Goal: Task Accomplishment & Management: Use online tool/utility

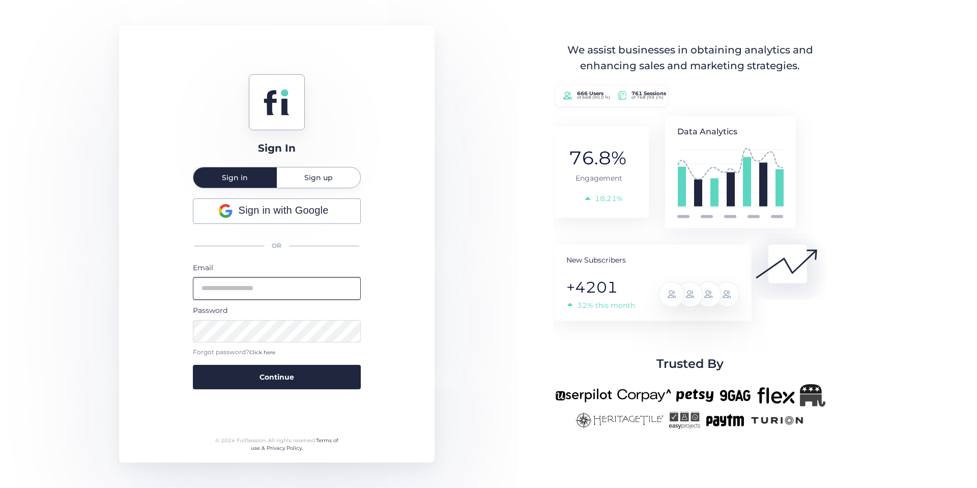
click at [229, 287] on input "email" at bounding box center [277, 288] width 168 height 22
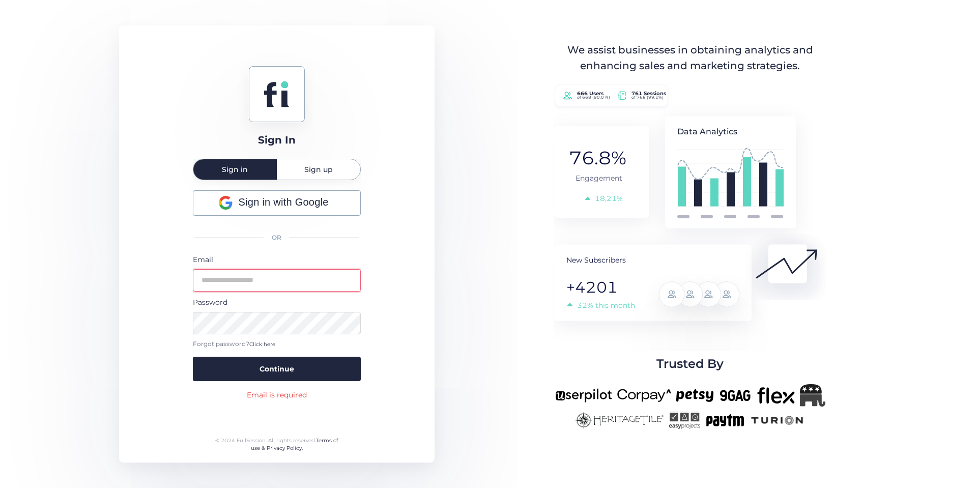
type input "**********"
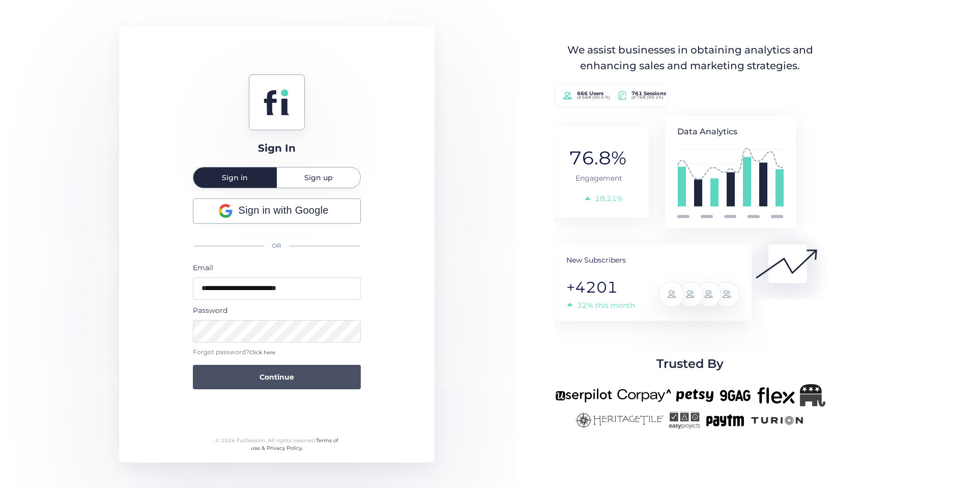
click at [293, 380] on span "Continue" at bounding box center [277, 377] width 35 height 11
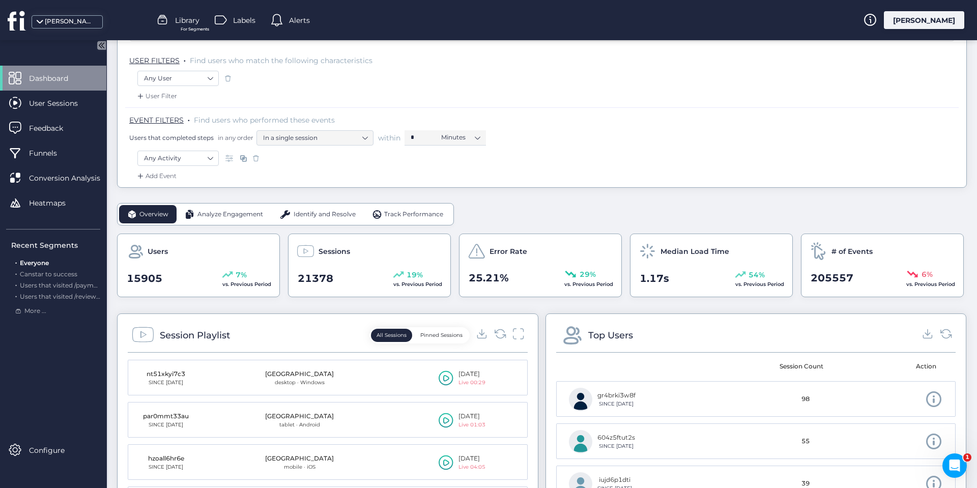
scroll to position [51, 0]
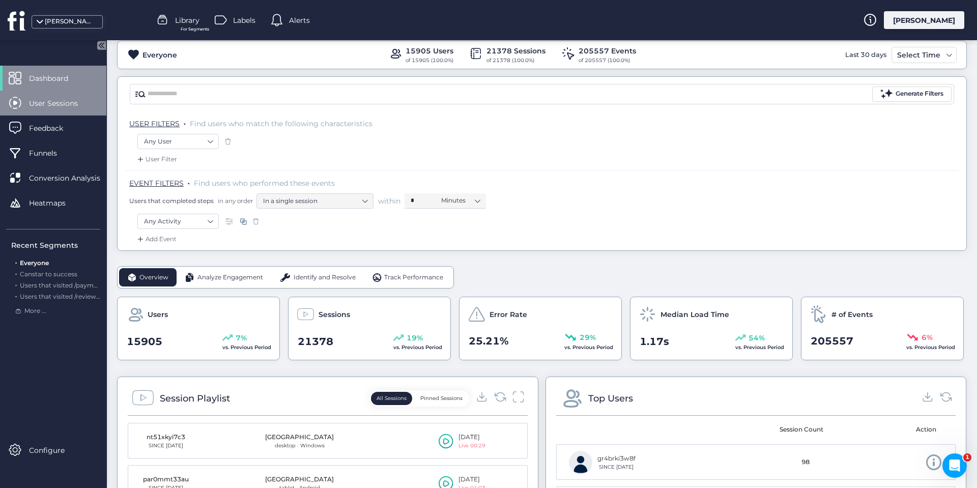
click at [58, 101] on span "User Sessions" at bounding box center [61, 103] width 64 height 11
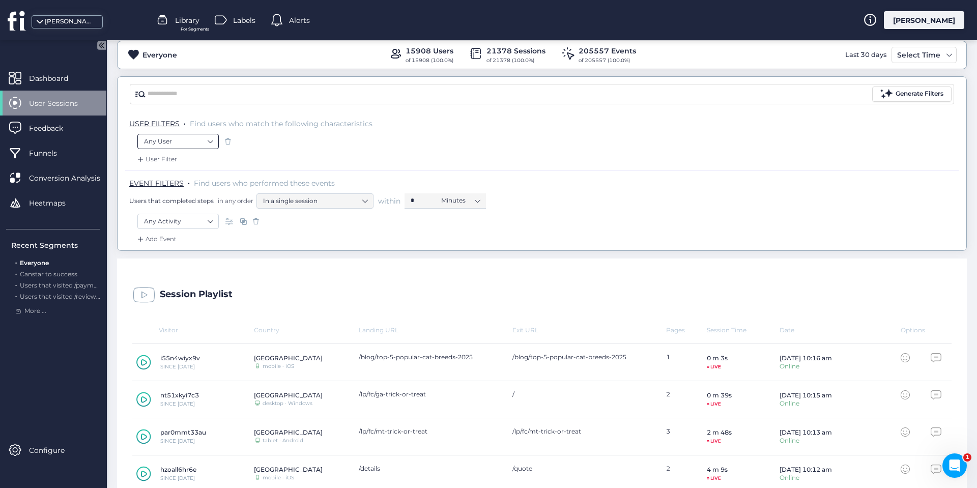
click at [180, 141] on nz-select-item "Any User" at bounding box center [178, 141] width 68 height 15
click at [432, 142] on div "Any User" at bounding box center [541, 142] width 809 height 17
click at [58, 204] on span "Heatmaps" at bounding box center [55, 202] width 52 height 11
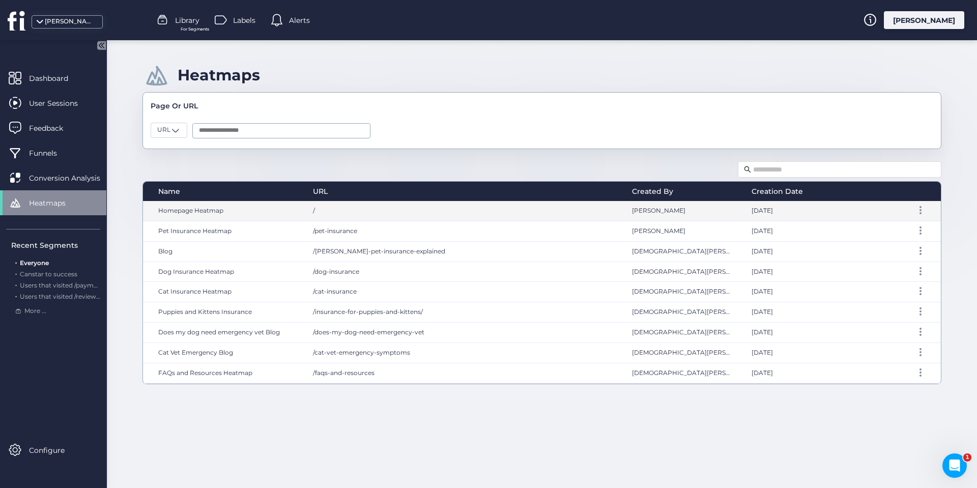
click at [200, 208] on span "Homepage Heatmap" at bounding box center [190, 211] width 65 height 8
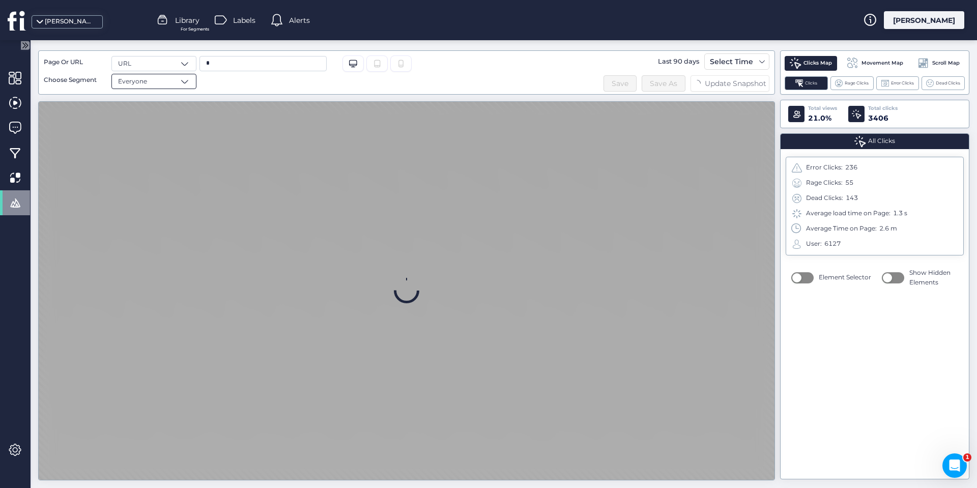
click at [175, 80] on div "Everyone" at bounding box center [153, 81] width 85 height 15
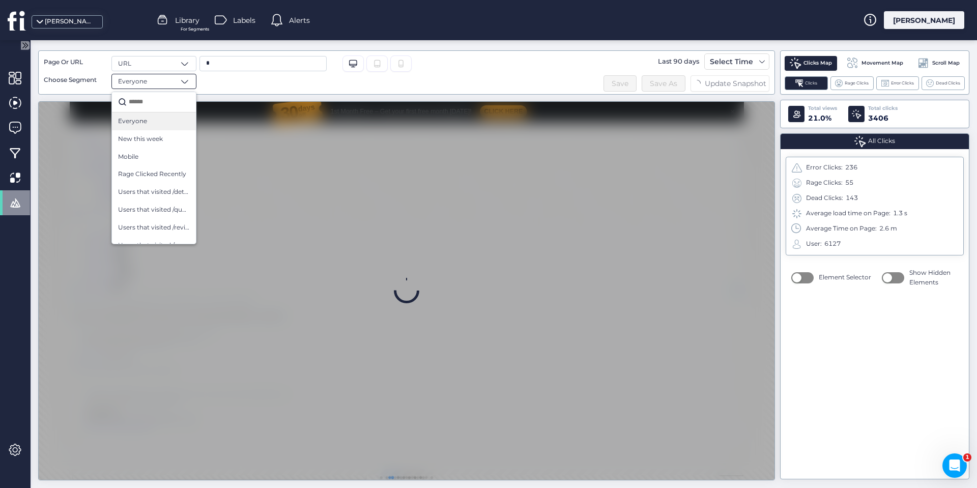
click at [175, 80] on div "Everyone" at bounding box center [153, 81] width 85 height 15
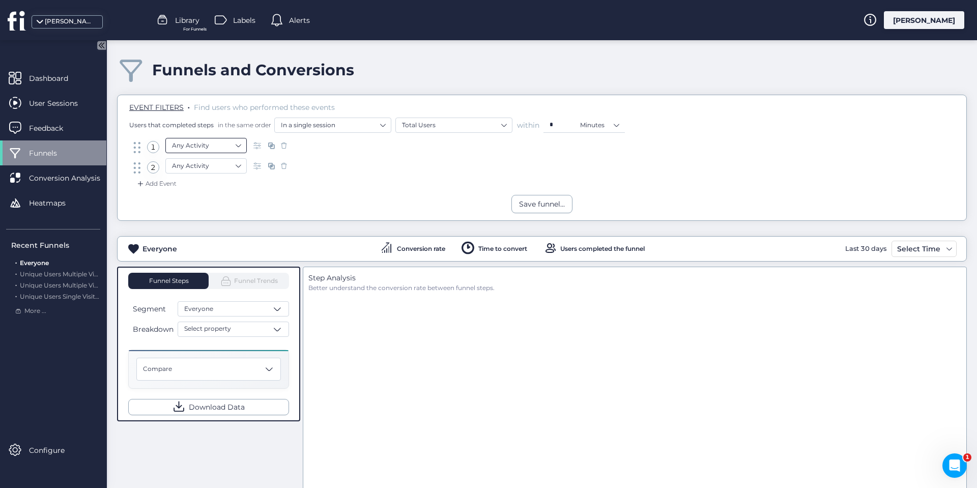
click at [209, 147] on nz-select-item "Any Activity" at bounding box center [206, 145] width 68 height 15
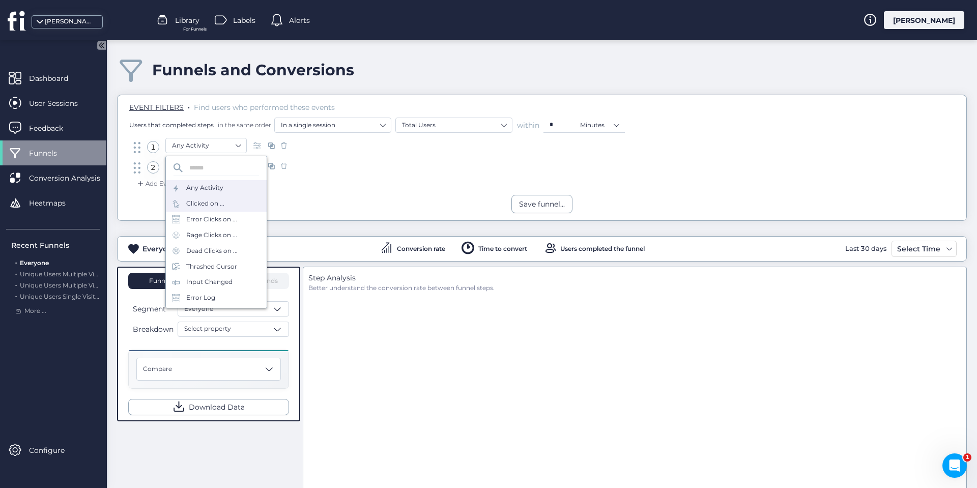
click at [205, 202] on div "Clicked on ..." at bounding box center [205, 204] width 38 height 10
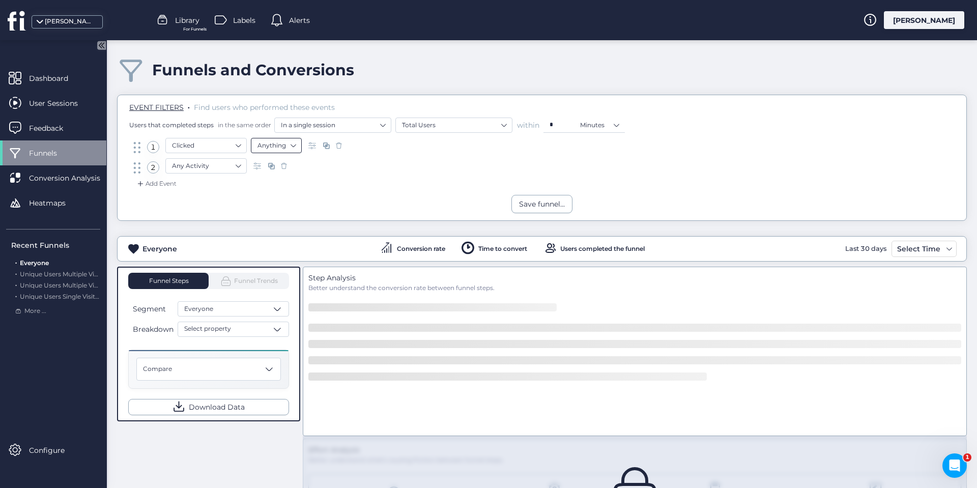
click at [273, 147] on nz-select-item "Anything" at bounding box center [277, 145] width 38 height 15
click at [278, 188] on div "Element" at bounding box center [277, 192] width 38 height 8
click at [352, 149] on input "text" at bounding box center [369, 145] width 127 height 15
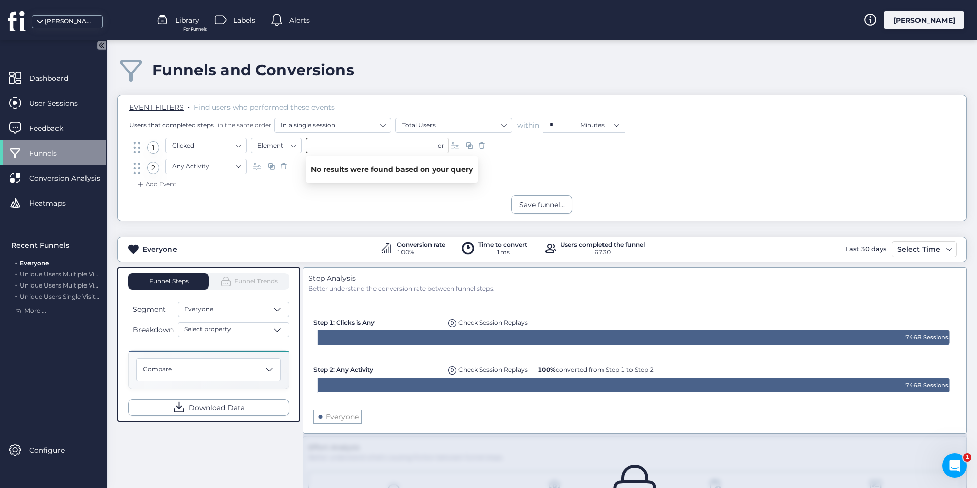
click at [406, 146] on input "text" at bounding box center [369, 145] width 127 height 15
click at [293, 146] on nz-select-item "Element" at bounding box center [277, 145] width 38 height 15
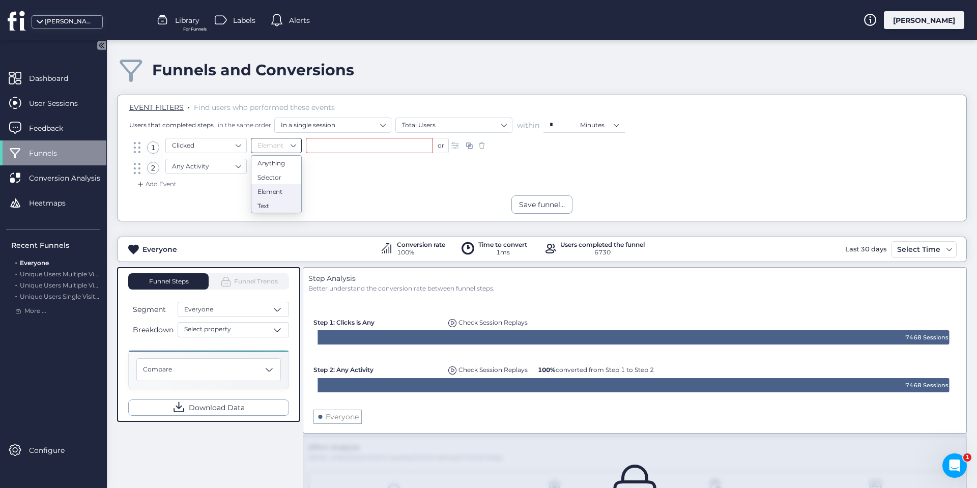
click at [269, 202] on div "Text" at bounding box center [277, 206] width 38 height 8
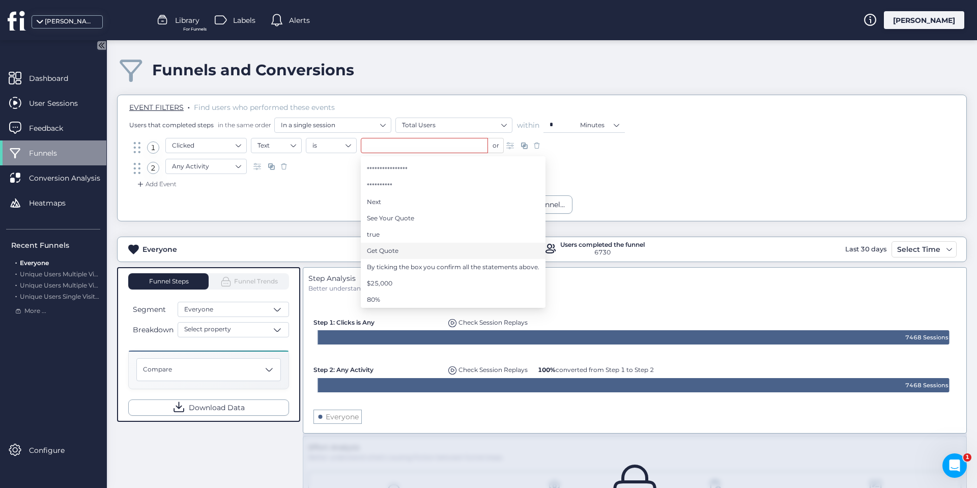
click at [387, 248] on span "Get Quote" at bounding box center [383, 250] width 32 height 11
type input "*********"
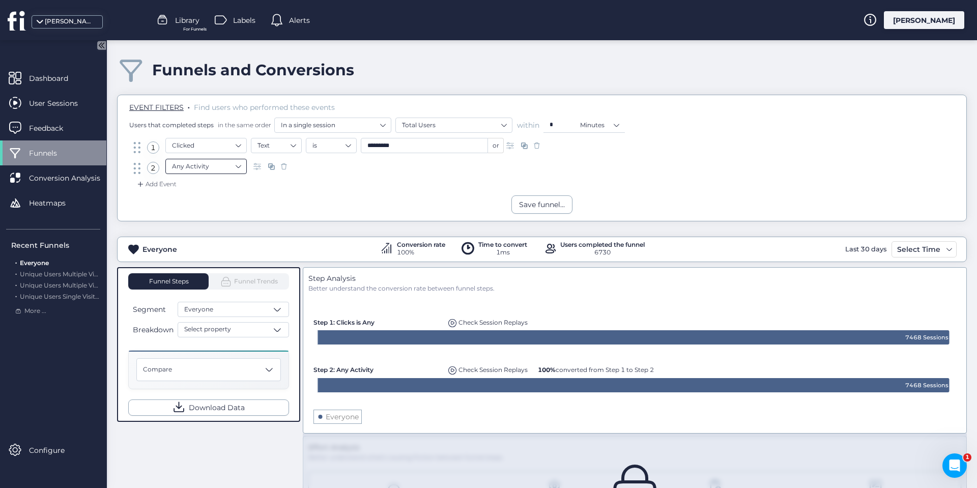
click at [238, 165] on nz-select-item "Any Activity" at bounding box center [206, 166] width 68 height 15
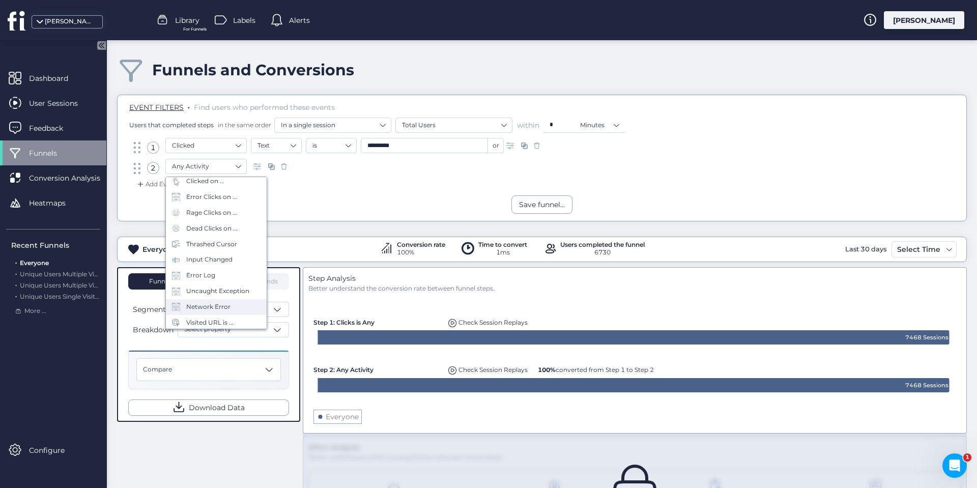
scroll to position [45, 0]
click at [216, 148] on nz-select-item "Clicked" at bounding box center [206, 145] width 68 height 15
click at [215, 301] on div "Visited URL is ..." at bounding box center [209, 301] width 47 height 10
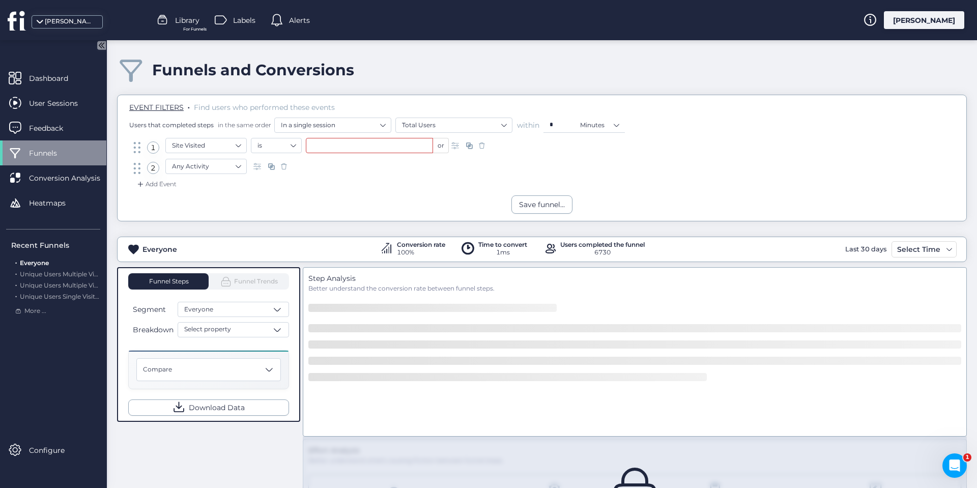
click at [340, 146] on input "text" at bounding box center [369, 145] width 127 height 15
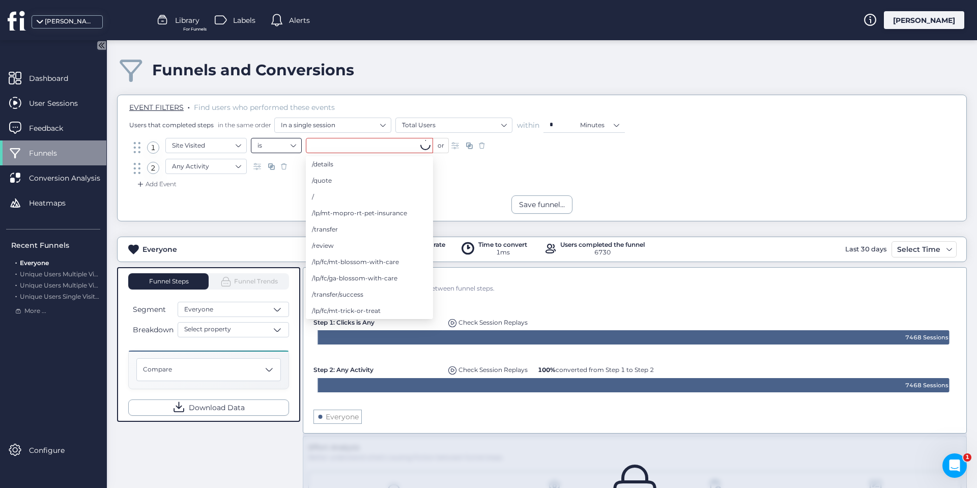
click at [285, 147] on nz-select-item "is" at bounding box center [277, 145] width 38 height 15
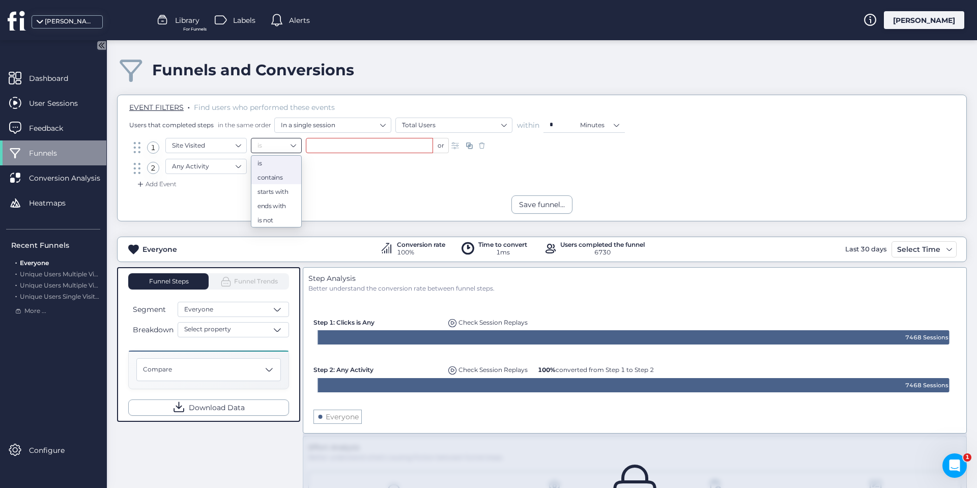
click at [280, 175] on div "contains" at bounding box center [277, 178] width 38 height 8
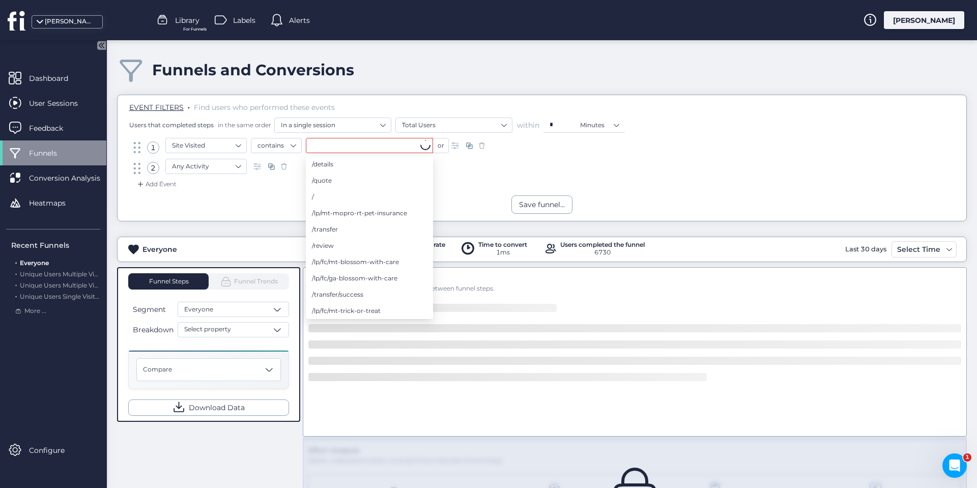
click at [329, 144] on input "text" at bounding box center [369, 145] width 127 height 15
paste input "**********"
type input "**********"
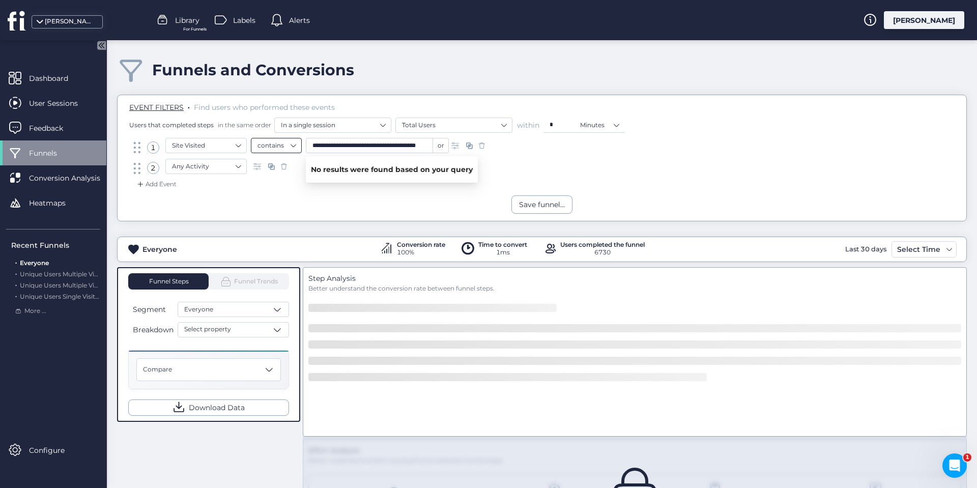
drag, startPoint x: 430, startPoint y: 144, endPoint x: 282, endPoint y: 144, distance: 147.1
click at [282, 144] on div "**********" at bounding box center [350, 145] width 198 height 15
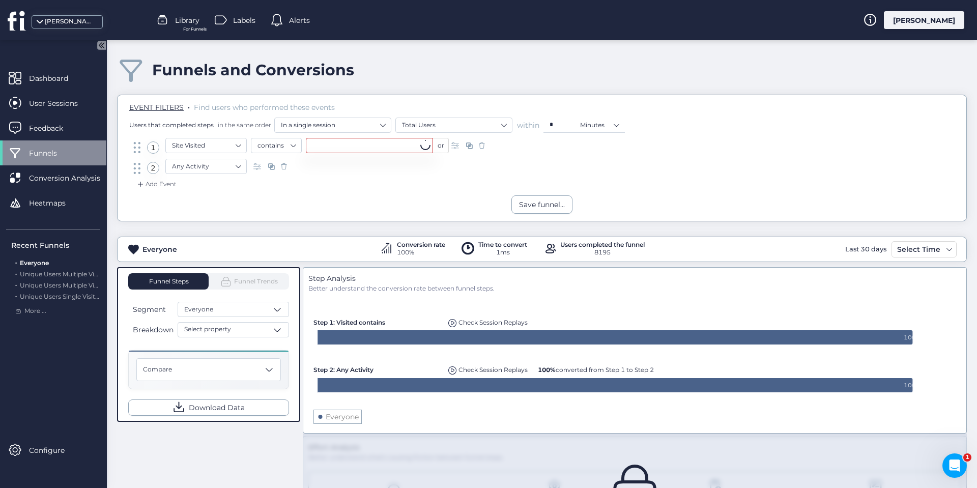
click at [329, 144] on input "text" at bounding box center [369, 145] width 127 height 15
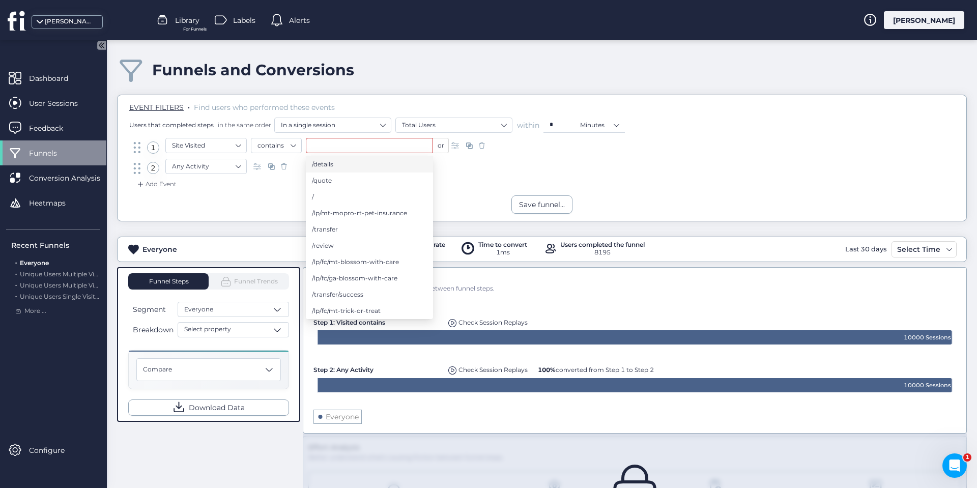
click at [325, 165] on span "/details" at bounding box center [322, 164] width 21 height 11
type input "********"
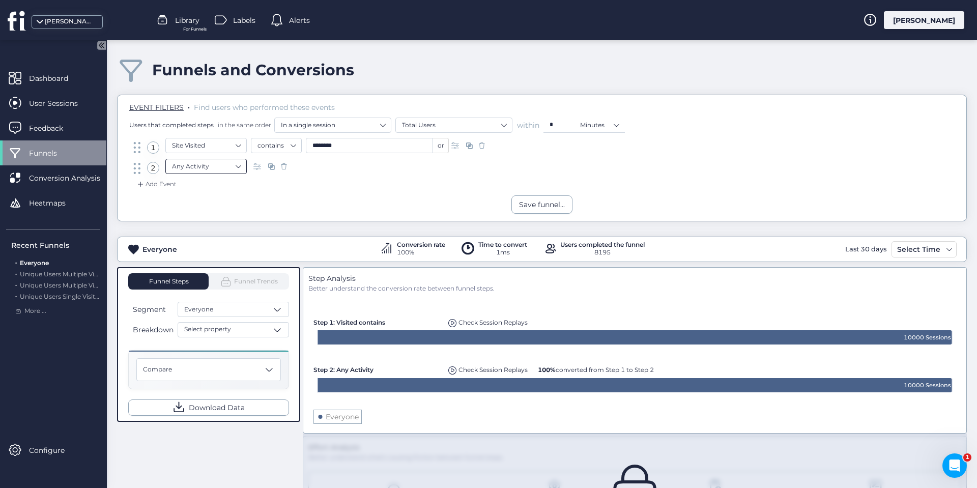
click at [235, 165] on nz-select-item "Any Activity" at bounding box center [206, 166] width 68 height 15
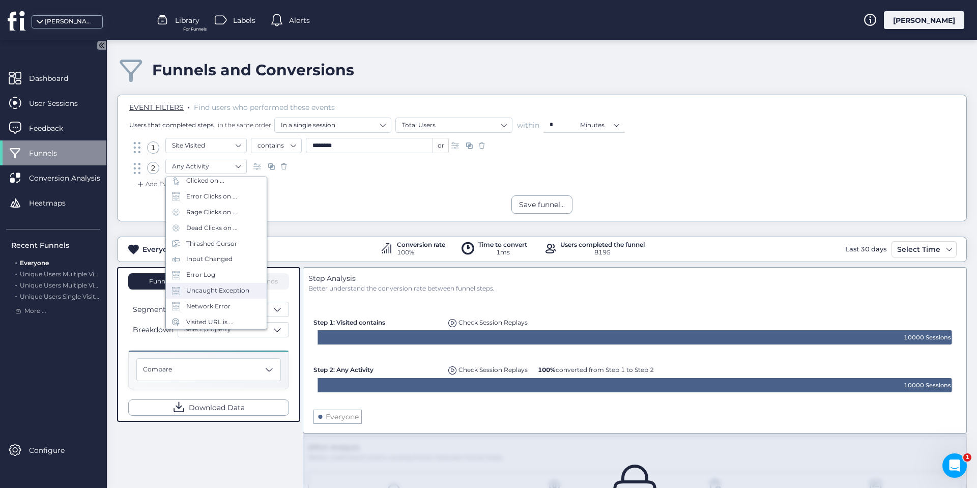
scroll to position [45, 0]
click at [214, 320] on div "Visited URL is ..." at bounding box center [209, 322] width 47 height 10
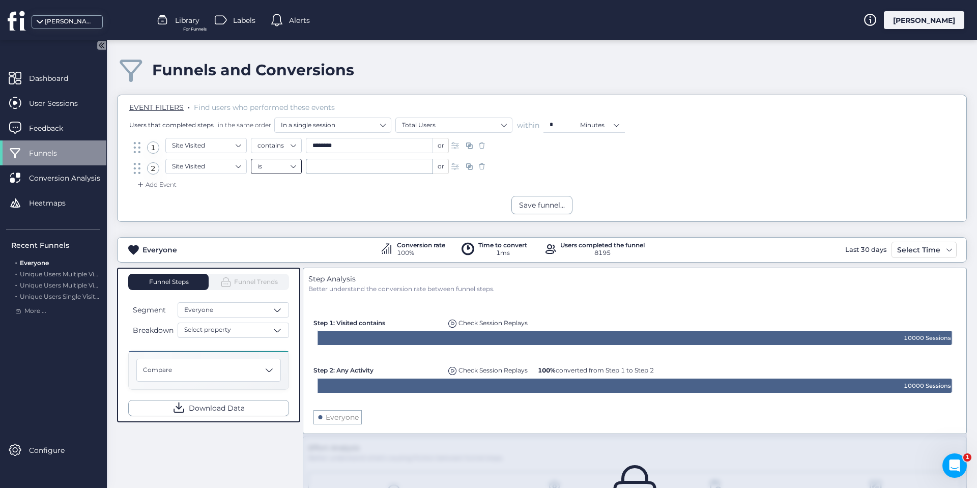
click at [288, 169] on nz-select-item "is" at bounding box center [277, 166] width 38 height 15
click at [274, 197] on div "contains" at bounding box center [277, 198] width 38 height 8
click at [323, 166] on input "text" at bounding box center [369, 166] width 127 height 15
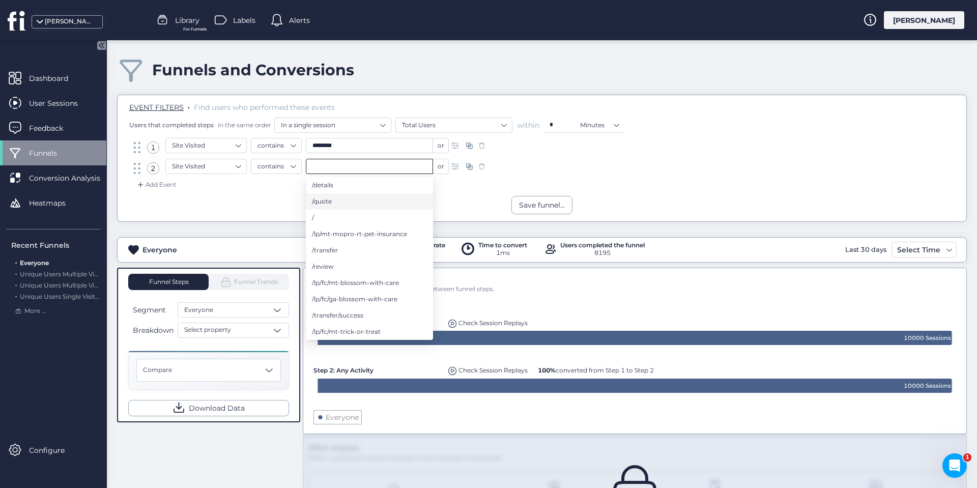
click at [324, 202] on span "/quote" at bounding box center [322, 201] width 20 height 11
type input "******"
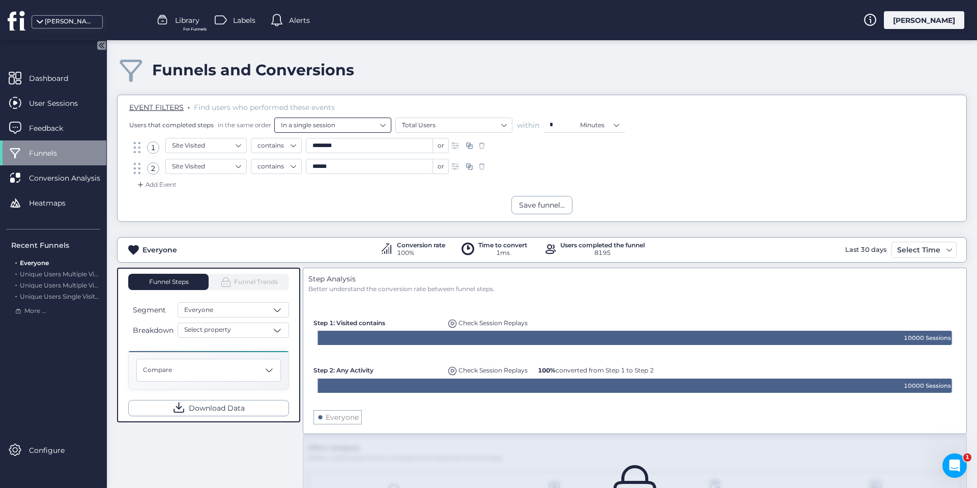
click at [338, 125] on nz-select-item "In a single session" at bounding box center [333, 125] width 104 height 15
click at [333, 143] on div "across any number of sessions" at bounding box center [332, 143] width 104 height 8
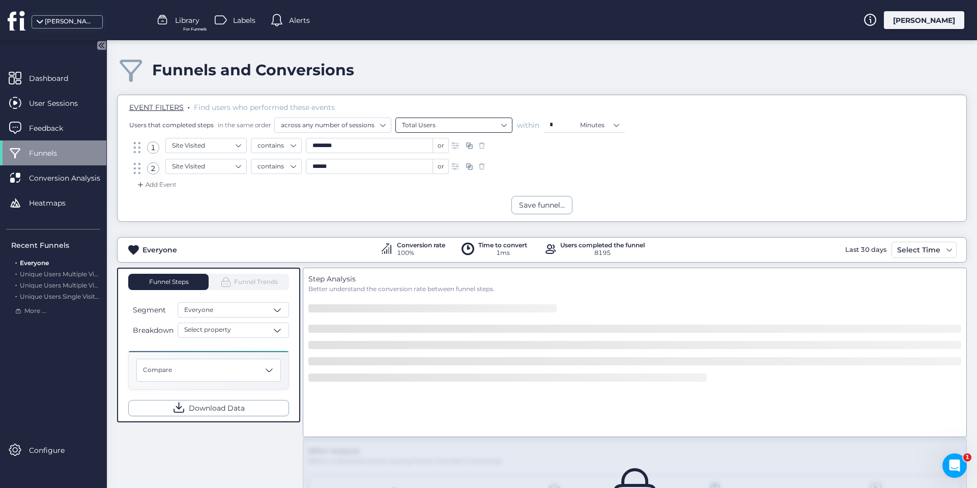
click at [457, 127] on nz-select-item "Total Users" at bounding box center [454, 125] width 104 height 15
click at [438, 143] on div "Unique Users" at bounding box center [454, 143] width 104 height 8
click at [604, 124] on nz-select-item "Minutes" at bounding box center [599, 125] width 39 height 15
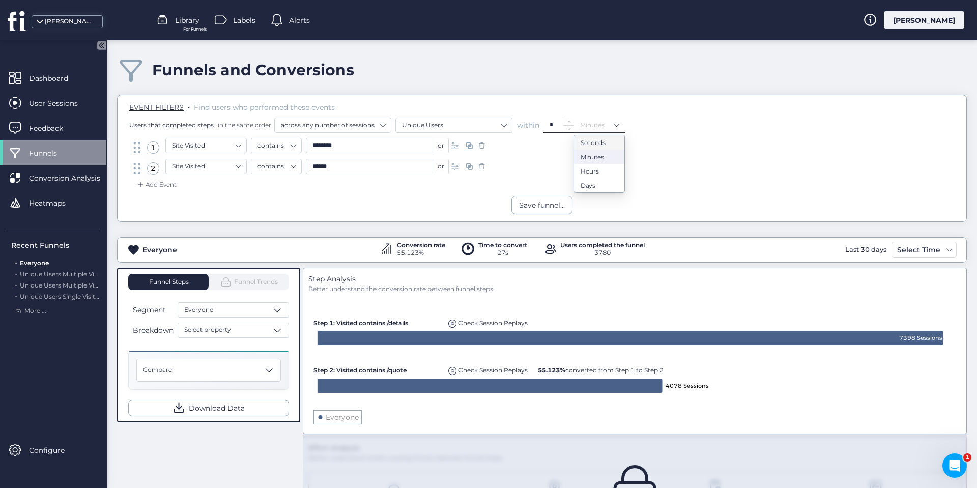
click at [559, 127] on input "*" at bounding box center [559, 125] width 18 height 14
drag, startPoint x: 556, startPoint y: 126, endPoint x: 531, endPoint y: 124, distance: 25.5
click at [531, 124] on div "Users that completed steps in the same order across any number of sessions Uniq…" at bounding box center [544, 125] width 830 height 15
click at [581, 123] on nz-select-item "Minutes" at bounding box center [599, 125] width 39 height 15
click at [594, 183] on div "Days" at bounding box center [600, 186] width 38 height 8
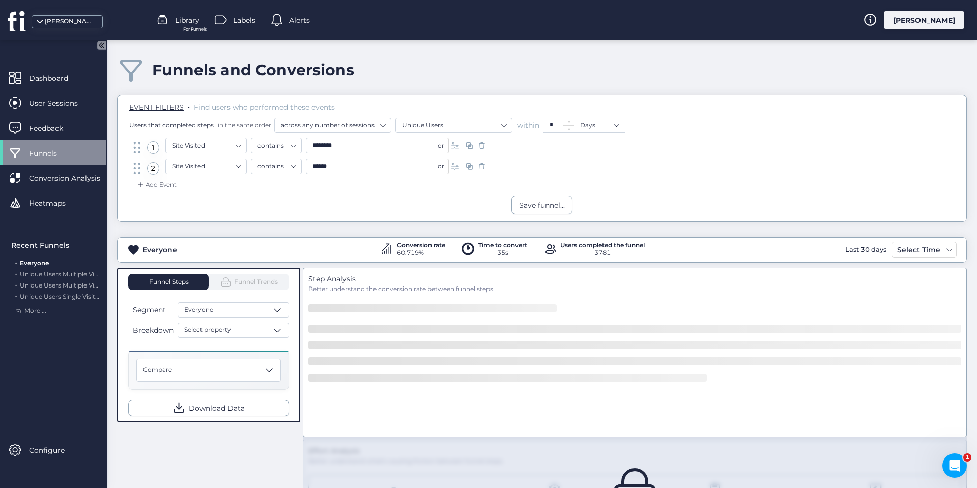
drag, startPoint x: 558, startPoint y: 125, endPoint x: 528, endPoint y: 124, distance: 30.0
click at [528, 124] on div "Users that completed steps in the same order across any number of sessions Uniq…" at bounding box center [544, 125] width 830 height 15
type input "**"
click at [666, 132] on div "Users that completed steps in the same order across any number of sessions Uniq…" at bounding box center [544, 125] width 830 height 15
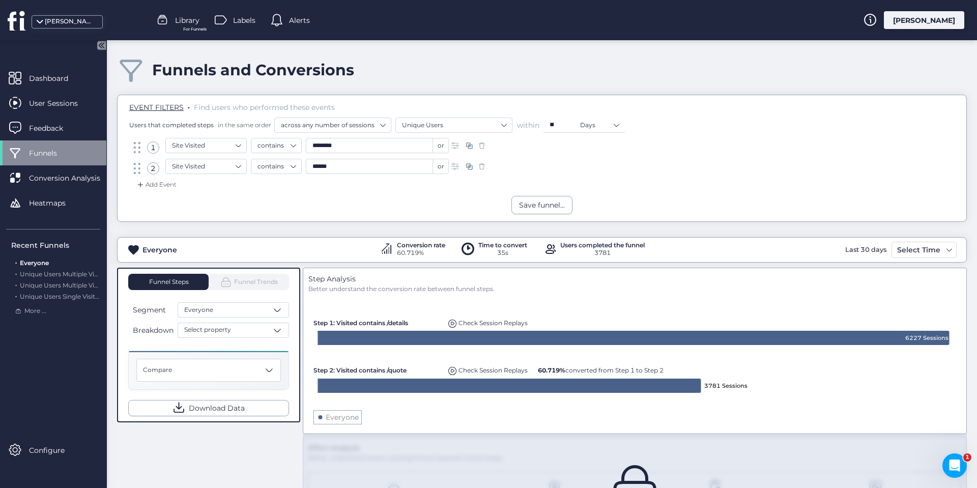
click at [164, 182] on div "Add Event" at bounding box center [155, 185] width 41 height 10
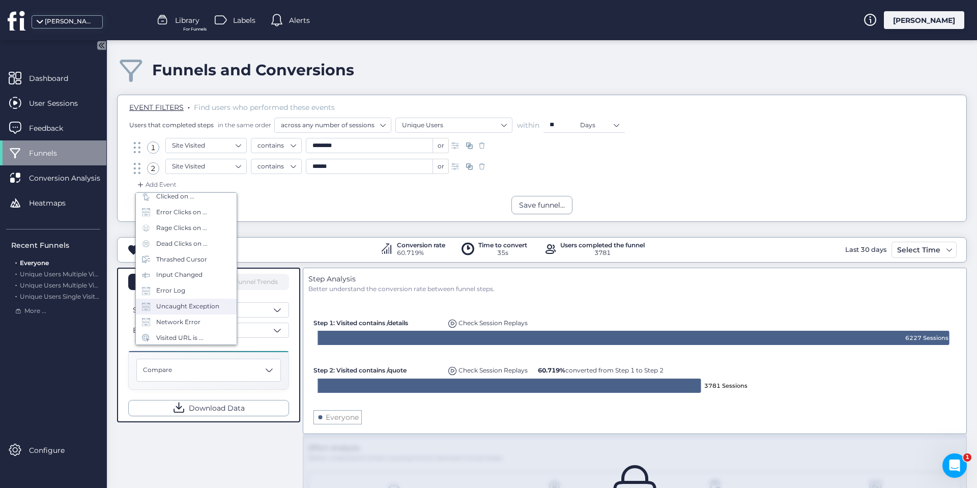
scroll to position [45, 0]
click at [184, 338] on div "Visited URL is ..." at bounding box center [179, 337] width 47 height 10
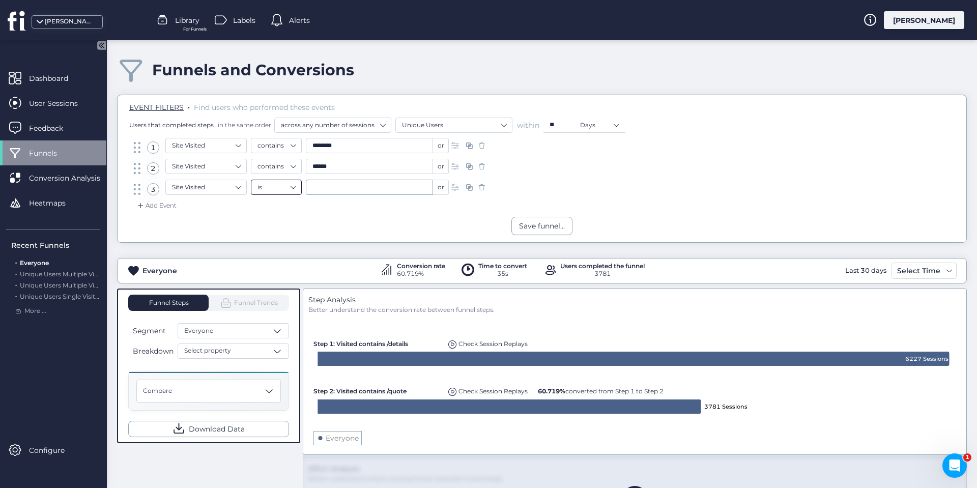
click at [273, 186] on nz-select-item "is" at bounding box center [277, 187] width 38 height 15
click at [275, 217] on div "contains" at bounding box center [277, 219] width 38 height 8
click at [348, 189] on input "text" at bounding box center [369, 187] width 127 height 15
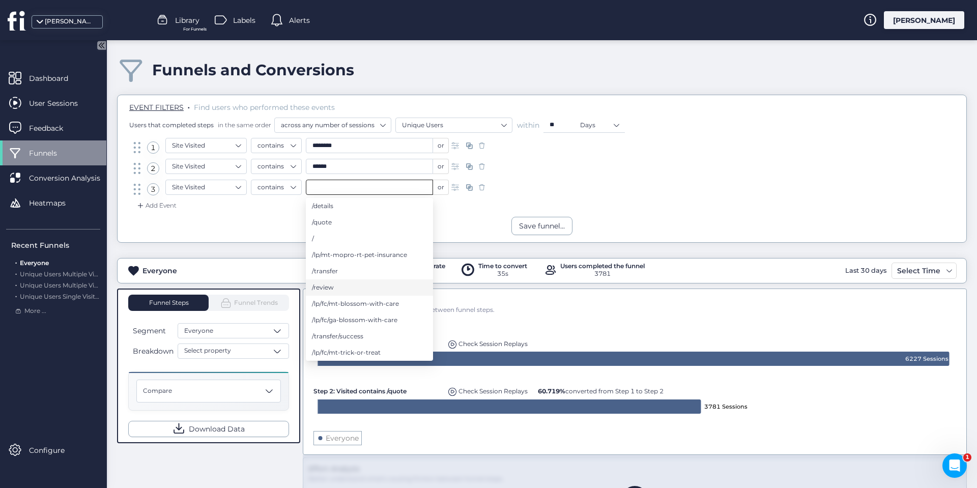
click at [325, 286] on span "/review" at bounding box center [323, 287] width 22 height 11
type input "*******"
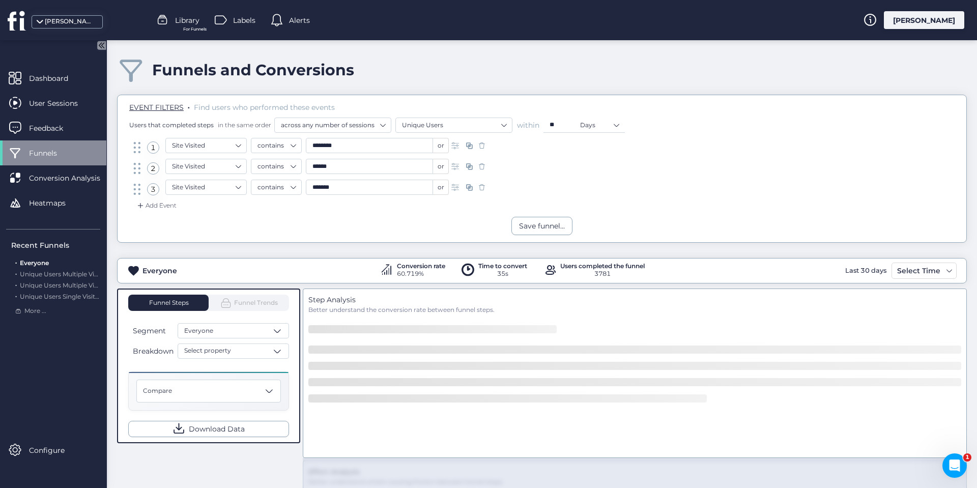
click at [159, 204] on div "Add Event" at bounding box center [155, 206] width 41 height 10
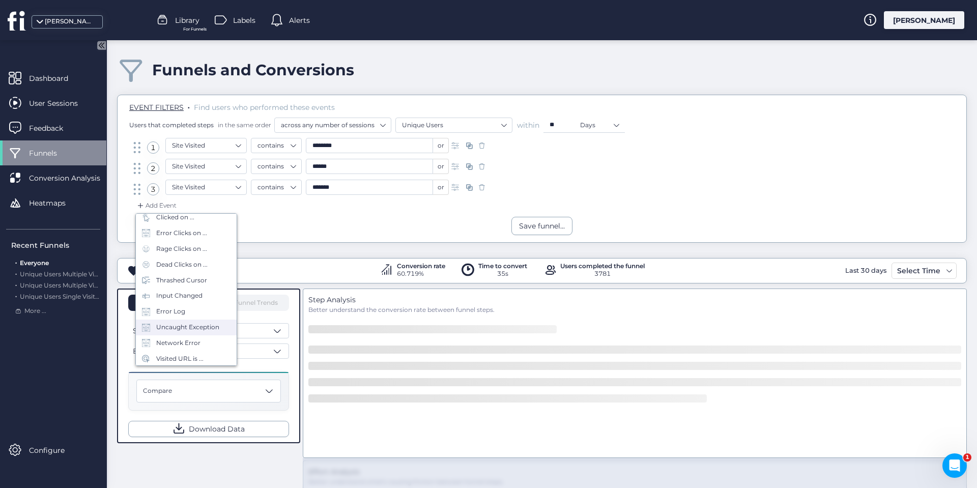
scroll to position [45, 0]
click at [178, 356] on div "Visited URL is ..." at bounding box center [179, 358] width 47 height 10
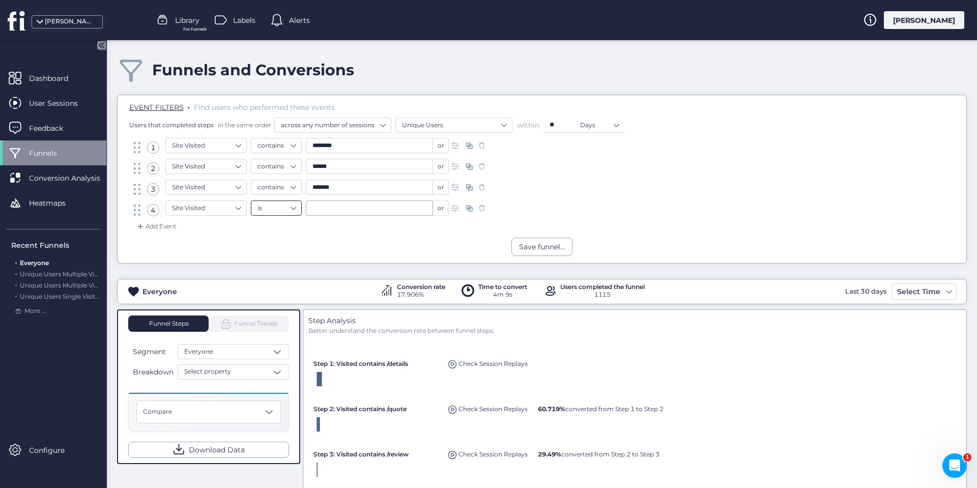
click at [274, 207] on nz-select-item "is" at bounding box center [277, 208] width 38 height 15
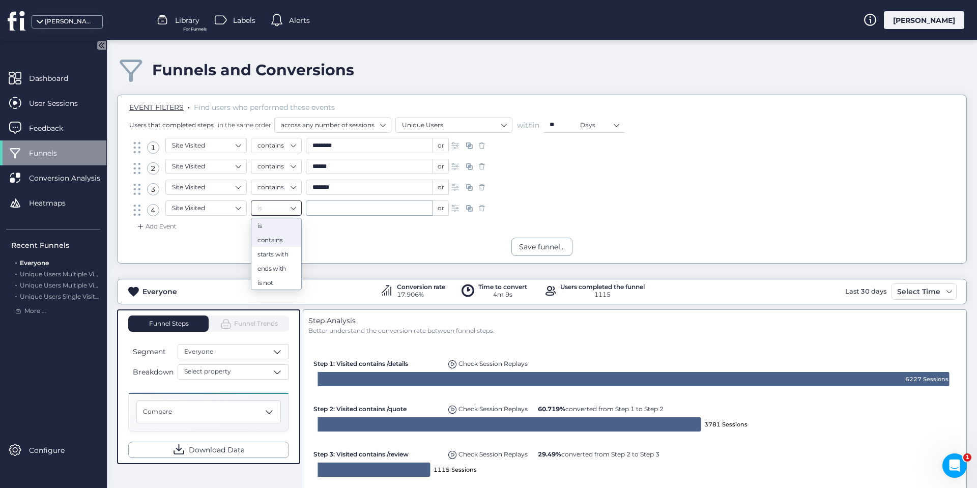
click at [275, 239] on div "contains" at bounding box center [277, 240] width 38 height 8
click at [333, 207] on input "text" at bounding box center [369, 208] width 127 height 15
click at [334, 243] on span "/success" at bounding box center [324, 243] width 25 height 11
type input "********"
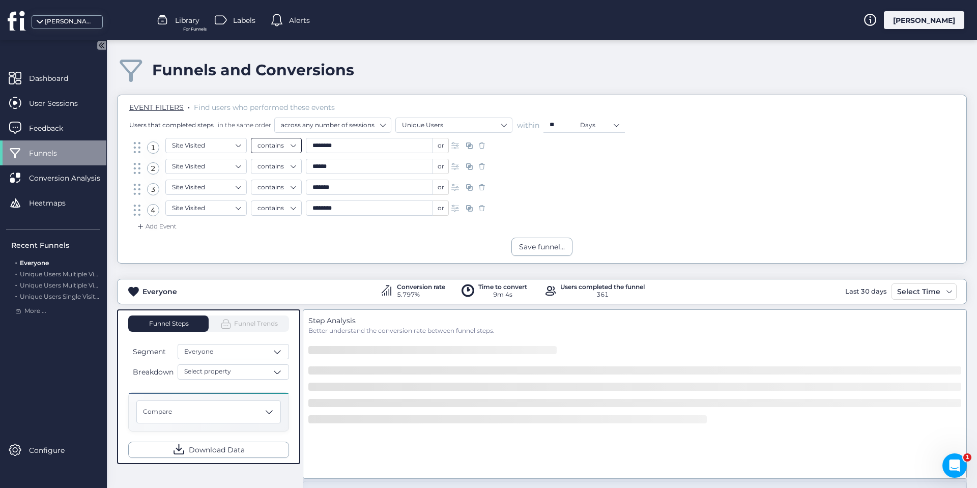
click at [294, 145] on nz-select-item "contains" at bounding box center [277, 145] width 38 height 15
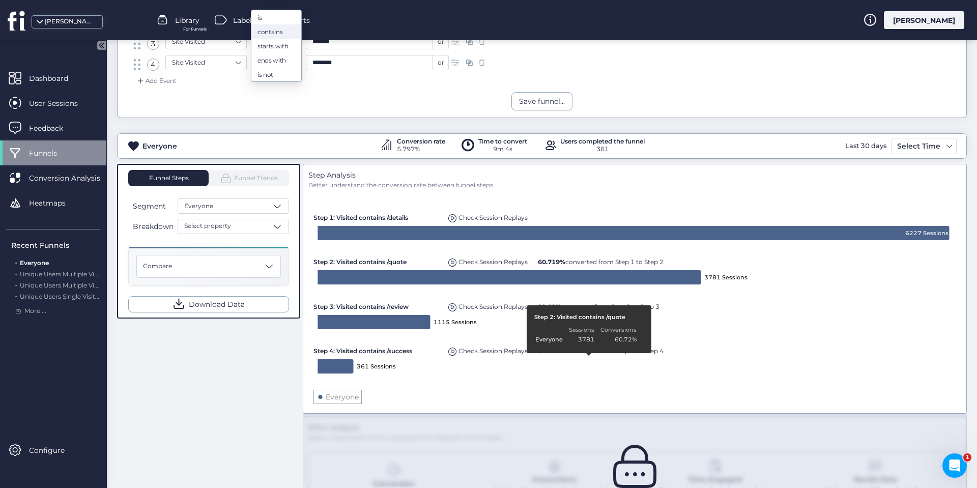
scroll to position [153, 0]
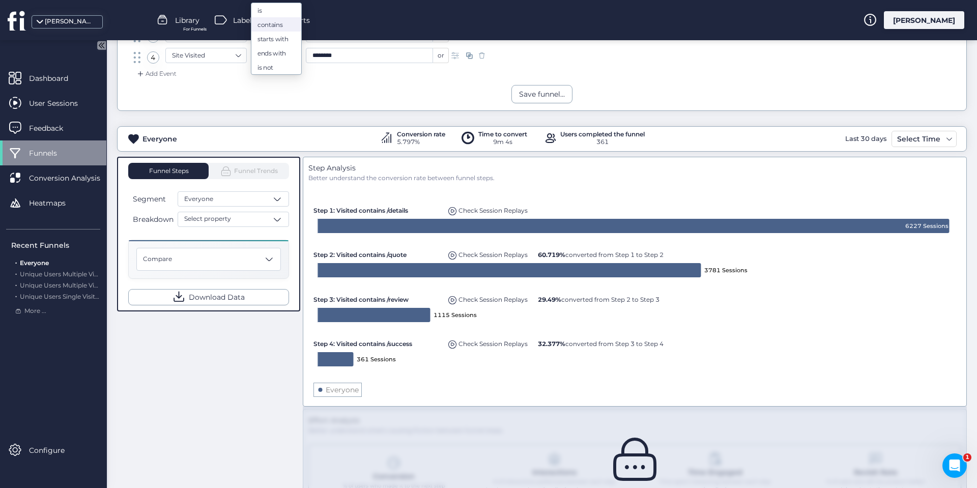
click at [361, 115] on div "Everyone Conversion rate 5.797% Time to convert 9m 4s Users completed the funne…" at bounding box center [542, 320] width 850 height 419
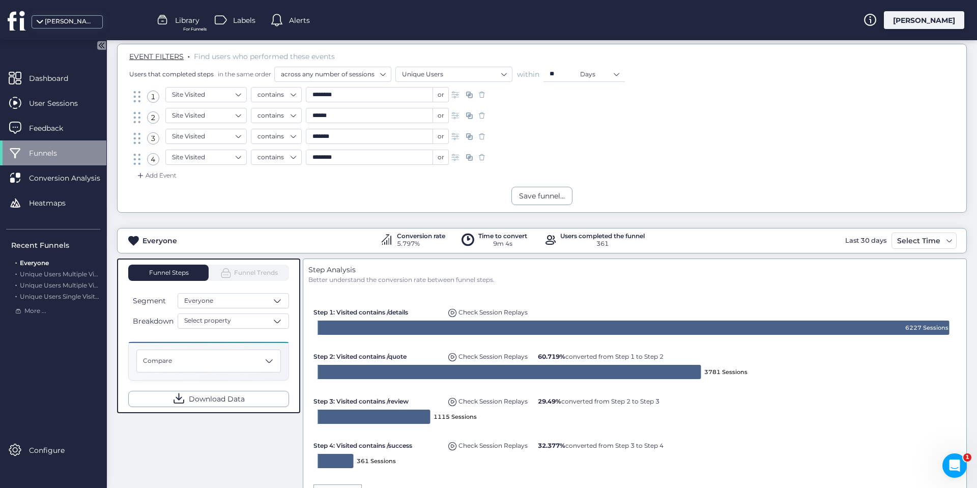
scroll to position [102, 0]
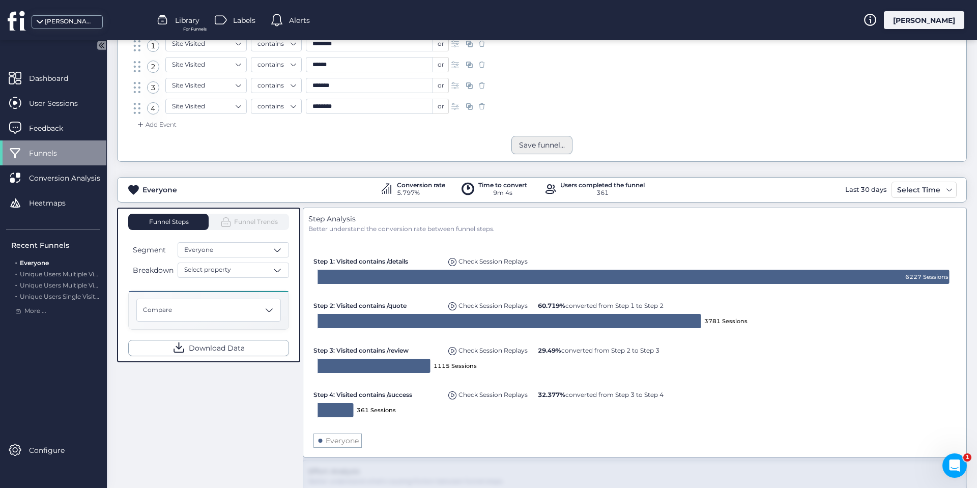
click at [522, 149] on div "Save funnel..." at bounding box center [542, 144] width 46 height 11
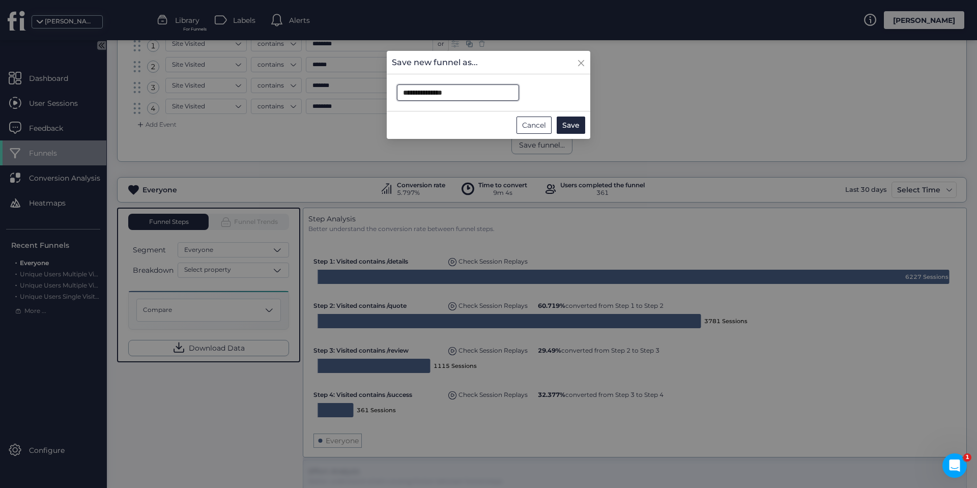
click at [466, 93] on input "**********" at bounding box center [458, 92] width 122 height 16
click at [569, 123] on span "Save" at bounding box center [570, 125] width 17 height 11
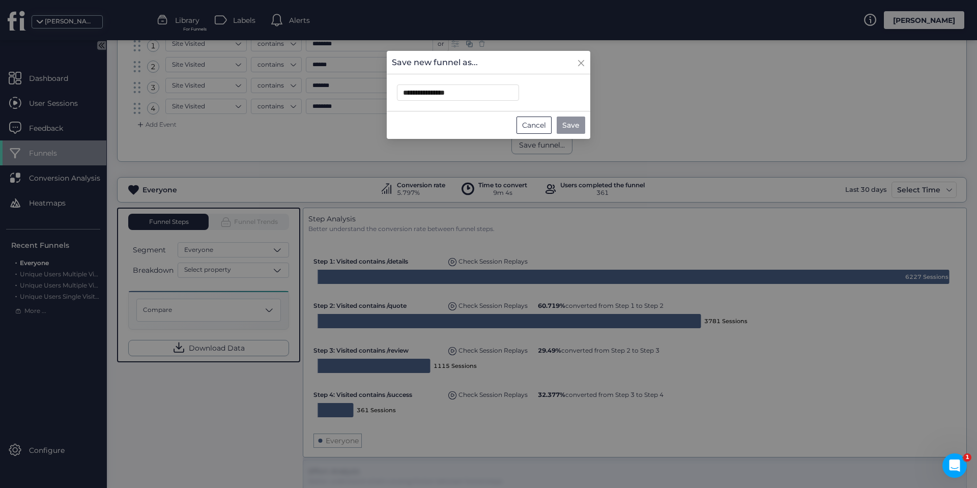
type input "**********"
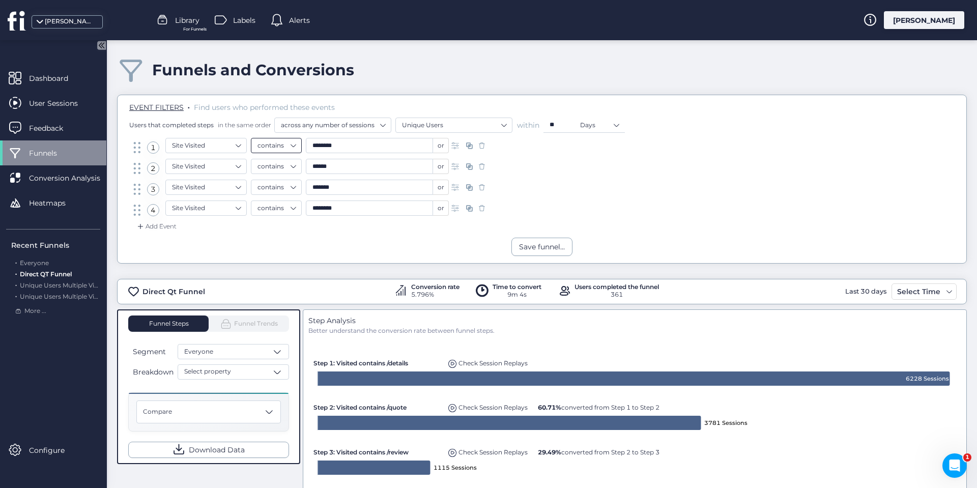
click at [289, 145] on nz-select-item "contains" at bounding box center [277, 145] width 38 height 15
click at [273, 163] on div "is" at bounding box center [277, 163] width 38 height 8
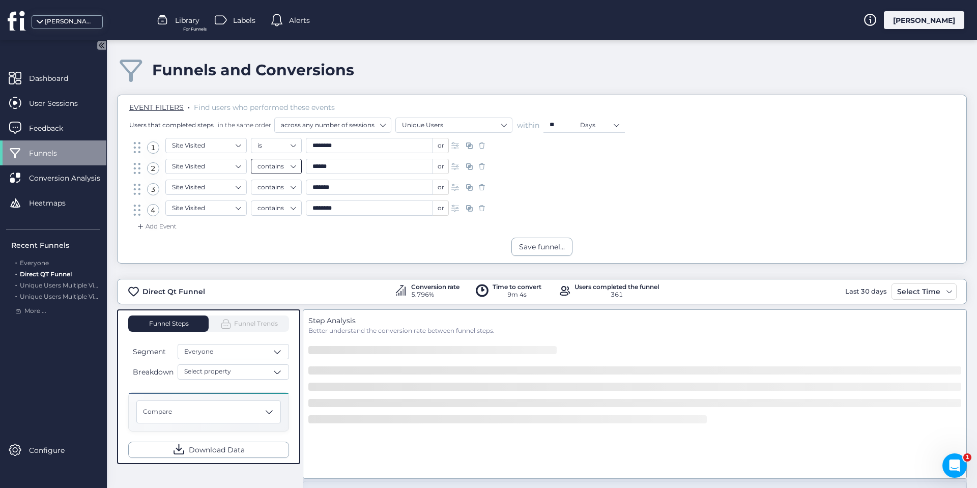
click at [282, 165] on nz-select-item "contains" at bounding box center [277, 166] width 38 height 15
click at [274, 181] on div "is" at bounding box center [277, 184] width 38 height 8
click at [270, 189] on nz-select-item "contains" at bounding box center [277, 187] width 38 height 15
click at [270, 203] on div "is" at bounding box center [277, 205] width 38 height 8
click at [268, 209] on nz-select-item "contains" at bounding box center [277, 208] width 38 height 15
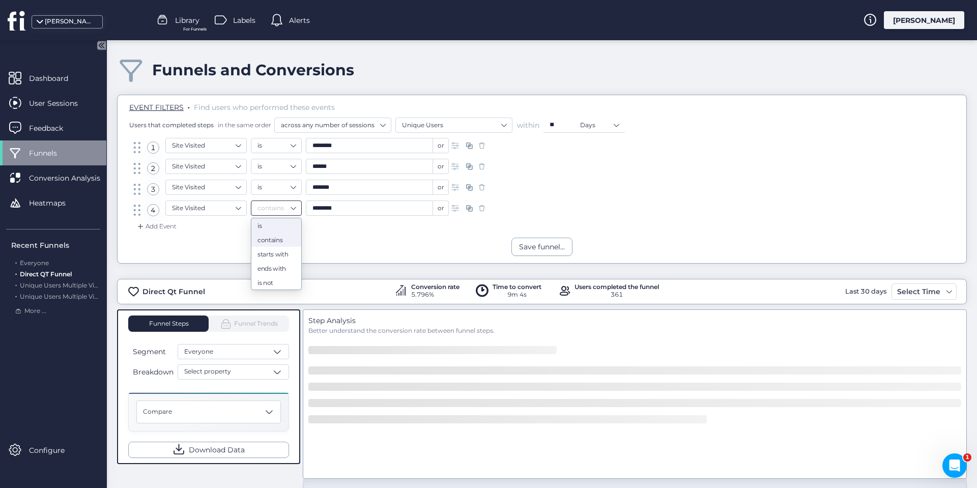
click at [266, 225] on div "is" at bounding box center [277, 226] width 38 height 8
click at [615, 240] on div "Save funnel..." at bounding box center [542, 247] width 849 height 18
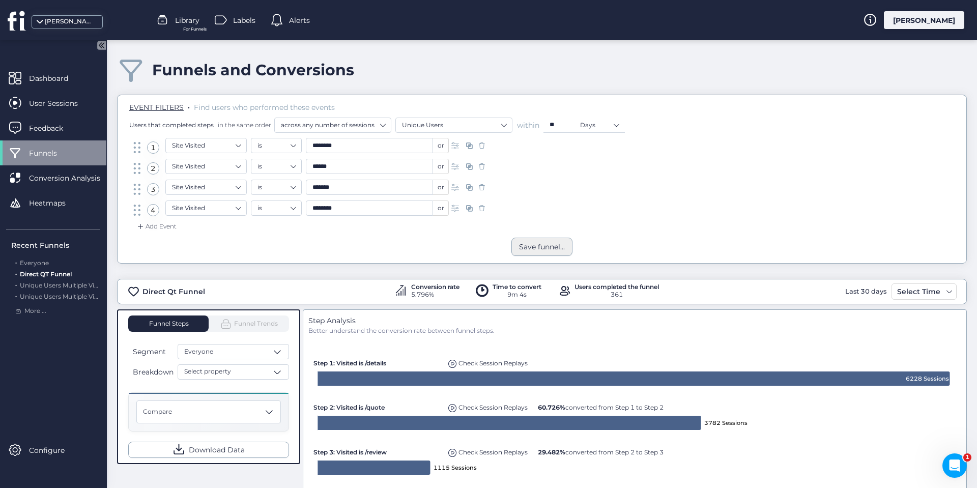
click at [531, 247] on div "Save funnel..." at bounding box center [542, 246] width 46 height 11
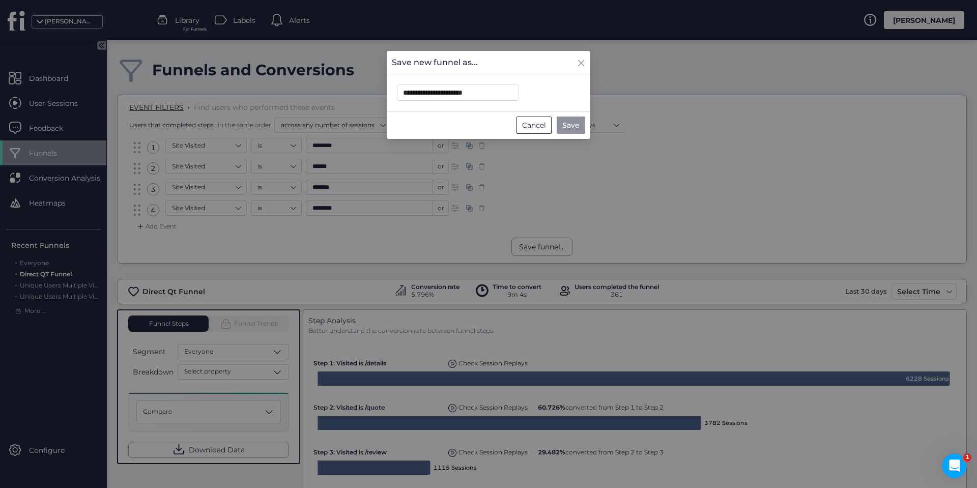
click at [567, 124] on span "Save" at bounding box center [570, 125] width 17 height 11
type input "**********"
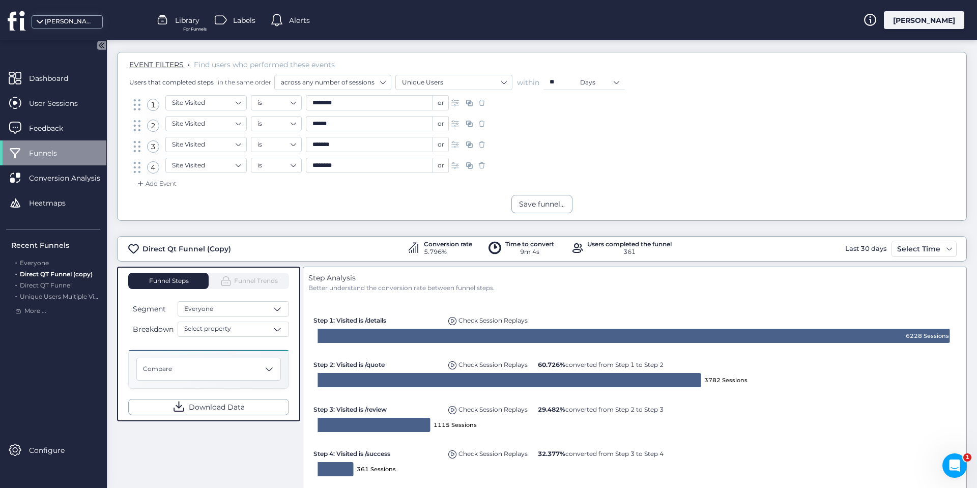
scroll to position [42, 0]
click at [234, 306] on div "Everyone" at bounding box center [233, 309] width 111 height 15
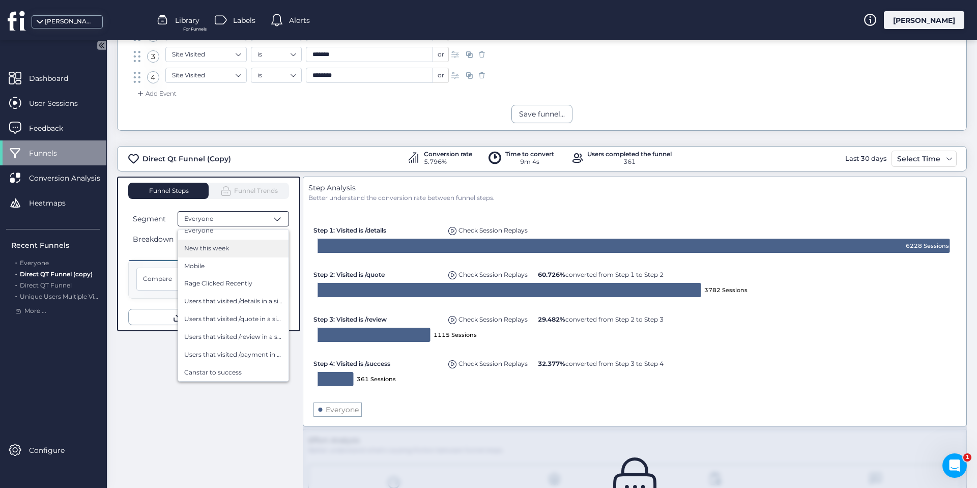
scroll to position [195, 0]
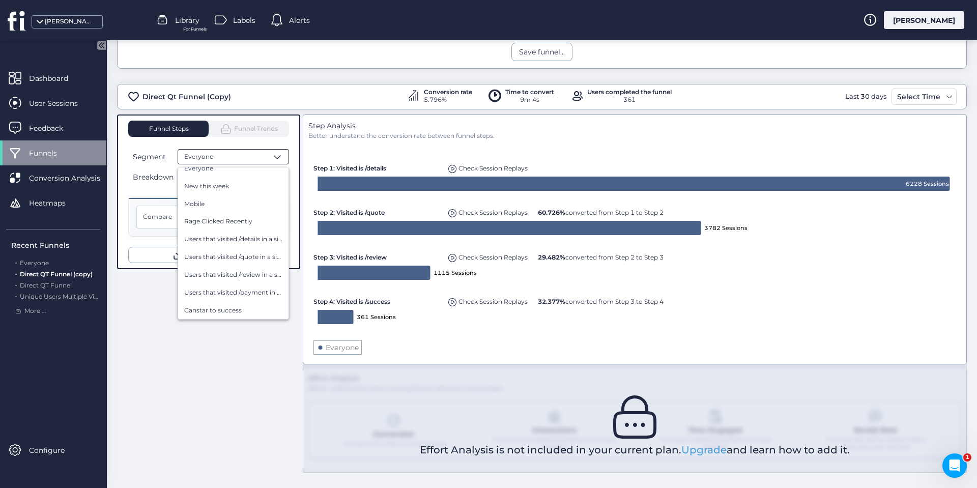
click at [125, 332] on div "Funnel Steps Funnel Trends Segment Everyone Everyone New this week Mobile Rage …" at bounding box center [542, 294] width 850 height 358
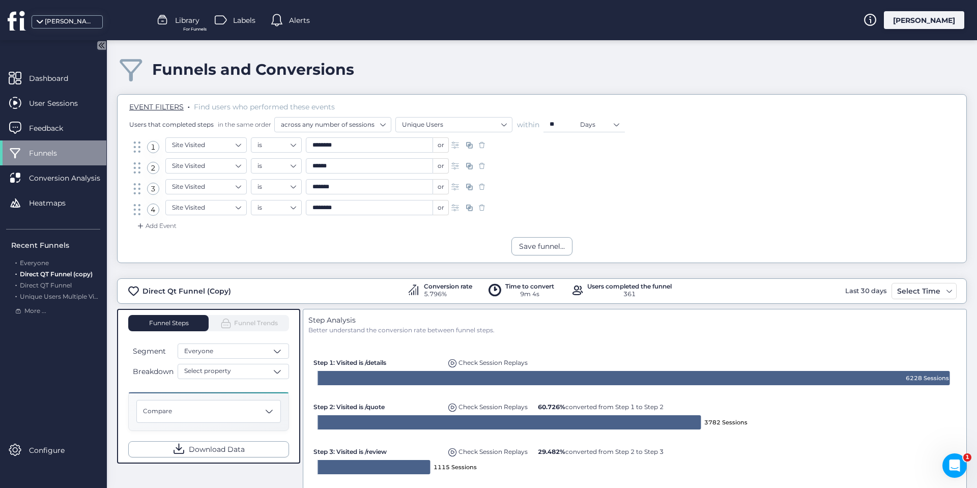
scroll to position [0, 0]
click at [40, 198] on span "Heatmaps" at bounding box center [55, 202] width 52 height 11
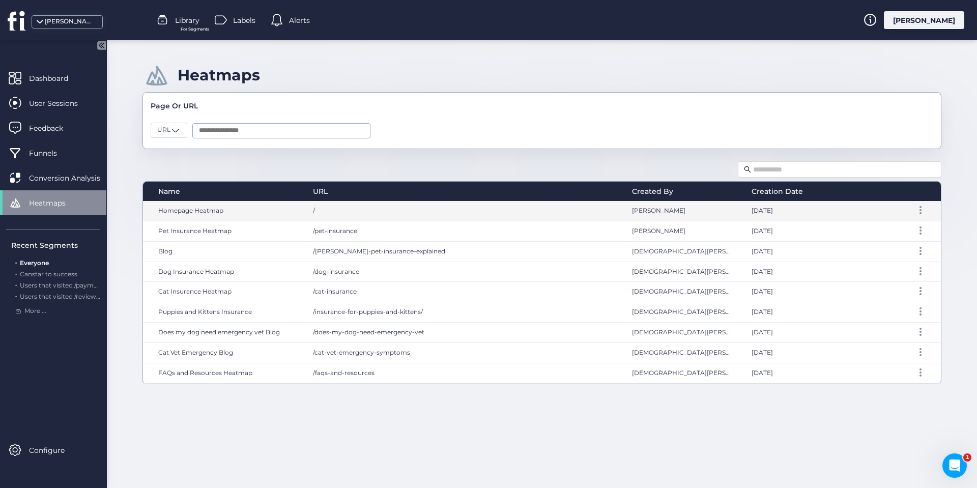
click at [290, 211] on div "Homepage Heatmap" at bounding box center [223, 211] width 160 height 20
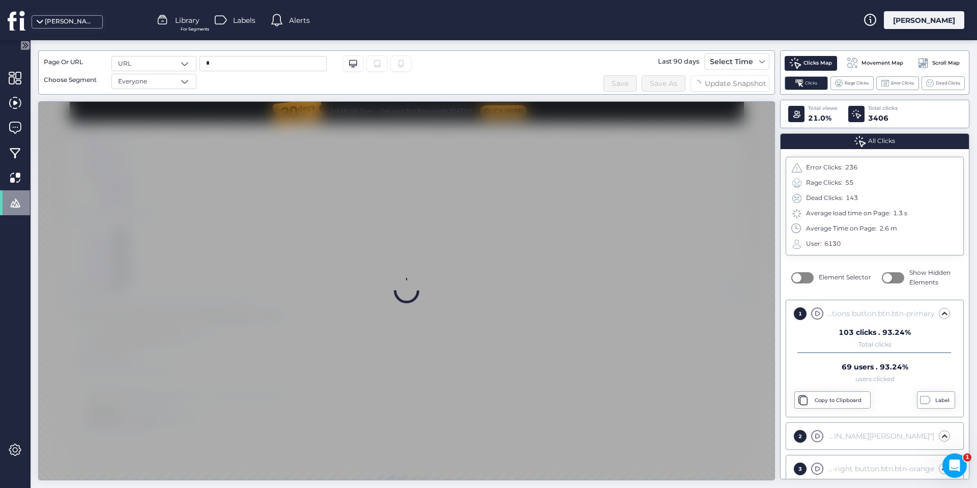
click at [738, 62] on div "Select Time" at bounding box center [732, 61] width 48 height 12
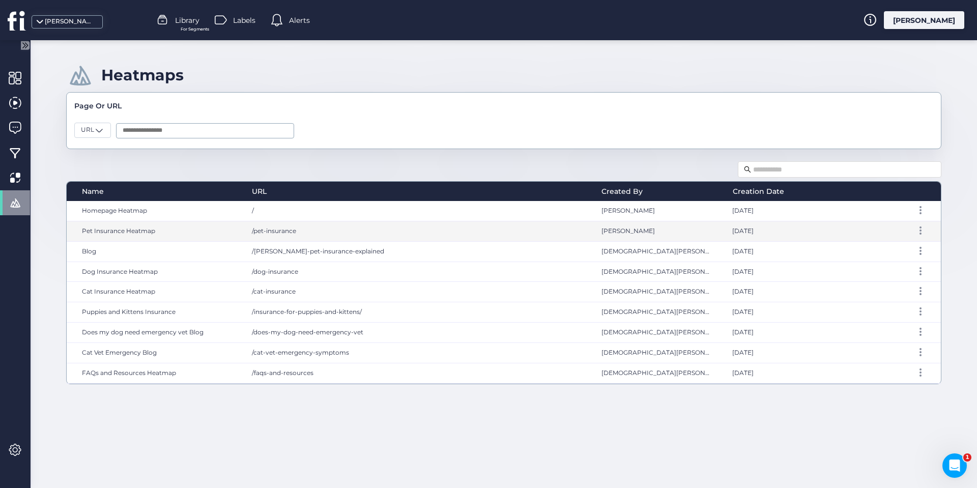
click at [275, 230] on span "/pet-insurance" at bounding box center [274, 231] width 44 height 8
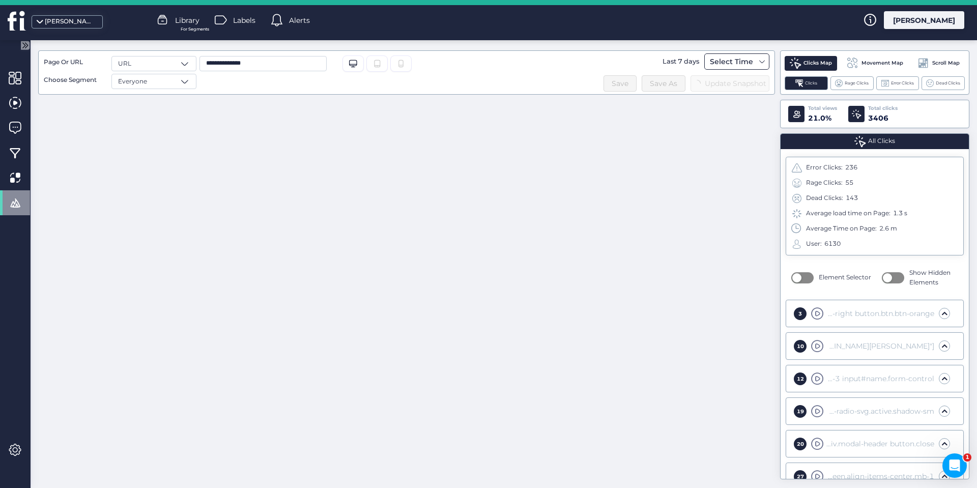
click at [734, 62] on div "Select Time" at bounding box center [732, 61] width 48 height 12
click at [761, 61] on span at bounding box center [762, 62] width 8 height 8
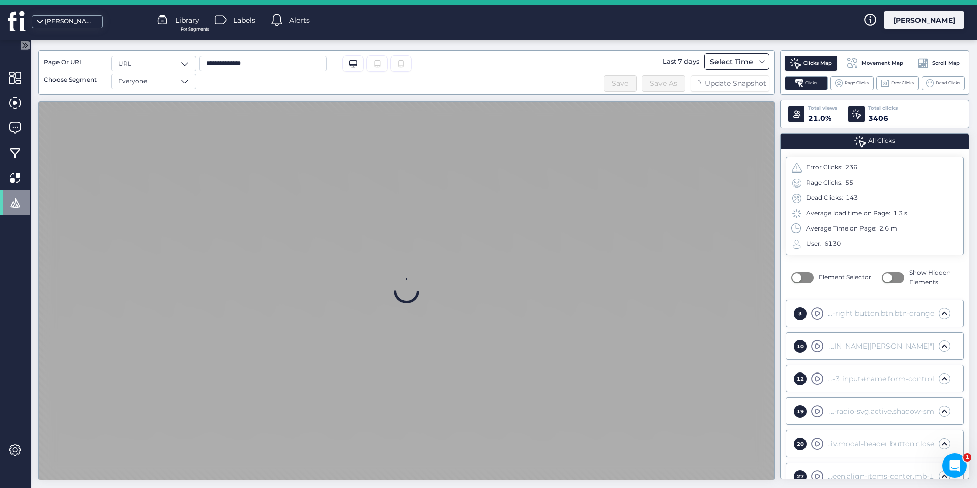
click at [758, 63] on span at bounding box center [762, 62] width 8 height 8
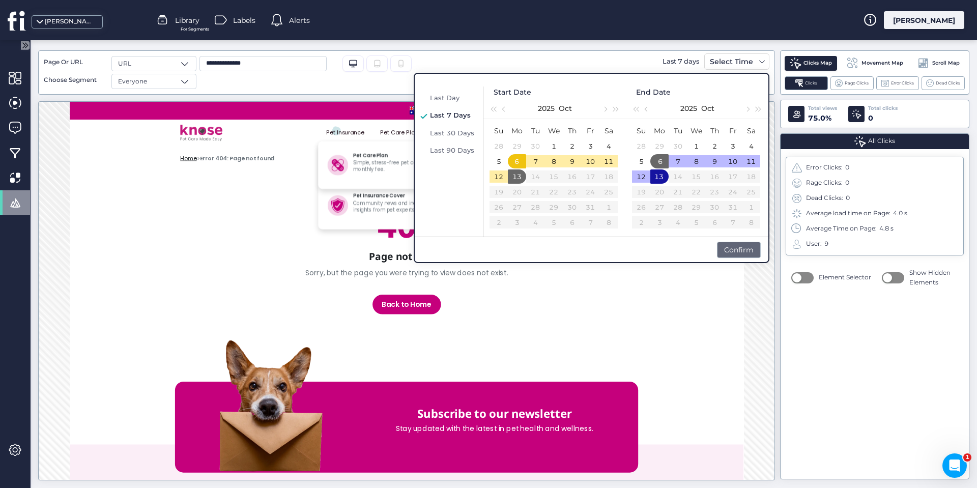
click at [736, 246] on div "Confirm" at bounding box center [739, 250] width 44 height 16
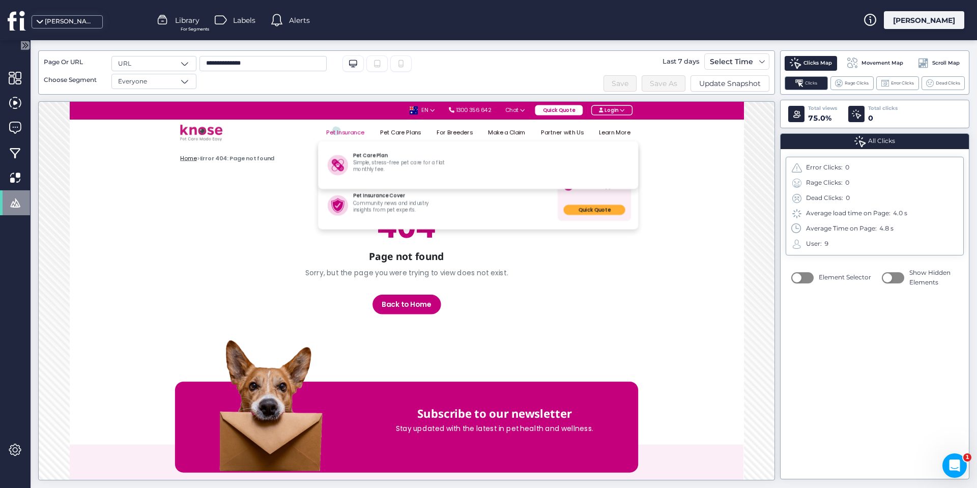
click at [486, 147] on link "Pet Insurance" at bounding box center [469, 147] width 78 height 40
click at [233, 184] on link "Home" at bounding box center [242, 184] width 24 height 12
click at [186, 64] on span at bounding box center [185, 64] width 10 height 10
click at [160, 83] on div "Page" at bounding box center [154, 83] width 72 height 10
click at [230, 60] on input "**********" at bounding box center [263, 63] width 127 height 15
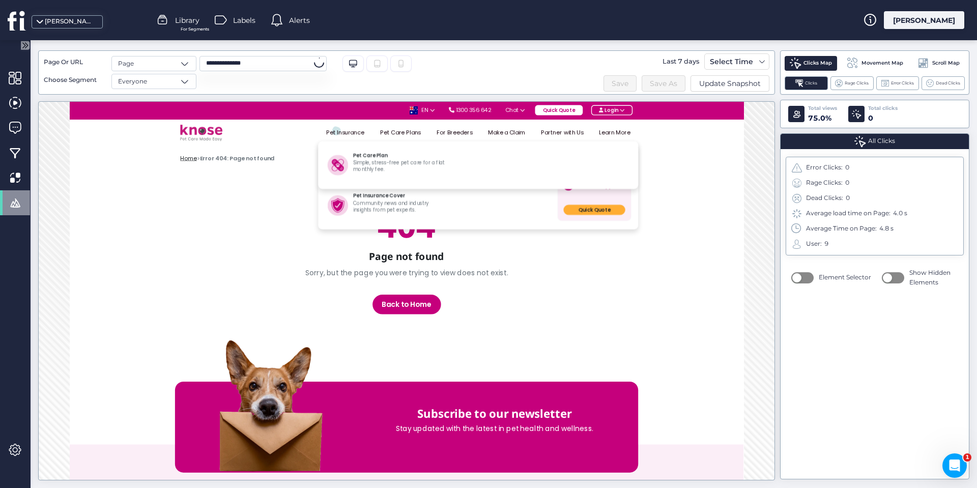
click at [234, 65] on input "**********" at bounding box center [263, 63] width 127 height 15
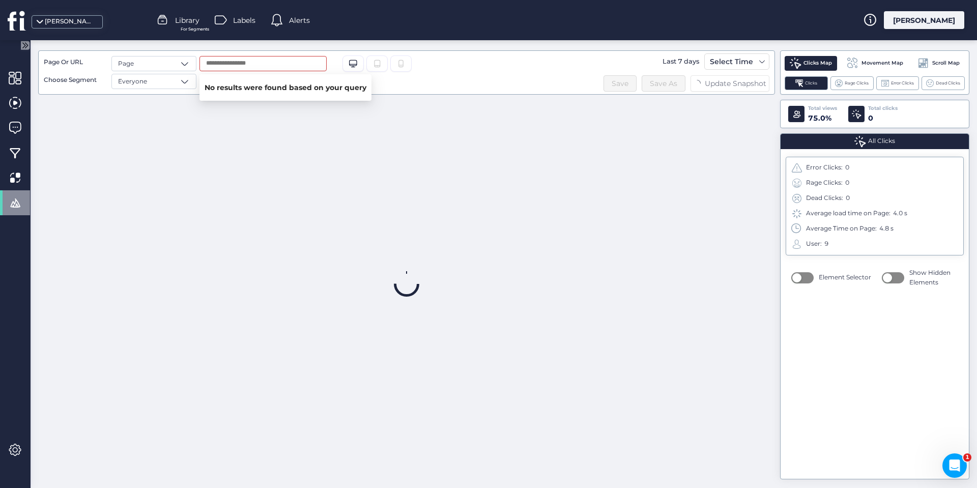
click at [237, 79] on body "[PERSON_NAME][DOMAIN_NAME] Library For Segments Labels Alerts [PERSON_NAME] Pag…" at bounding box center [488, 244] width 977 height 488
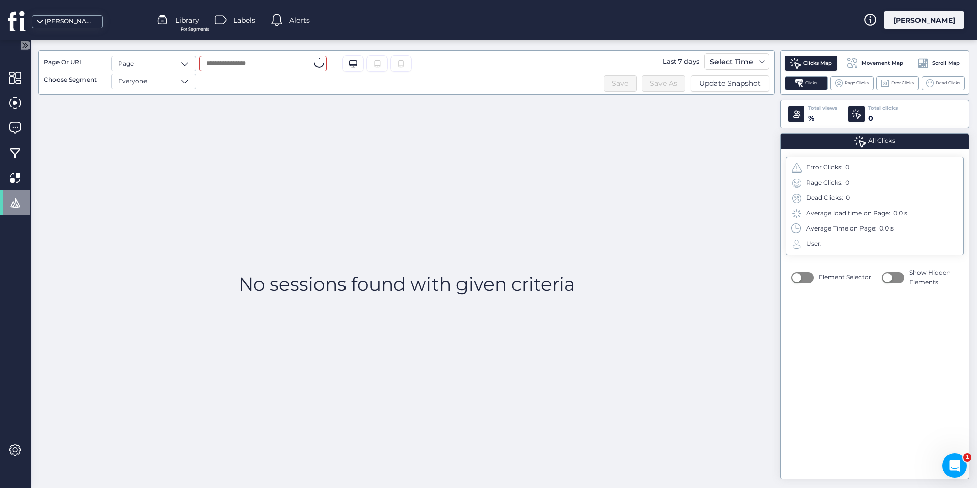
click at [237, 65] on input "text" at bounding box center [263, 63] width 127 height 15
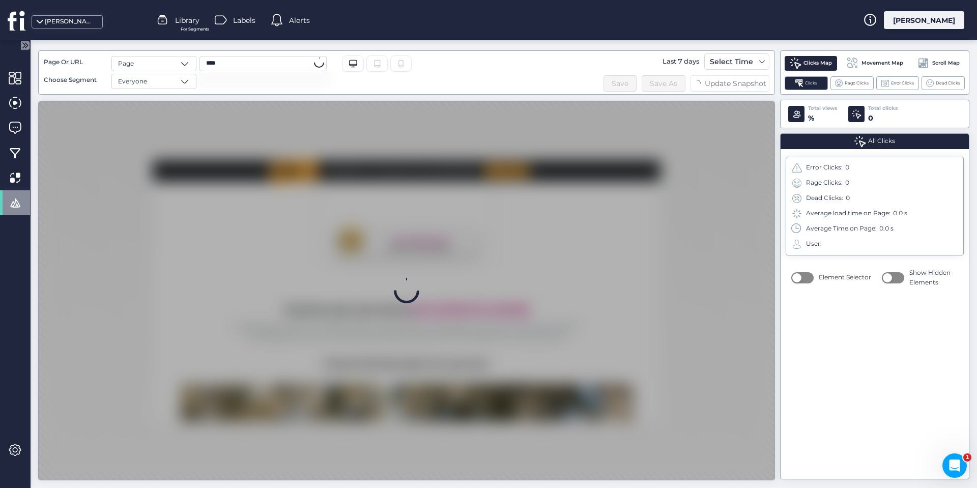
scroll to position [667, 0]
type input "**********"
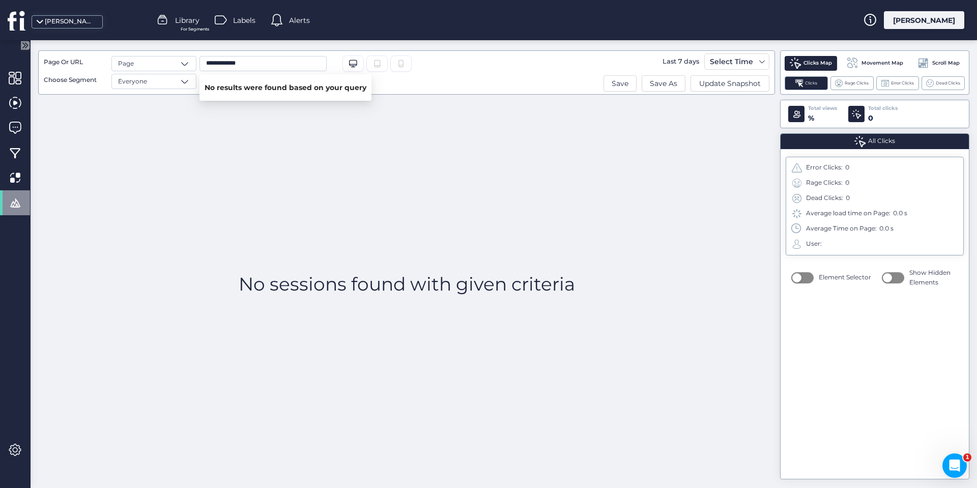
click at [261, 85] on div "No results were found based on your query" at bounding box center [286, 87] width 172 height 26
click at [260, 68] on input "**********" at bounding box center [263, 63] width 127 height 15
type input "*"
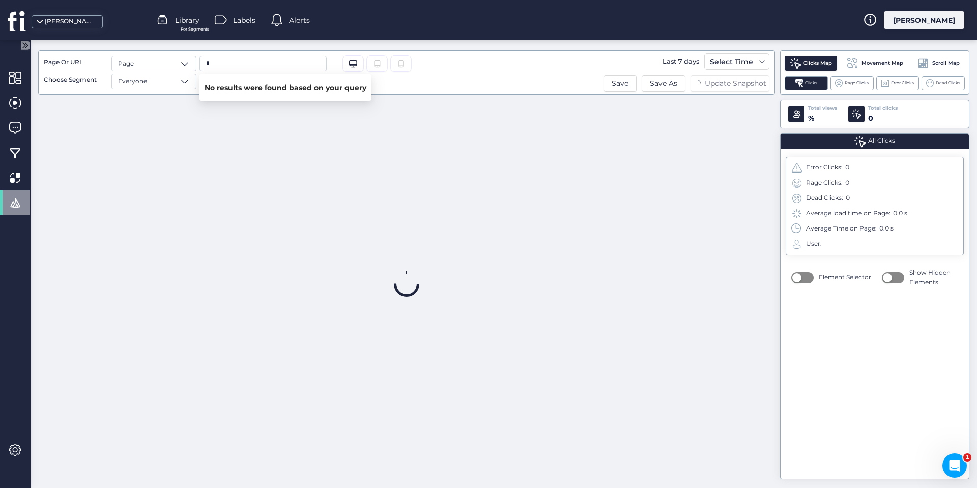
click at [414, 84] on div "* Desktop/Laptop Tablet" at bounding box center [355, 72] width 319 height 33
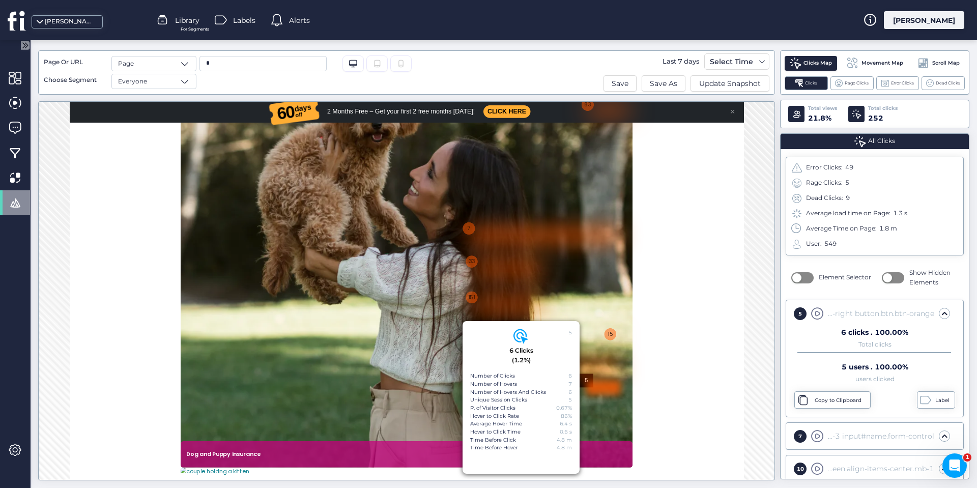
scroll to position [1134, 0]
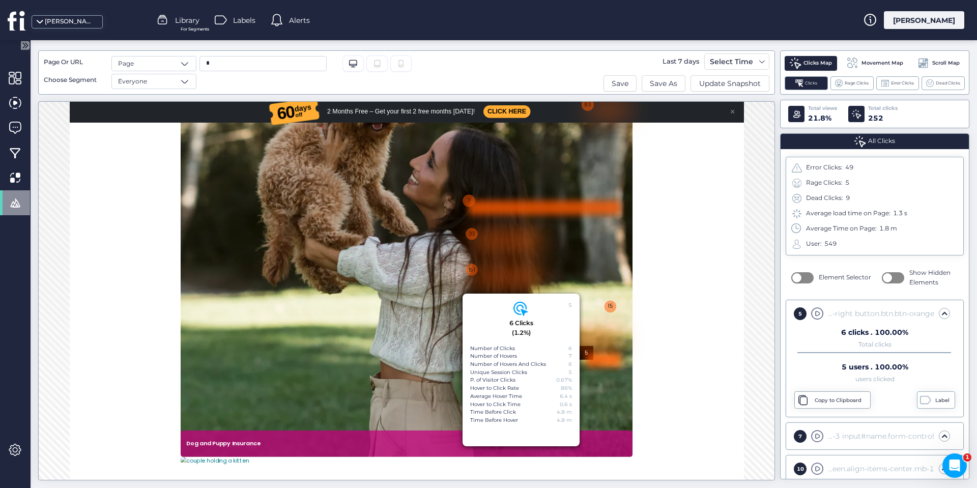
click at [709, 246] on div at bounding box center [758, 255] width 220 height 20
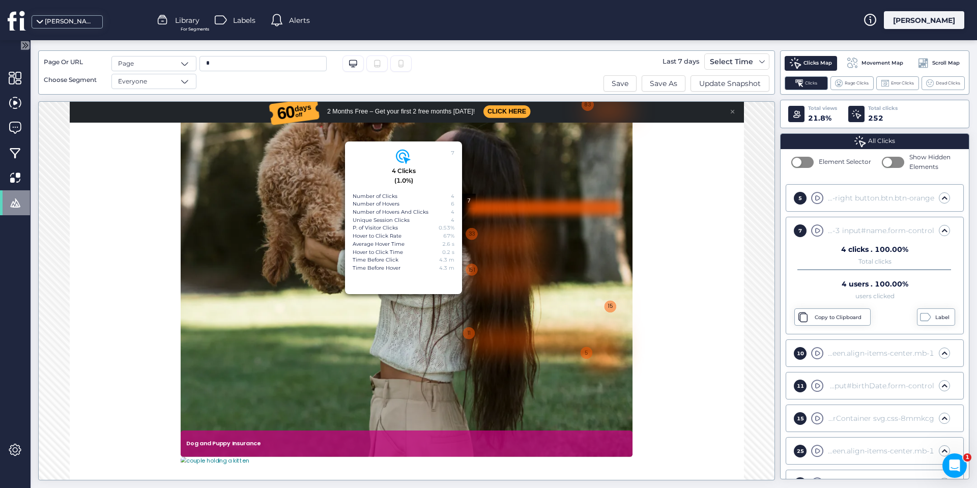
scroll to position [123, 0]
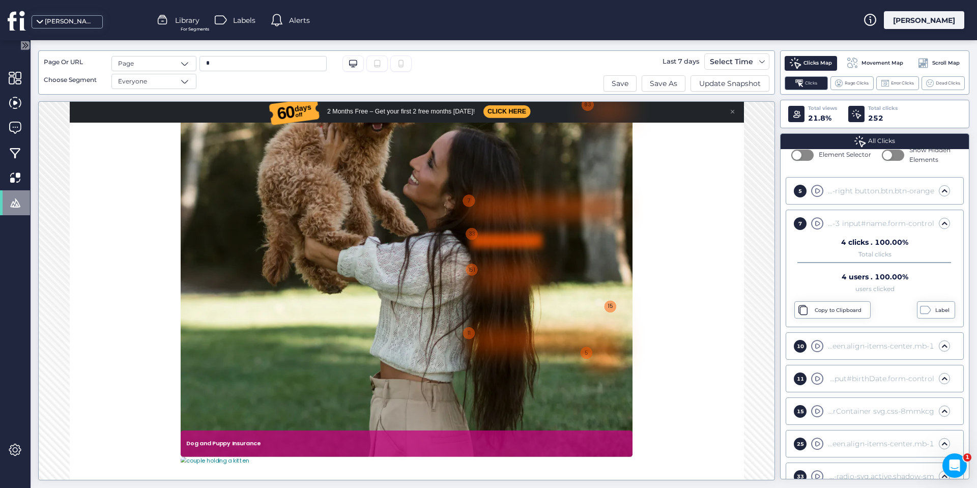
click at [696, 301] on div at bounding box center [703, 303] width 102 height 20
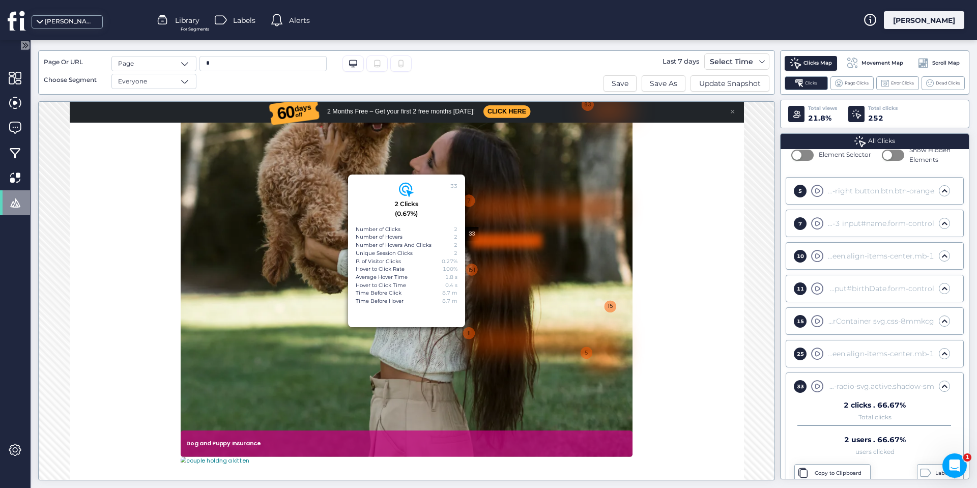
click at [663, 299] on div at bounding box center [703, 303] width 102 height 20
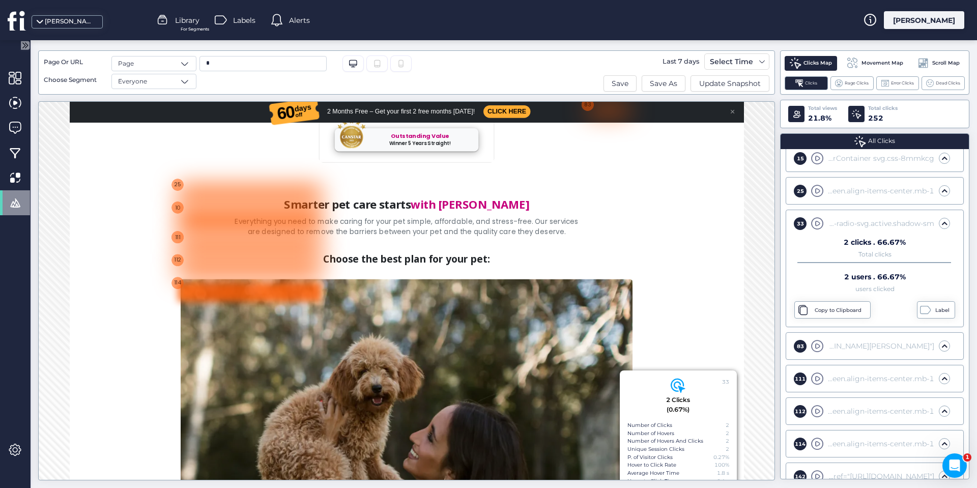
scroll to position [763, 0]
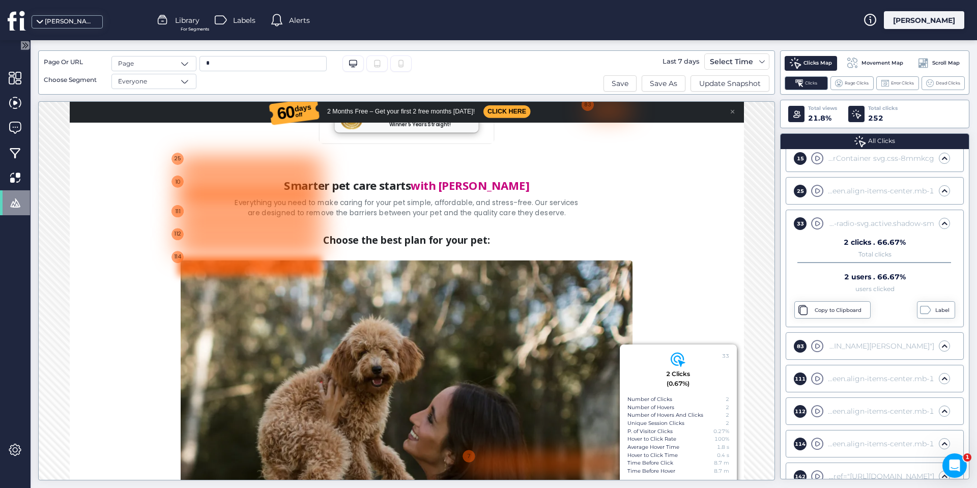
click at [288, 333] on div at bounding box center [330, 340] width 208 height 27
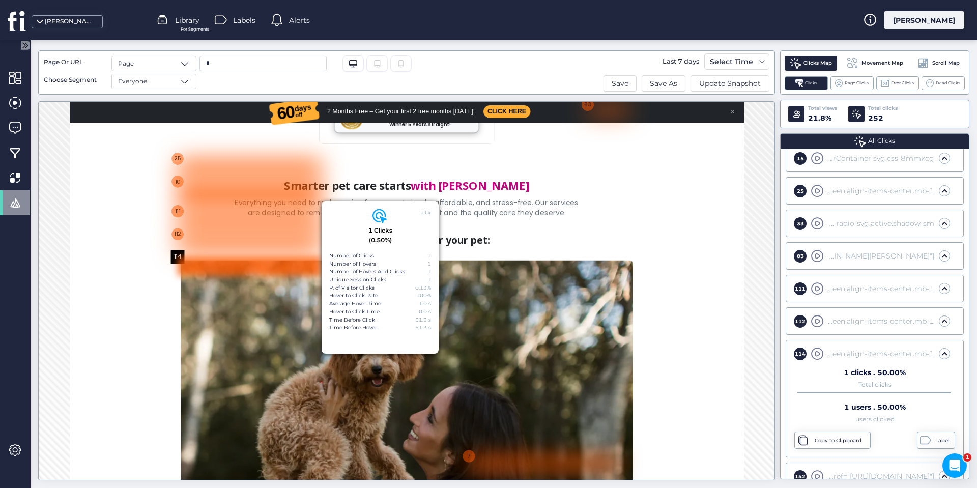
scroll to position [416, 0]
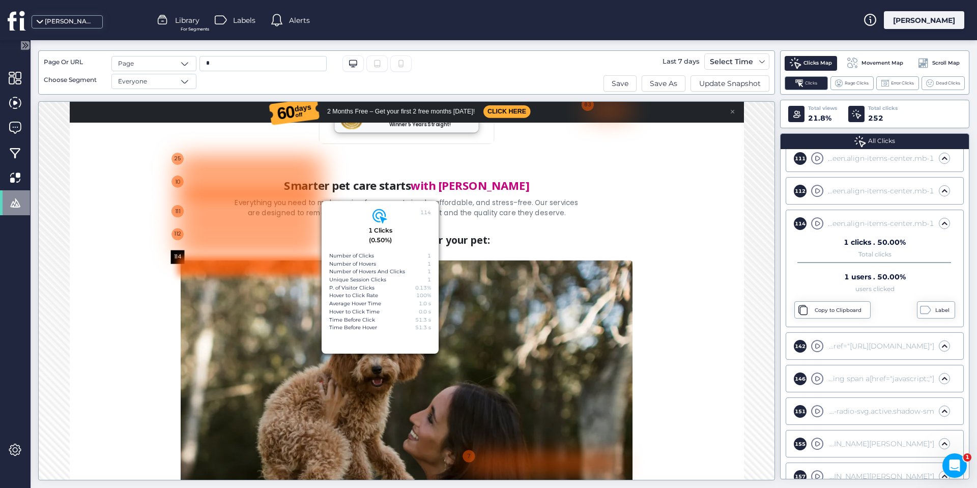
click at [224, 323] on div "114" at bounding box center [226, 327] width 20 height 20
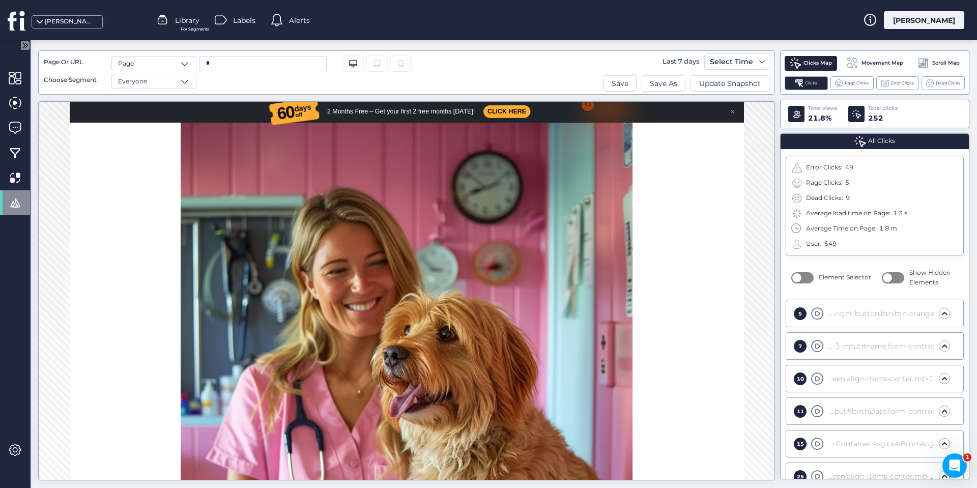
scroll to position [2290, 0]
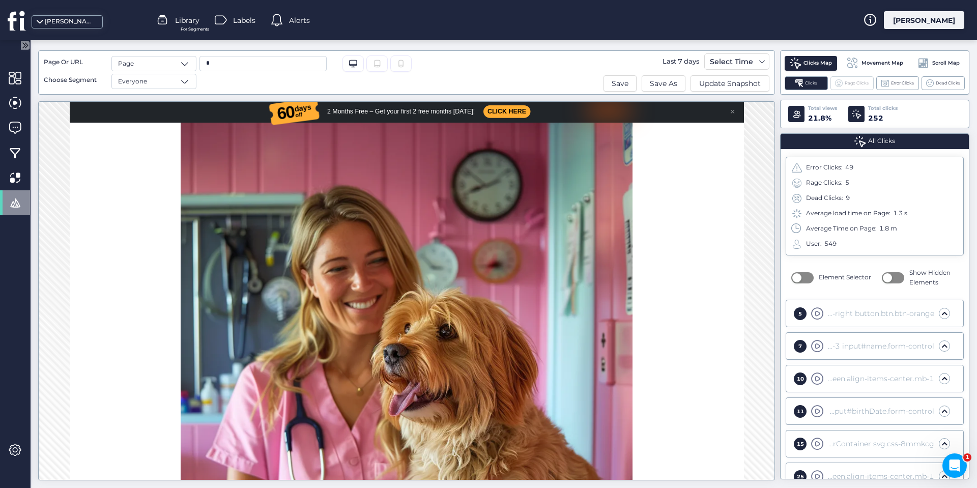
click at [852, 84] on span "Rage Clicks" at bounding box center [857, 83] width 24 height 7
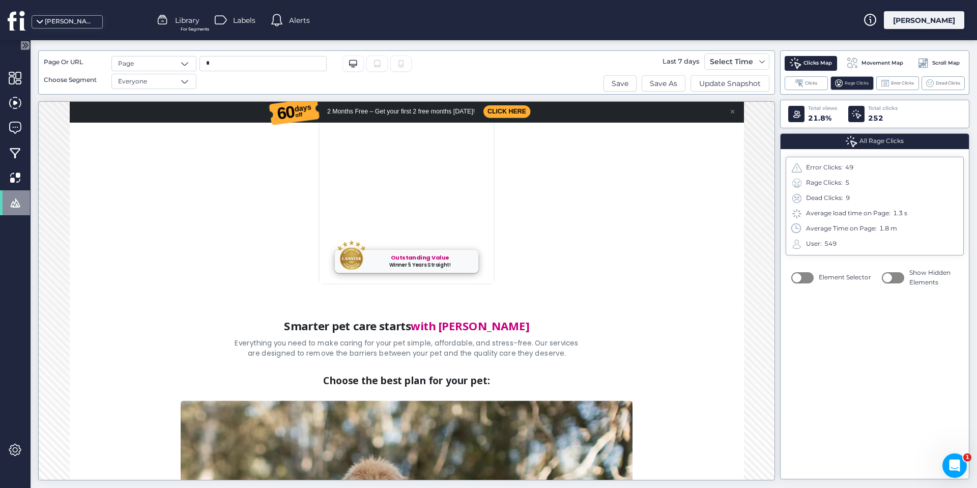
scroll to position [611, 0]
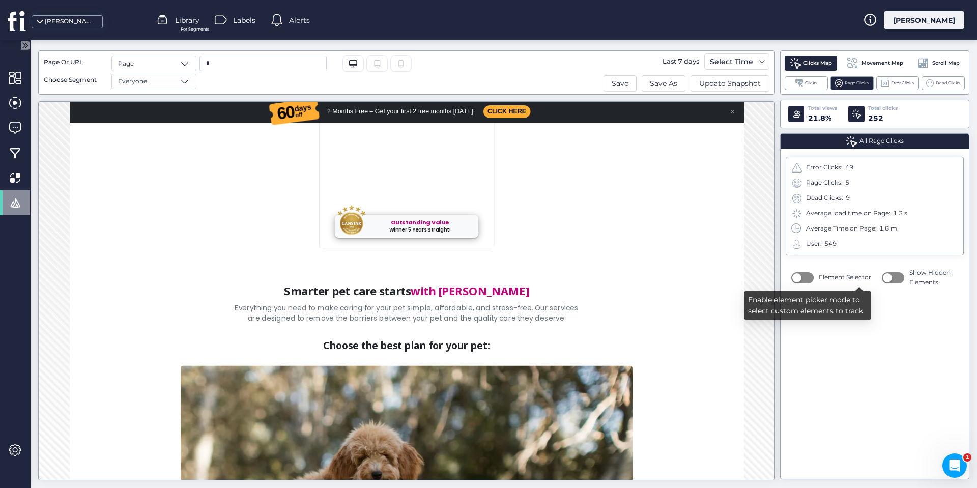
click at [802, 276] on button "button" at bounding box center [802, 277] width 22 height 11
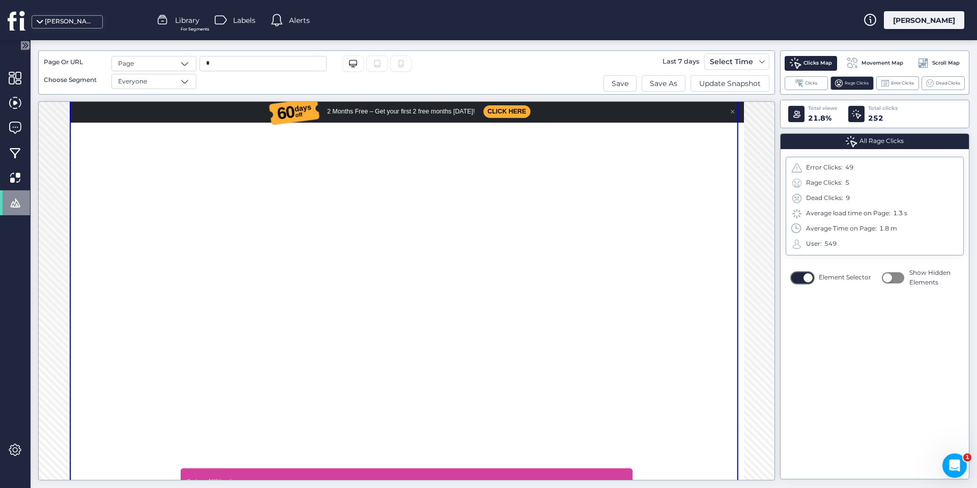
scroll to position [1781, 0]
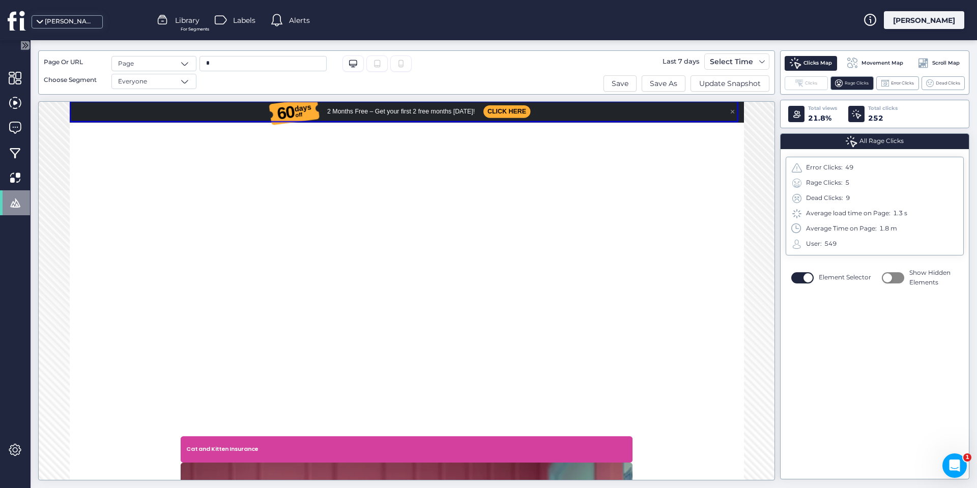
click at [806, 85] on span "Clicks" at bounding box center [811, 83] width 12 height 7
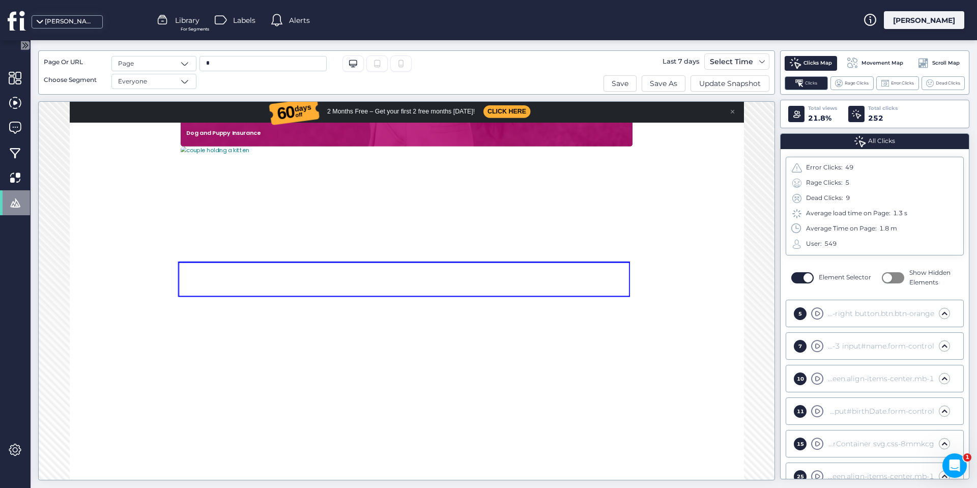
scroll to position [1680, 0]
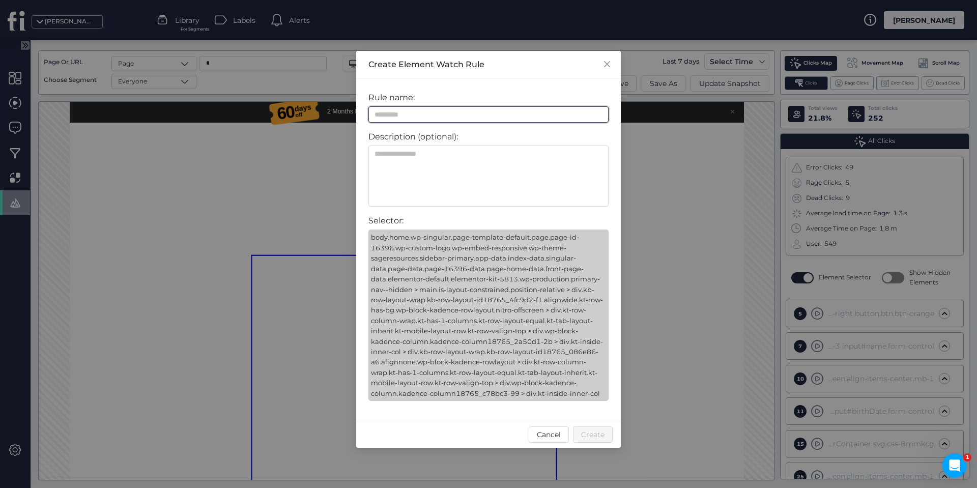
click at [394, 117] on input at bounding box center [489, 114] width 240 height 16
type input "**********"
click at [599, 434] on span "Create" at bounding box center [592, 434] width 23 height 11
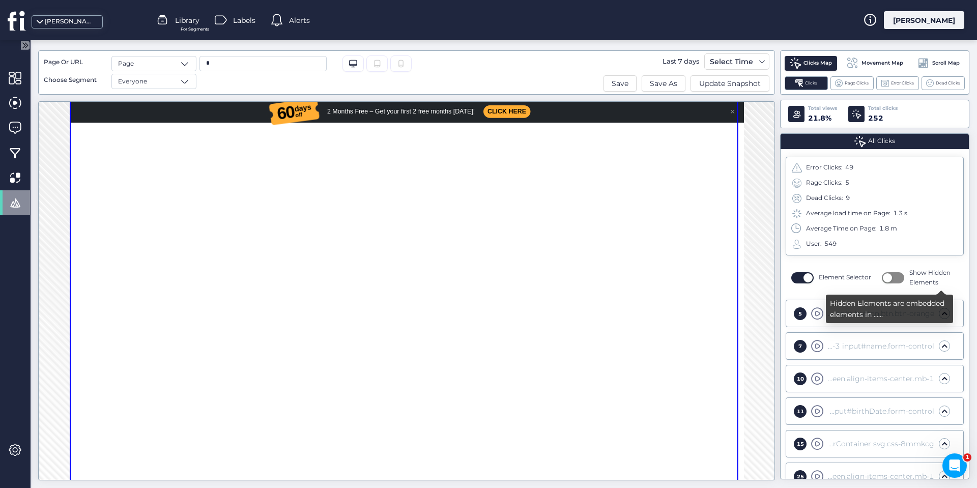
click at [892, 277] on button "button" at bounding box center [893, 277] width 22 height 11
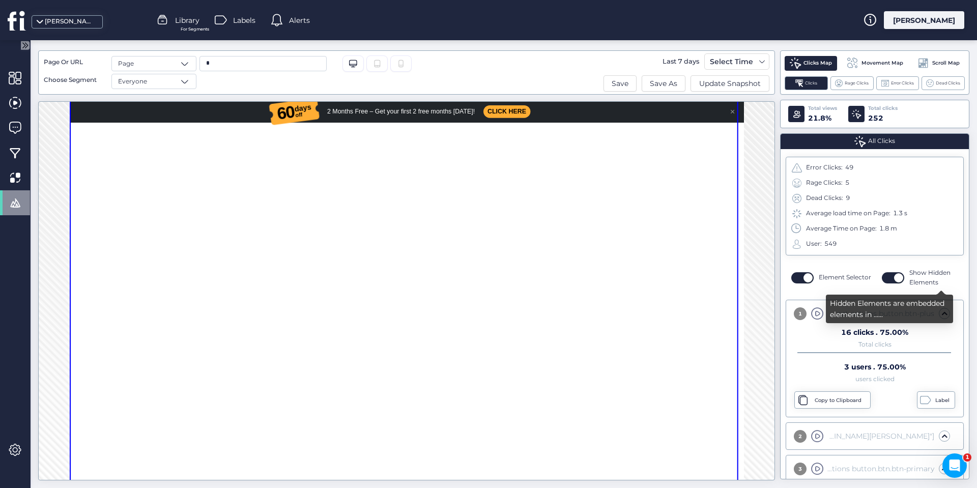
click at [894, 277] on span "button" at bounding box center [898, 277] width 9 height 9
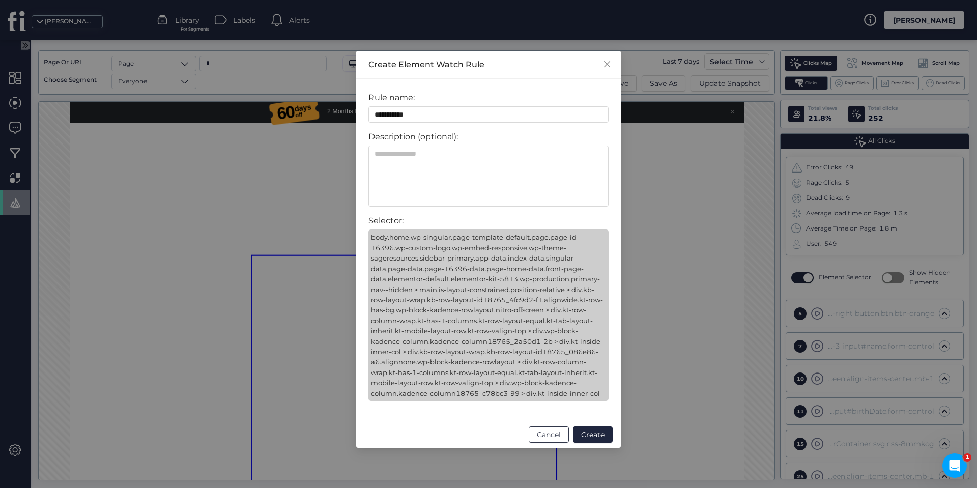
click at [549, 438] on span "Cancel" at bounding box center [549, 434] width 24 height 11
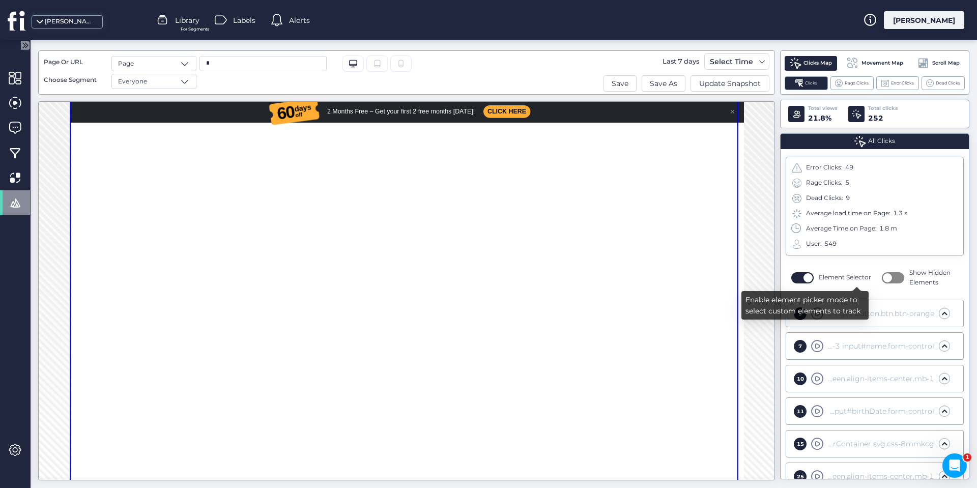
click at [800, 279] on button "button" at bounding box center [802, 277] width 22 height 11
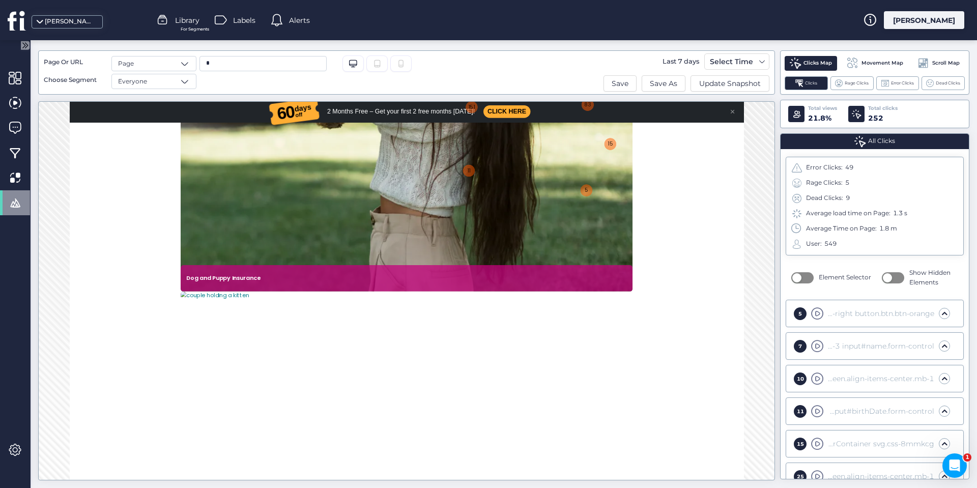
scroll to position [1323, 0]
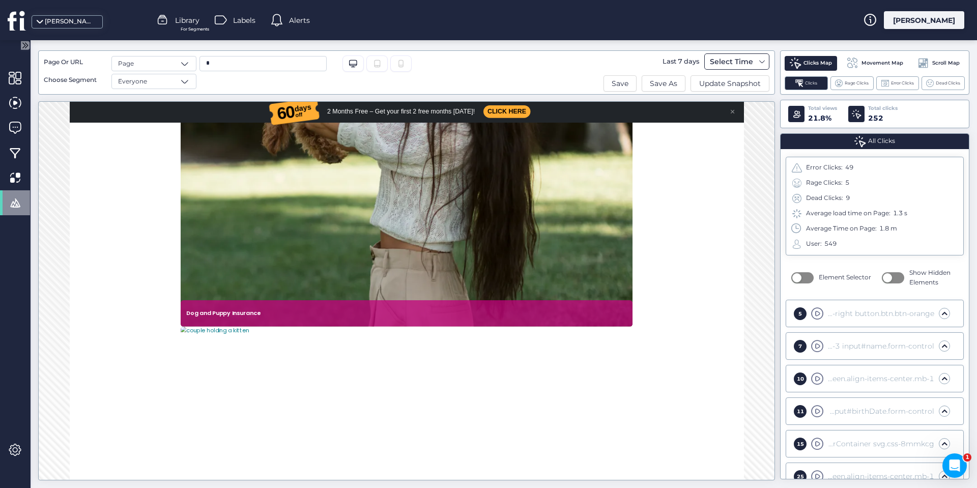
click at [761, 59] on span at bounding box center [762, 62] width 8 height 8
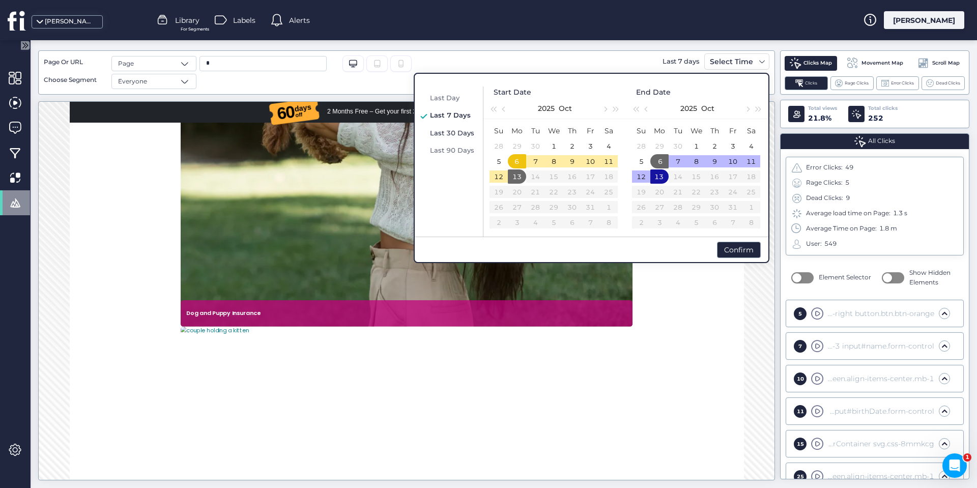
click at [455, 133] on span "Last 30 Days" at bounding box center [452, 133] width 44 height 8
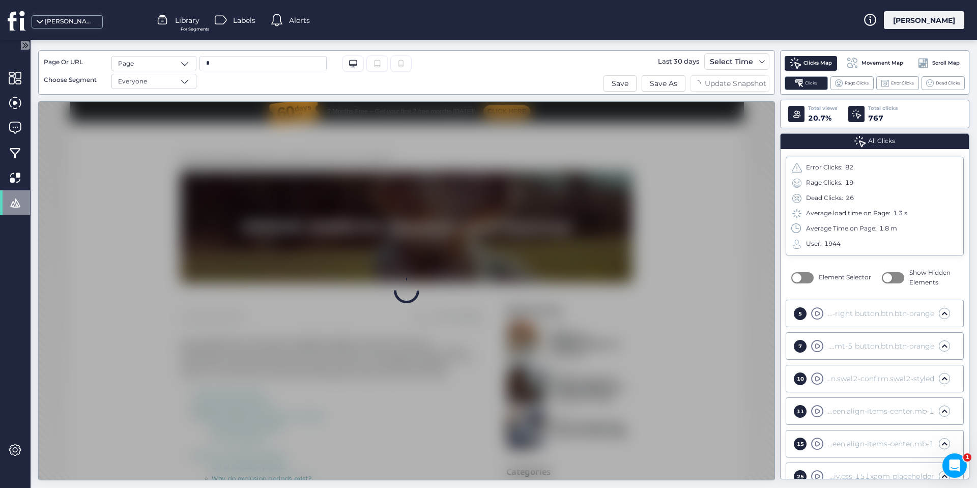
scroll to position [0, 0]
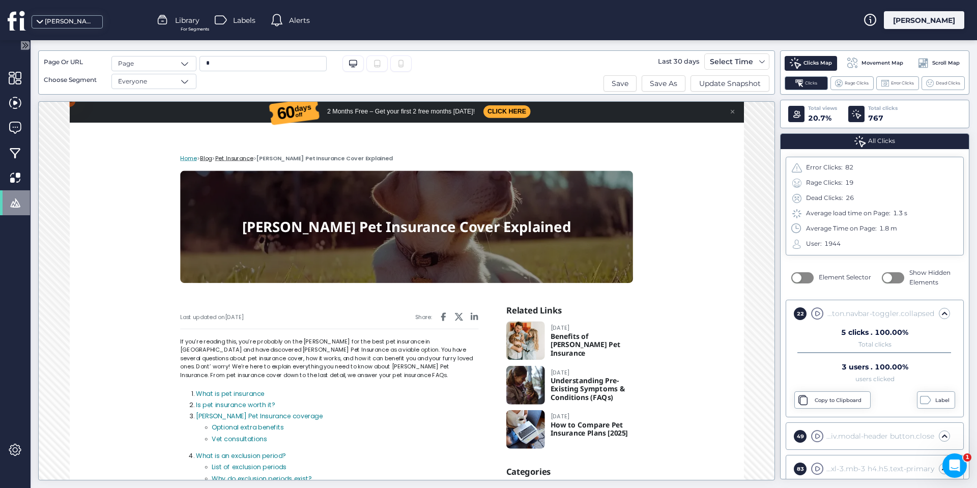
click at [241, 185] on link "Home" at bounding box center [242, 184] width 24 height 12
click at [212, 66] on input "*" at bounding box center [263, 63] width 127 height 15
click at [879, 63] on span "Movement Map" at bounding box center [883, 63] width 42 height 8
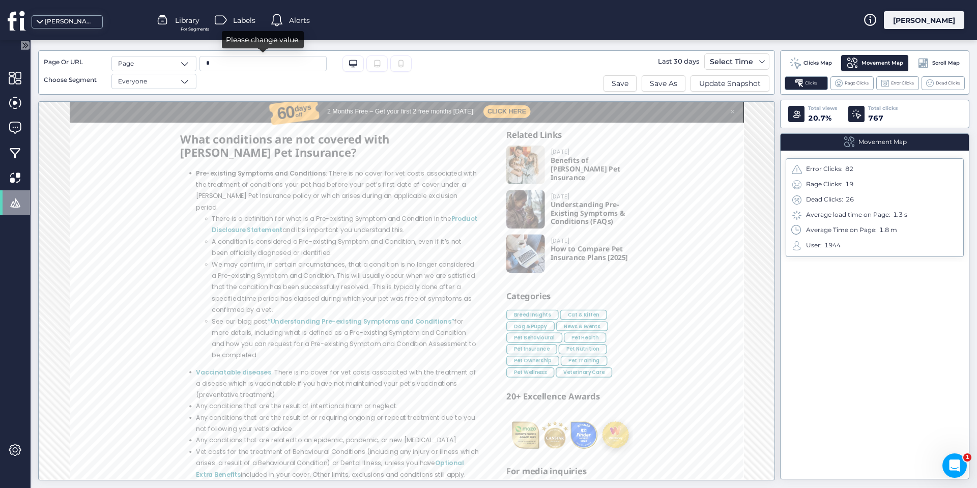
scroll to position [3485, 0]
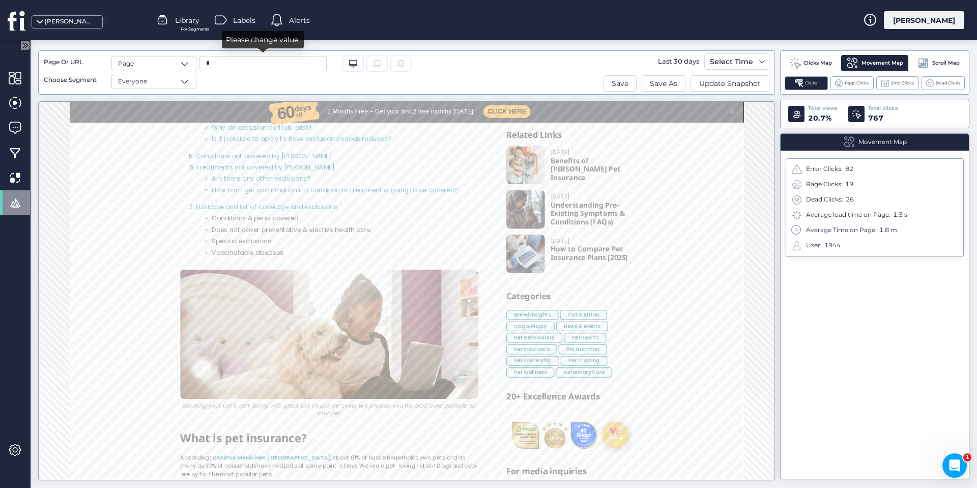
scroll to position [356, 0]
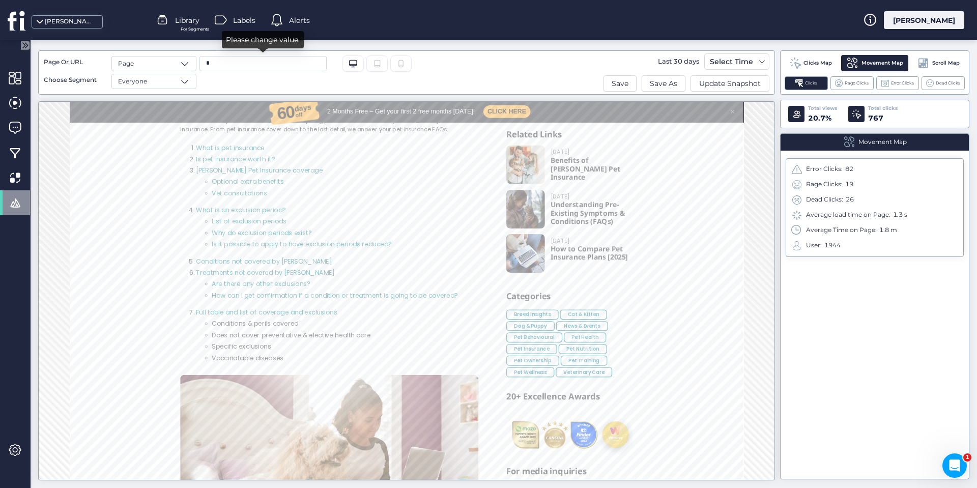
click at [291, 64] on input "*" at bounding box center [263, 63] width 127 height 15
type input "*"
click at [493, 66] on div "* Desktop/Laptop Tablet" at bounding box center [355, 72] width 319 height 33
click at [145, 80] on span "Everyone" at bounding box center [132, 82] width 29 height 10
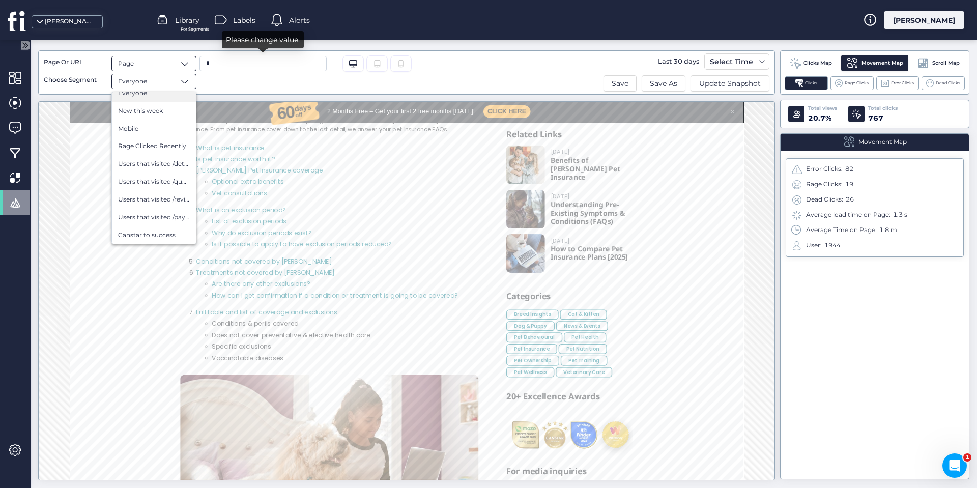
click at [154, 59] on div "Page" at bounding box center [153, 63] width 85 height 15
click at [153, 61] on div "Page" at bounding box center [153, 63] width 85 height 15
click at [816, 63] on span "Clicks Map" at bounding box center [818, 63] width 29 height 8
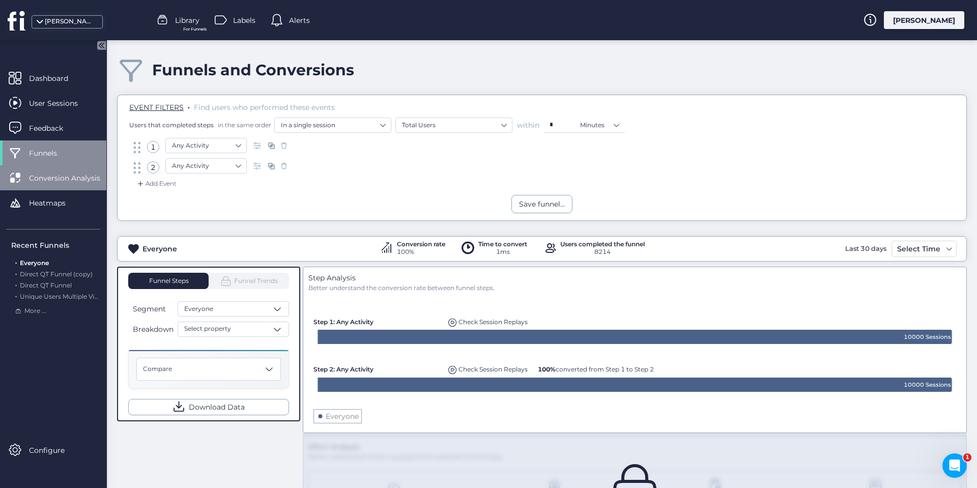
click at [90, 180] on span "Conversion Analysis" at bounding box center [72, 178] width 87 height 11
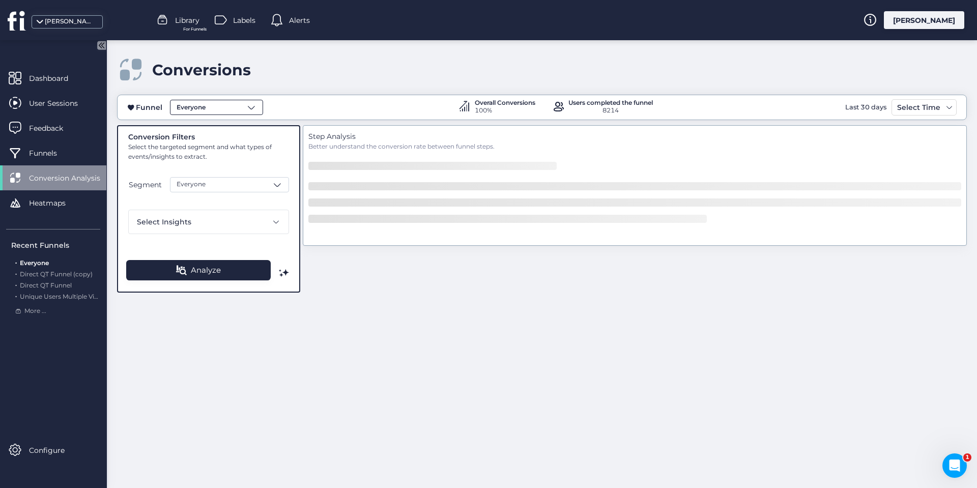
click at [223, 106] on div "Everyone" at bounding box center [216, 107] width 93 height 15
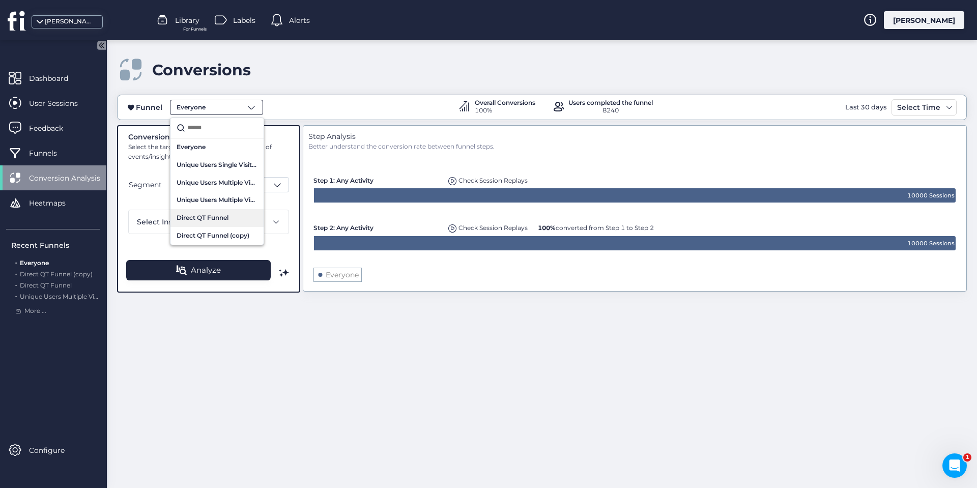
click at [220, 218] on span "Direct QT Funnel" at bounding box center [203, 218] width 52 height 10
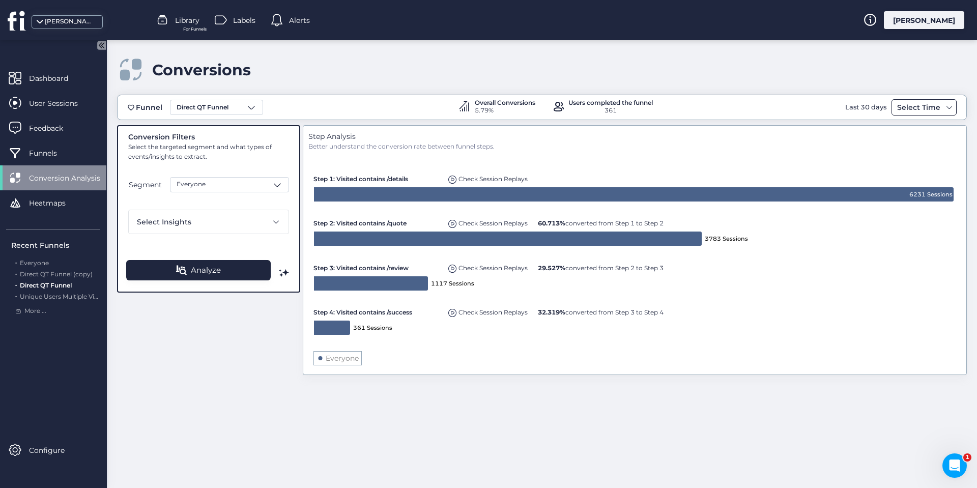
click at [918, 106] on div "Select Time" at bounding box center [919, 107] width 48 height 12
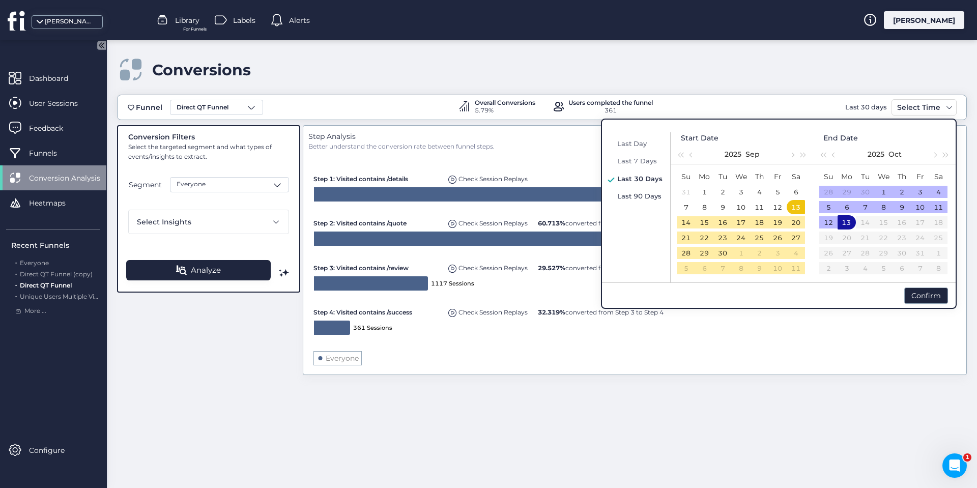
click at [635, 193] on span "Last 90 Days" at bounding box center [639, 196] width 44 height 8
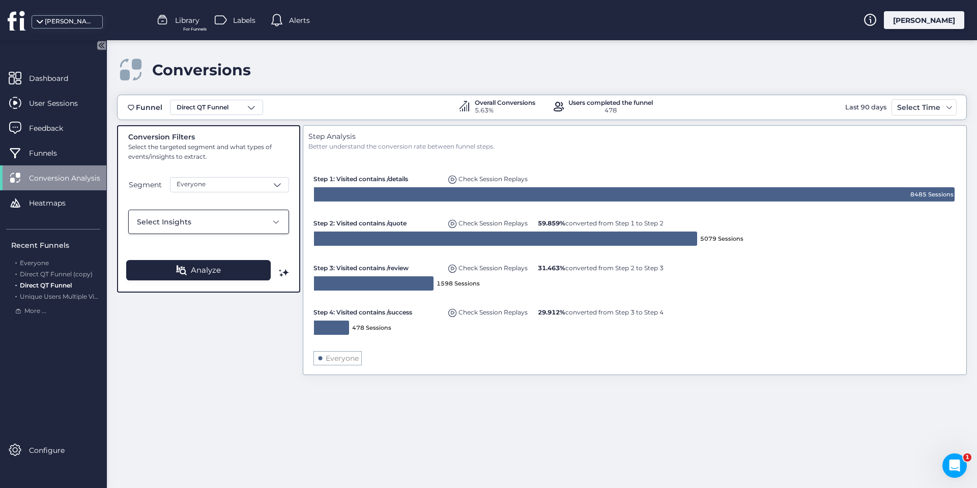
click at [207, 218] on div "Select Insights" at bounding box center [202, 221] width 130 height 11
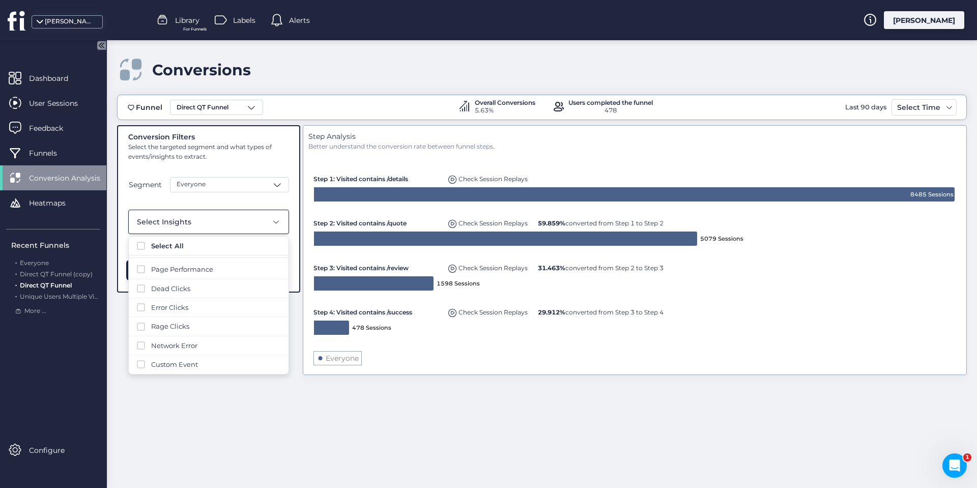
click at [207, 218] on div "Select Insights" at bounding box center [202, 221] width 130 height 11
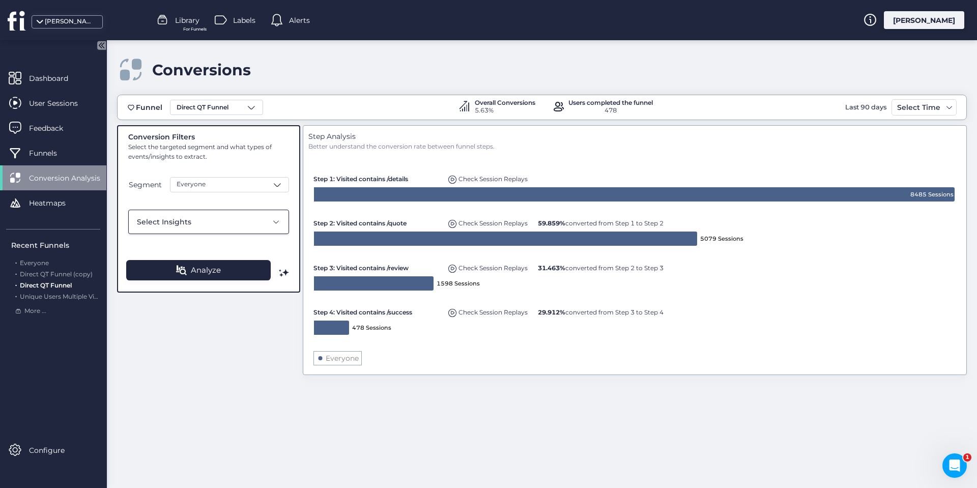
click at [210, 227] on div "Select Insights" at bounding box center [202, 221] width 130 height 11
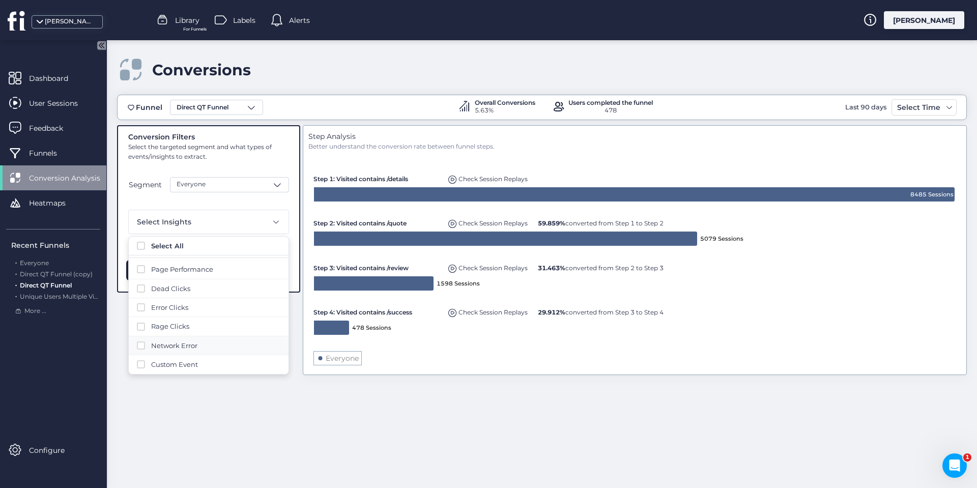
click at [165, 349] on span "Network Error" at bounding box center [215, 346] width 129 height 10
click at [191, 378] on div "Funnel Direct QT Funnel Overall Conversions 5.63% Users completed the funnel 47…" at bounding box center [542, 286] width 850 height 383
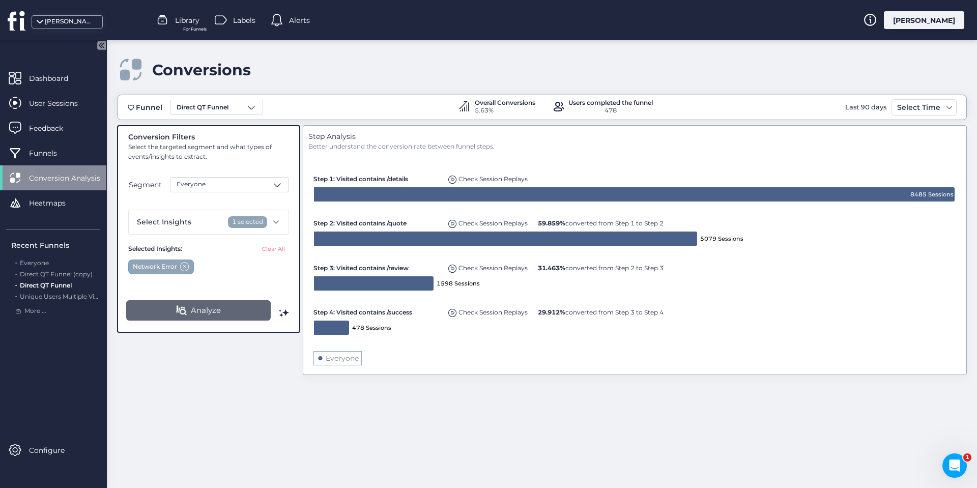
click at [210, 310] on span "Analyze" at bounding box center [206, 310] width 30 height 12
click at [282, 313] on span at bounding box center [284, 313] width 10 height 10
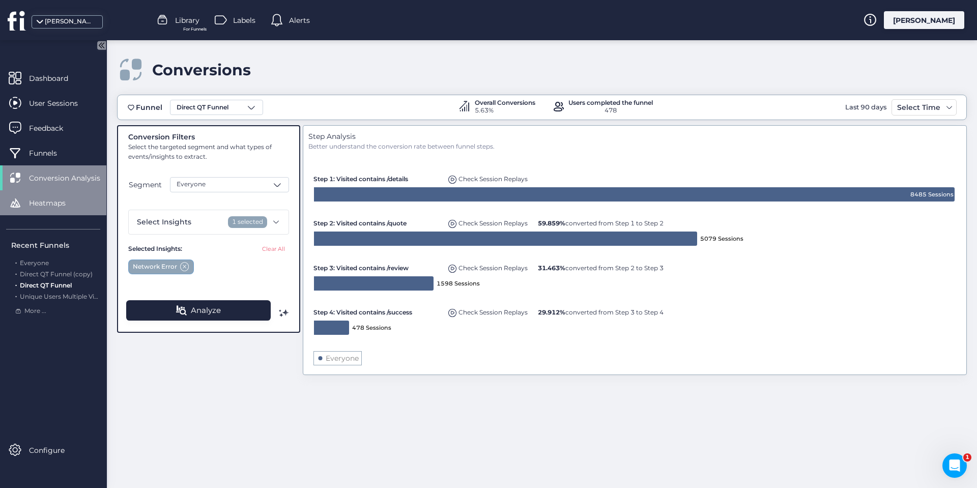
click at [54, 200] on span "Heatmaps" at bounding box center [55, 202] width 52 height 11
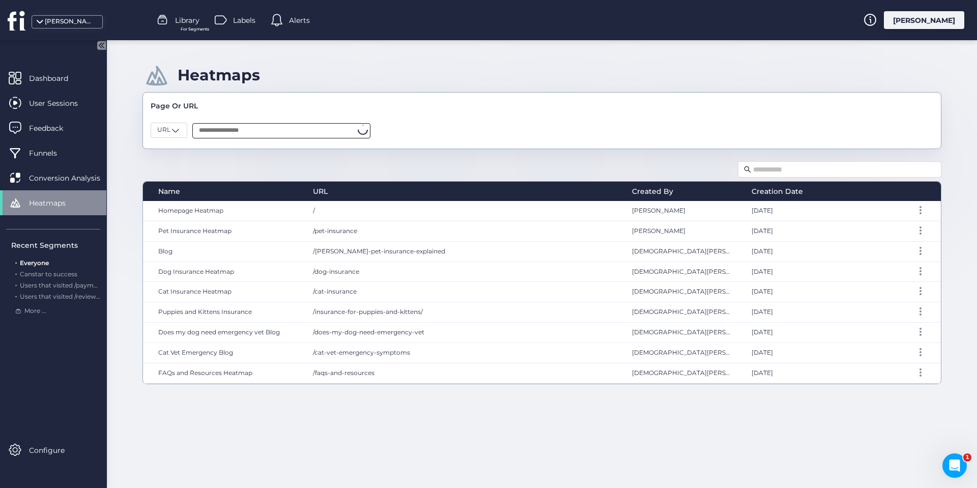
click at [200, 126] on input "text" at bounding box center [281, 130] width 178 height 15
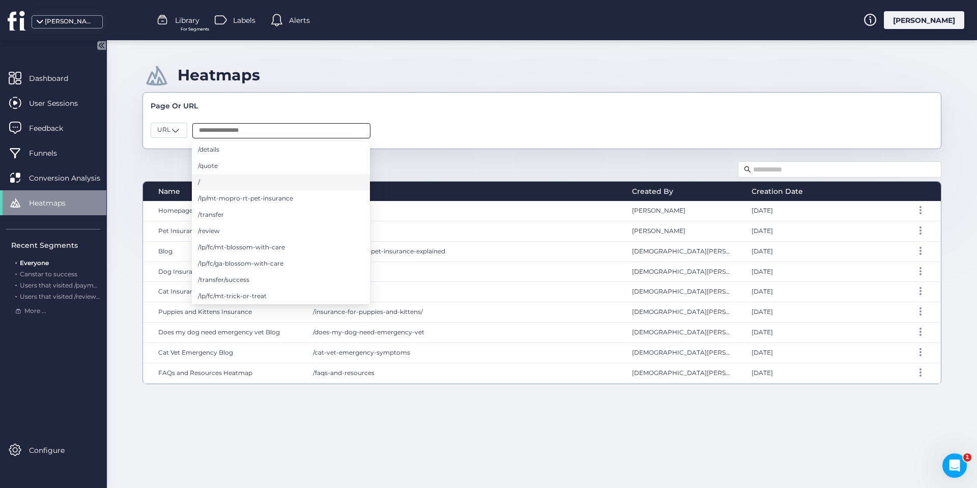
click at [216, 179] on li "/" at bounding box center [281, 182] width 178 height 16
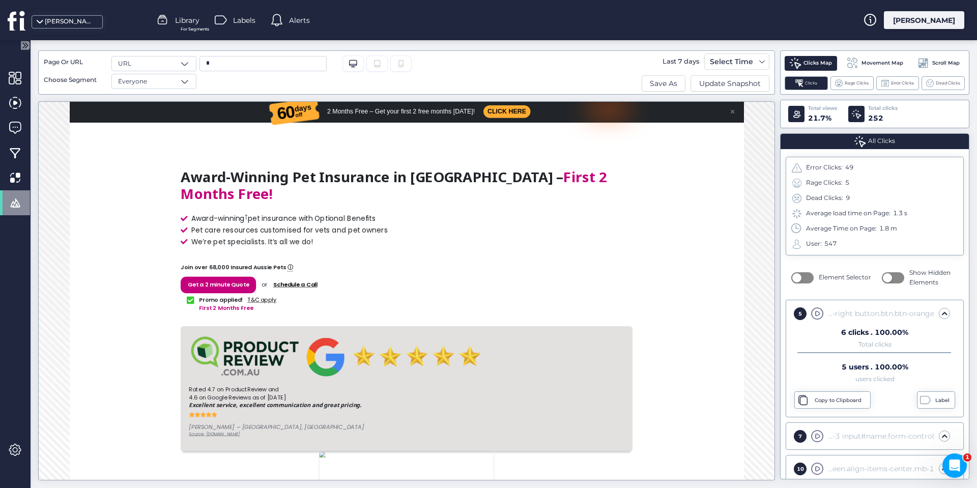
click at [872, 62] on span "Movement Map" at bounding box center [883, 63] width 42 height 8
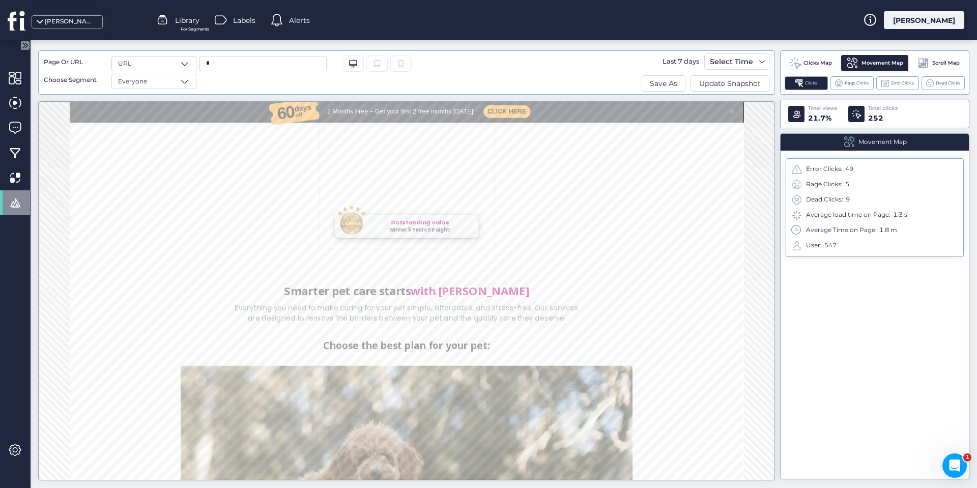
scroll to position [662, 0]
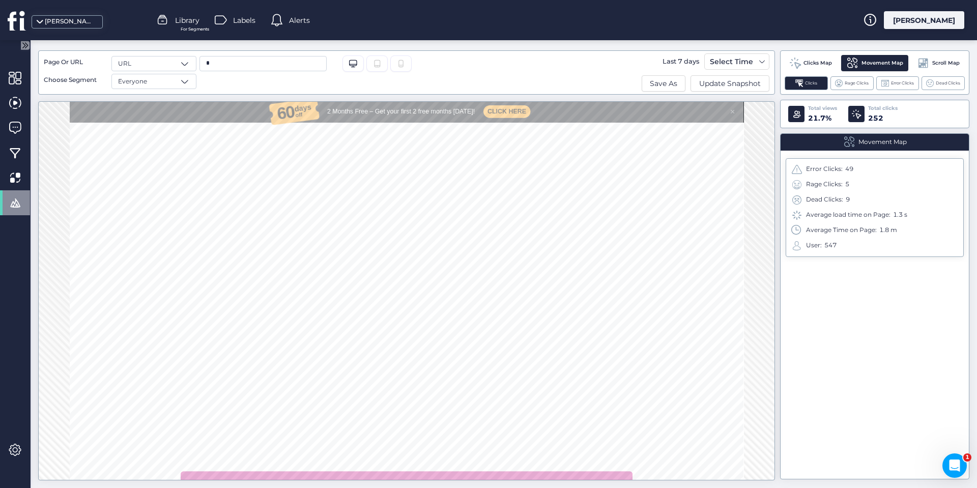
scroll to position [1781, 0]
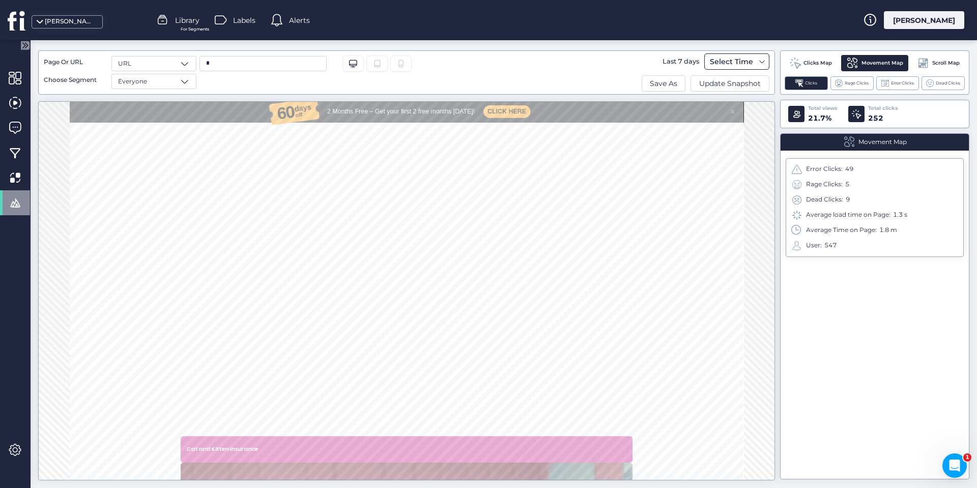
click at [748, 63] on div "Select Time" at bounding box center [732, 61] width 48 height 12
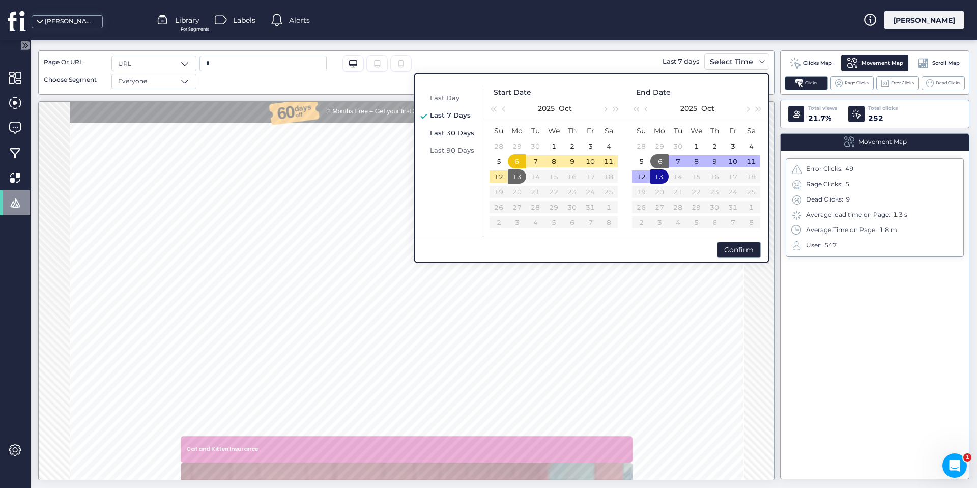
click at [468, 132] on span "Last 30 Days" at bounding box center [452, 133] width 44 height 8
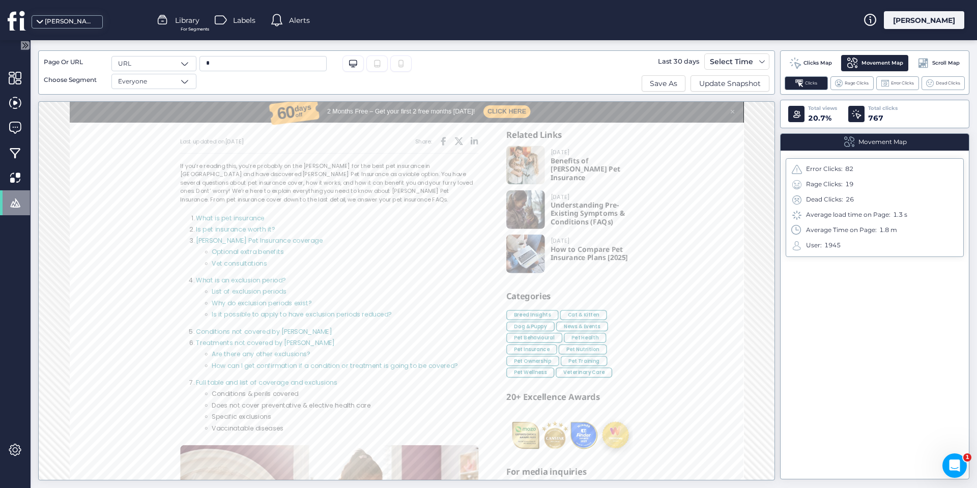
scroll to position [102, 0]
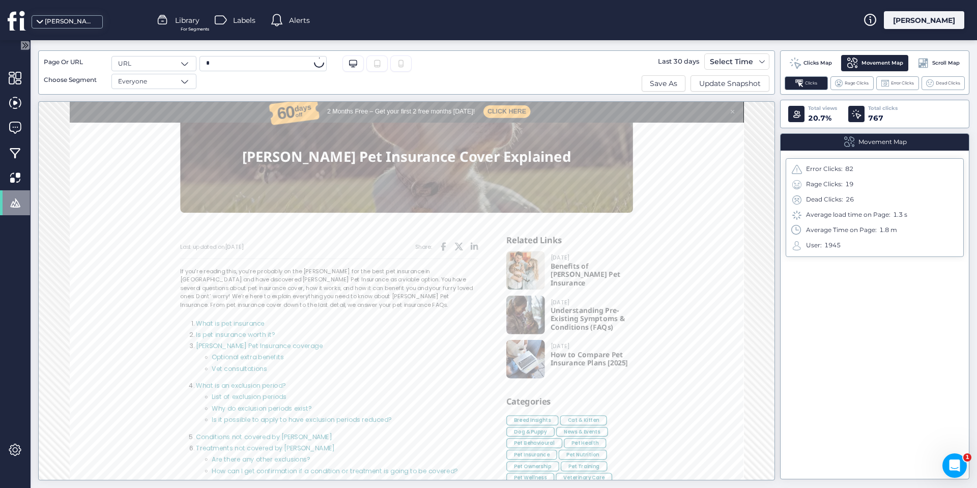
click at [220, 64] on input "*" at bounding box center [263, 63] width 127 height 15
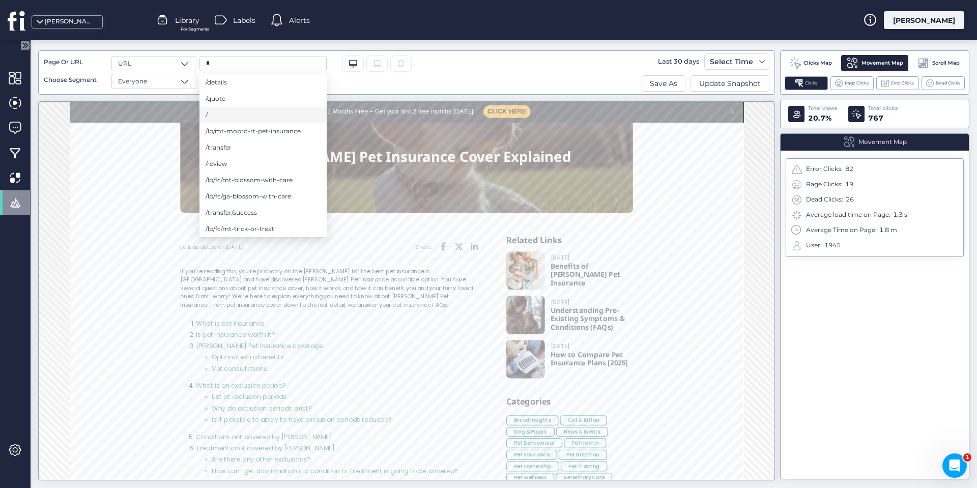
click at [220, 111] on li "/" at bounding box center [263, 115] width 127 height 16
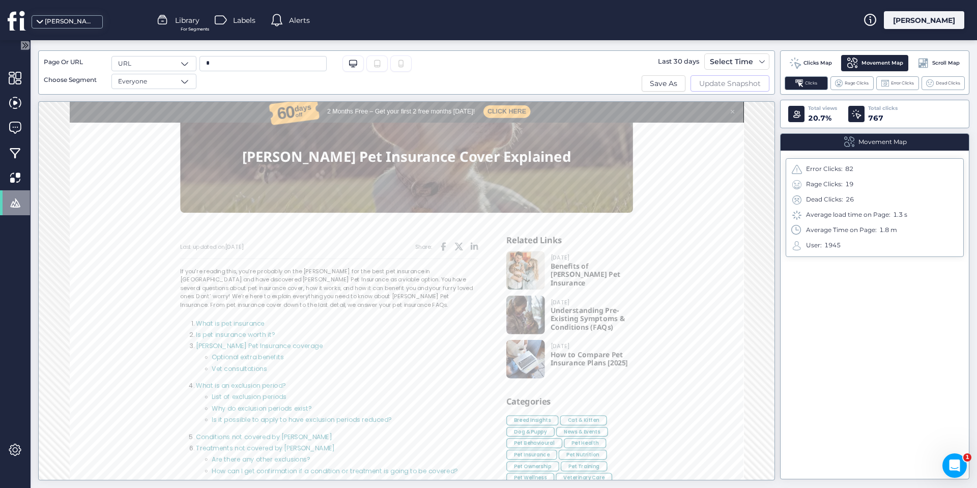
click at [716, 82] on span "Update Snapshot" at bounding box center [730, 83] width 62 height 11
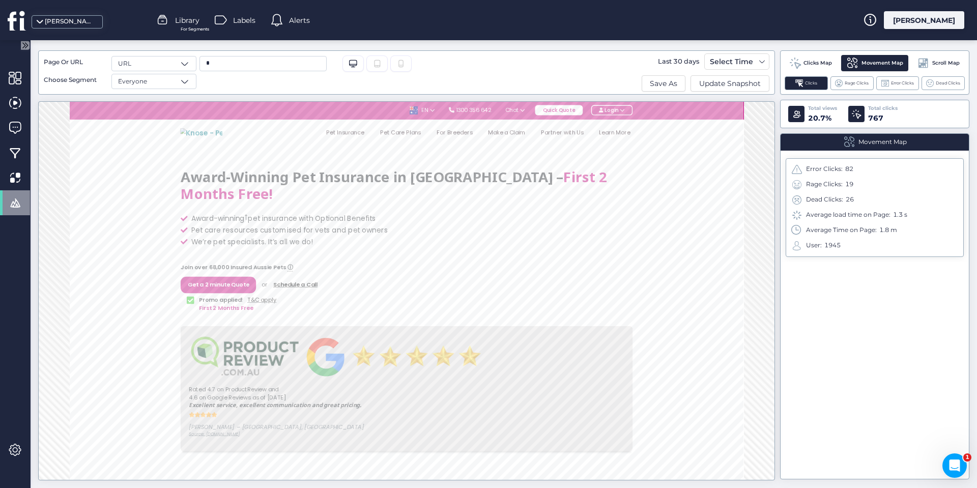
click at [825, 57] on div "Clicks Map" at bounding box center [811, 63] width 52 height 15
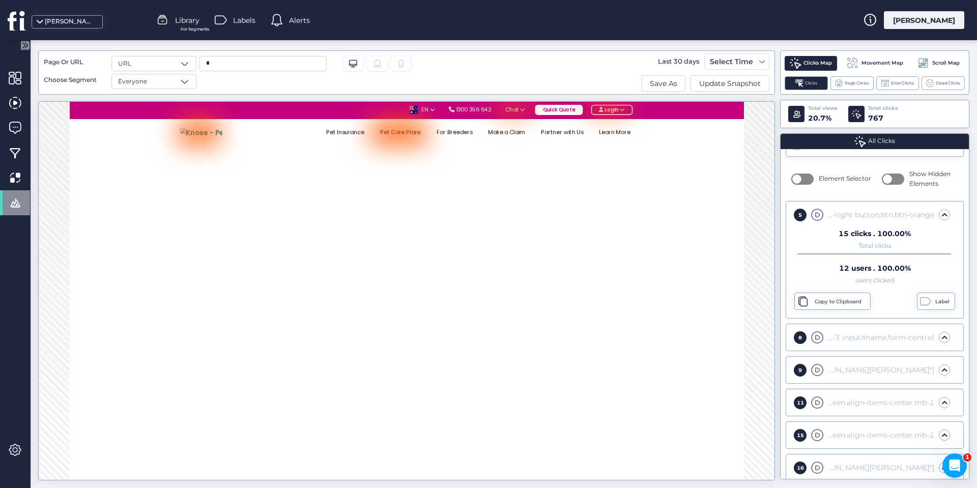
scroll to position [153, 0]
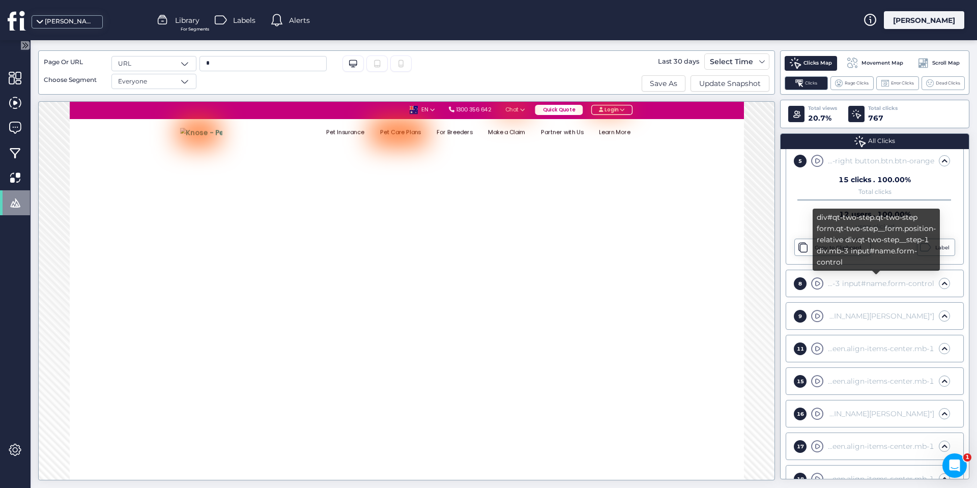
click at [844, 288] on div "div#qt-two-step.qt-two-step form.qt-two-step__form.position-relative div.qt-two…" at bounding box center [880, 283] width 108 height 11
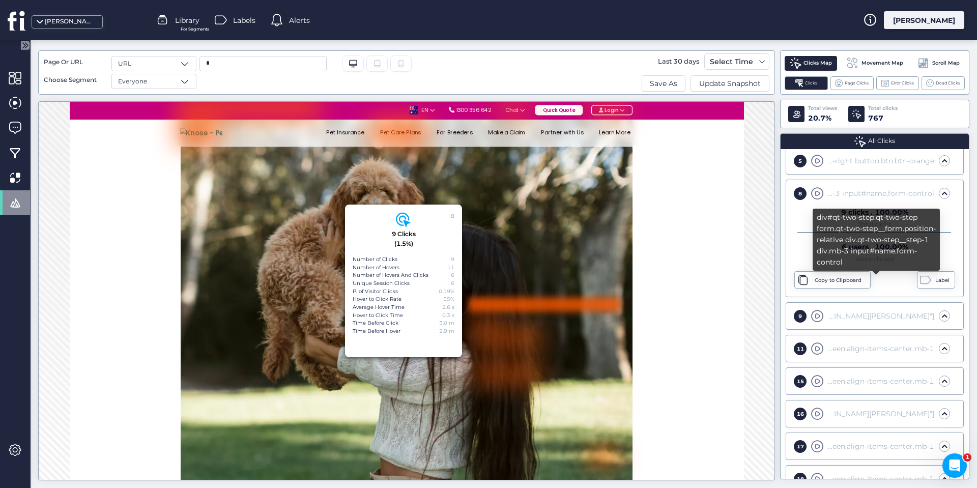
scroll to position [994, 0]
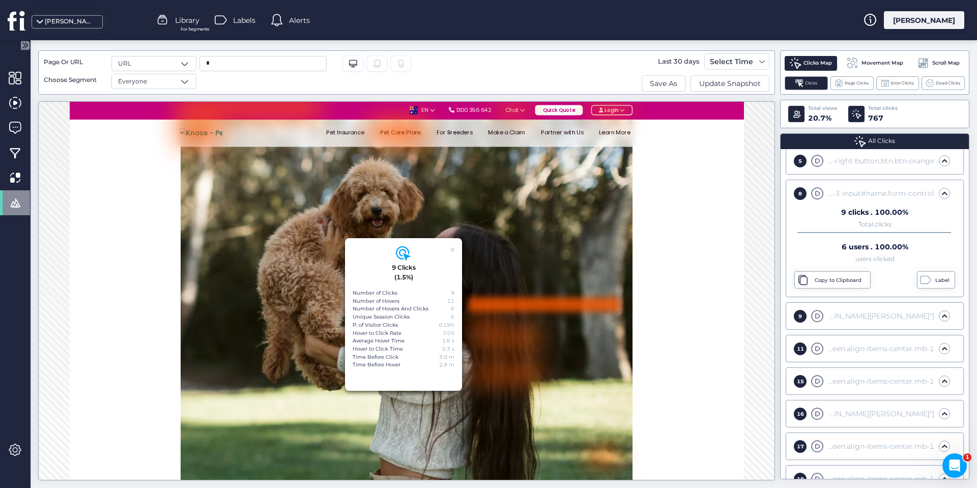
click at [844, 315] on div "div.container.px-lg-3 div#navbarTop.collapse.navbar-collapse.lazyloaded ul#menu…" at bounding box center [880, 315] width 108 height 11
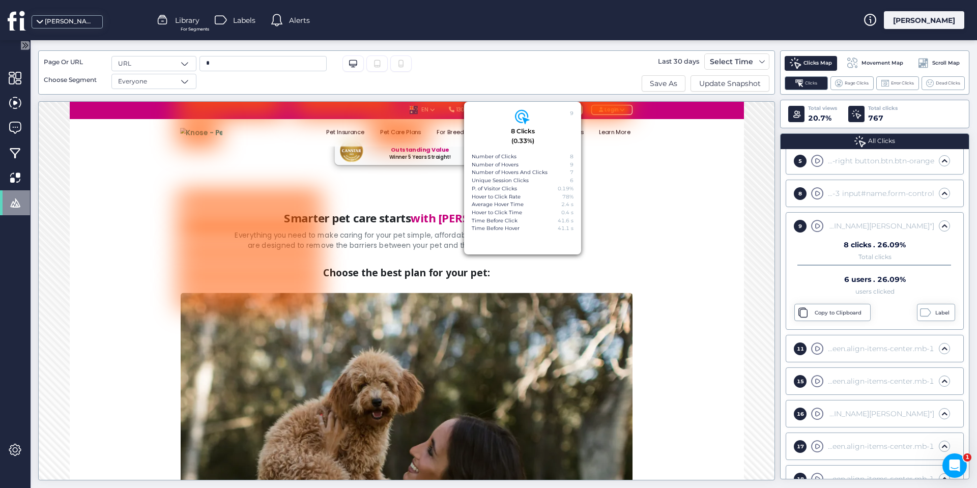
click at [838, 356] on div "11 div.kt-inside-inner-col div.row.d-none.d-md-flex div.col-5.col-lg-4 div#v-pi…" at bounding box center [874, 348] width 171 height 20
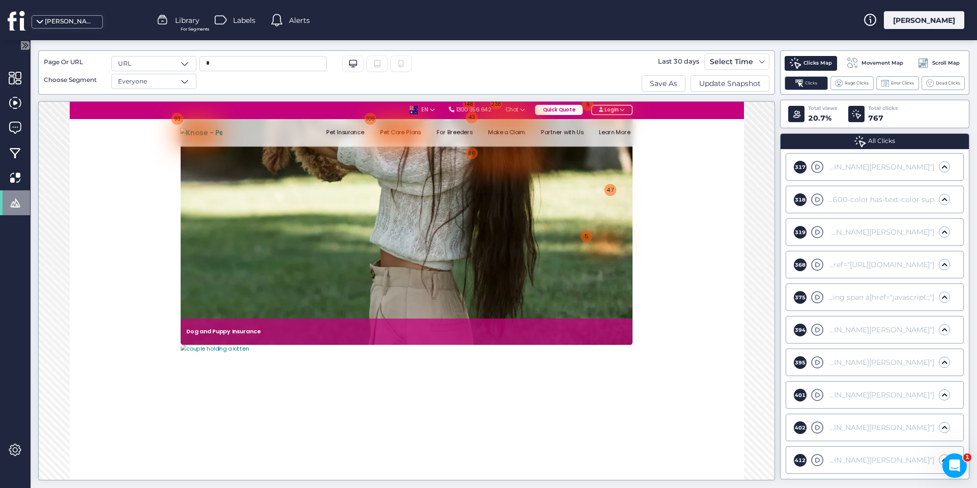
scroll to position [1449, 0]
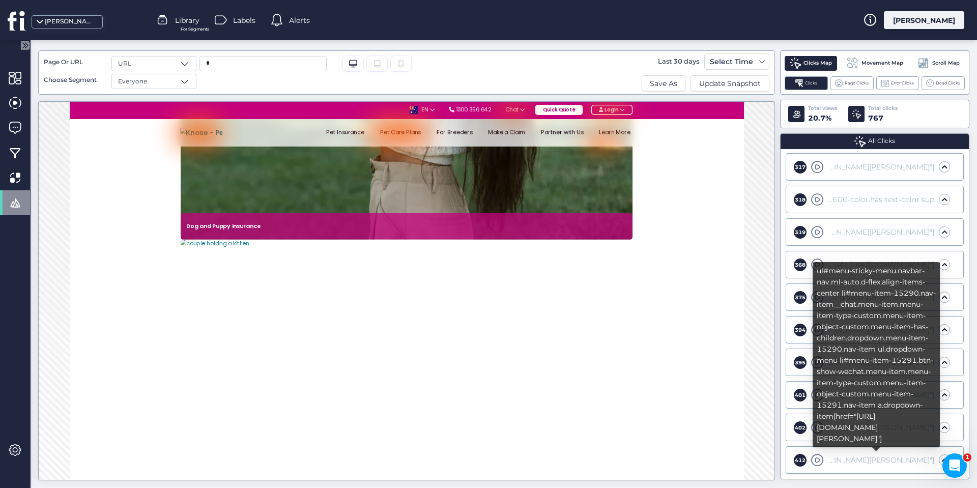
click at [847, 458] on div "ul#menu-sticky-menu.navbar-nav.ml-auto.d-flex.align-items-center li#menu-item-1…" at bounding box center [880, 460] width 108 height 11
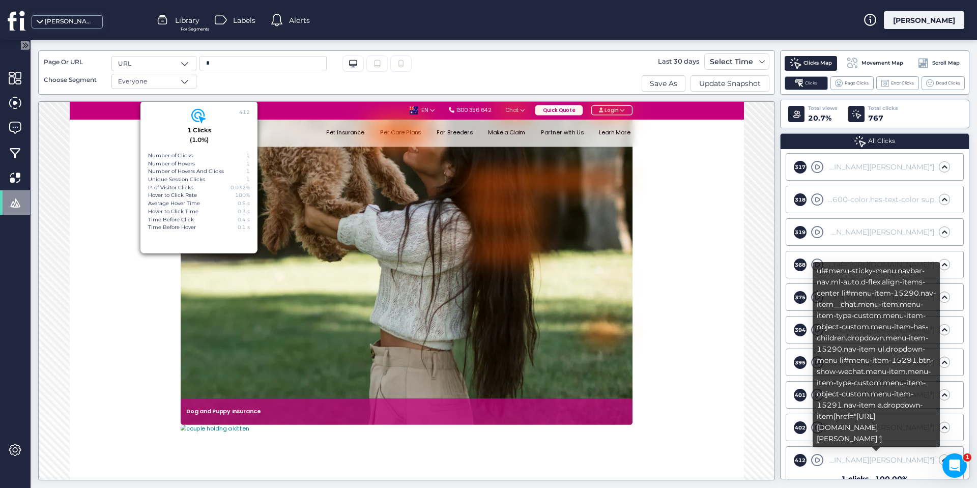
scroll to position [1174, 0]
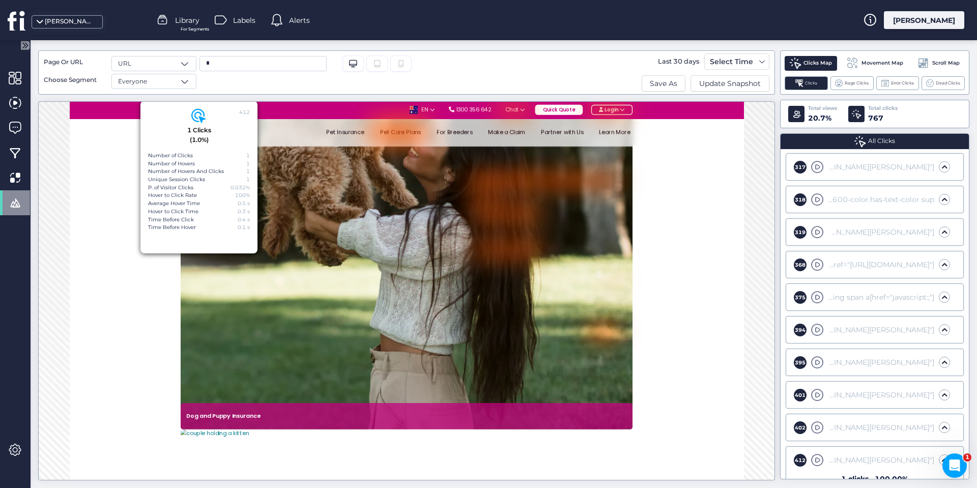
click at [818, 461] on span at bounding box center [817, 460] width 13 height 13
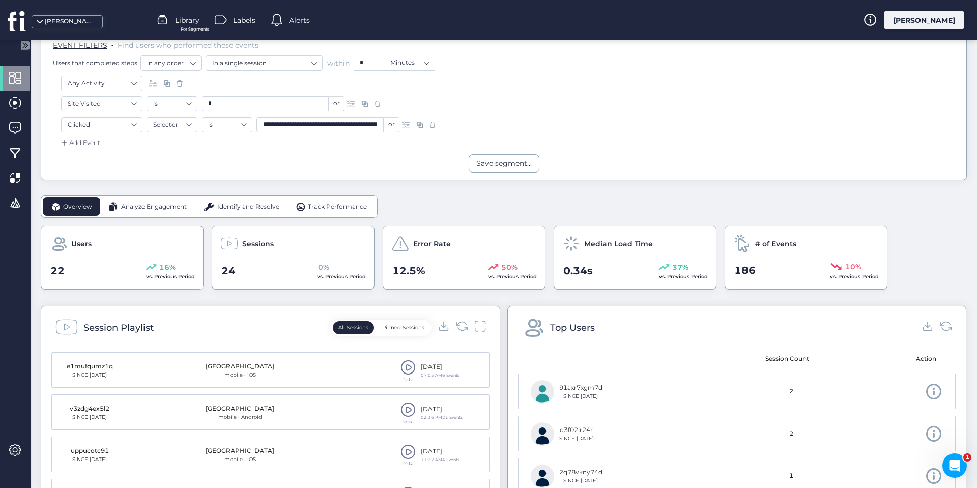
scroll to position [254, 0]
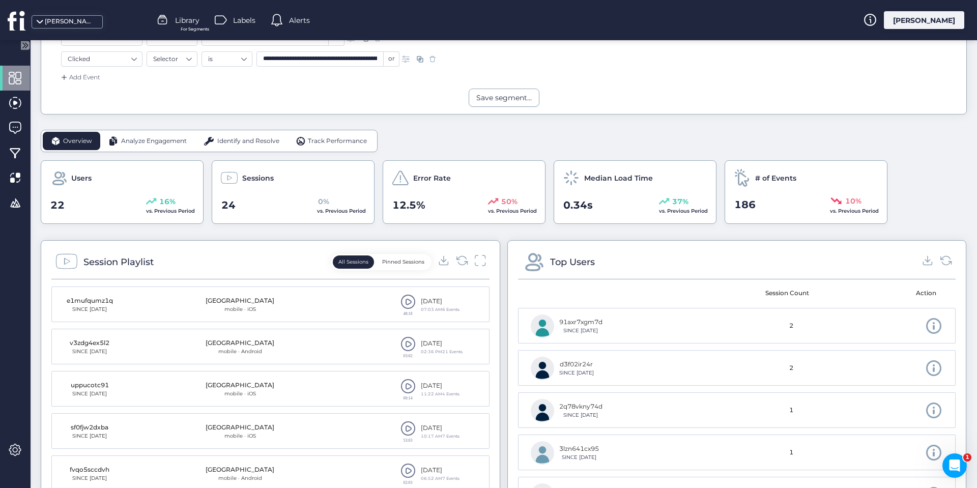
click at [404, 300] on span at bounding box center [408, 301] width 15 height 15
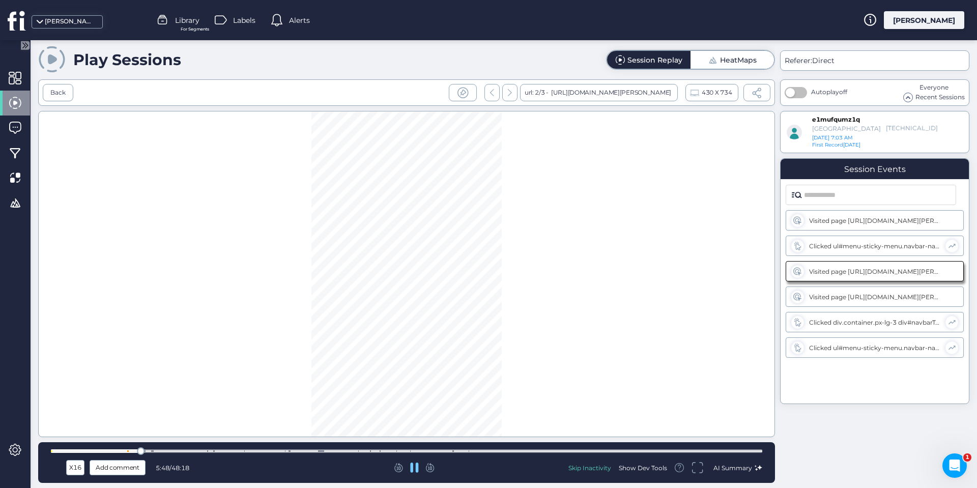
click at [583, 471] on div "Skip Inactivity" at bounding box center [590, 468] width 43 height 9
click at [508, 93] on icon at bounding box center [510, 92] width 4 height 7
click at [739, 59] on div "HeatMaps" at bounding box center [738, 59] width 37 height 7
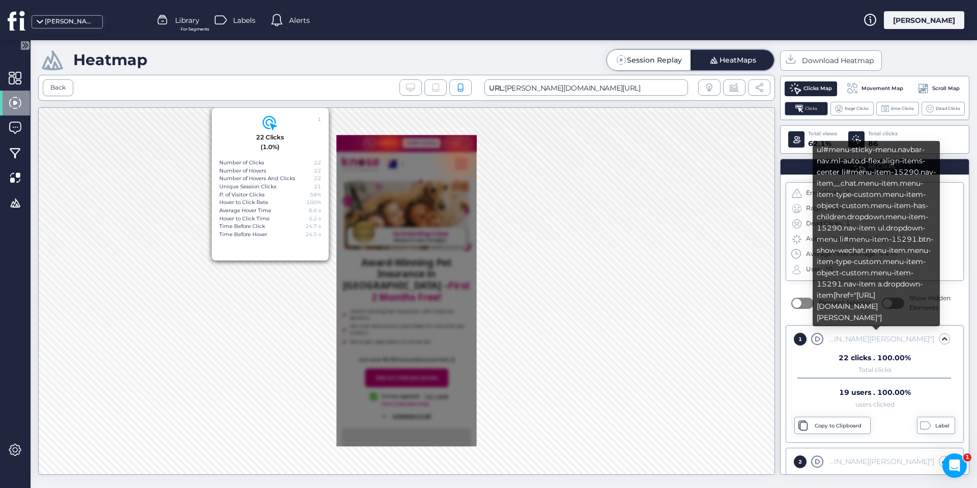
click at [842, 338] on div "ul#menu-sticky-menu.navbar-nav.ml-auto.d-flex.align-items-center li#menu-item-1…" at bounding box center [880, 338] width 108 height 11
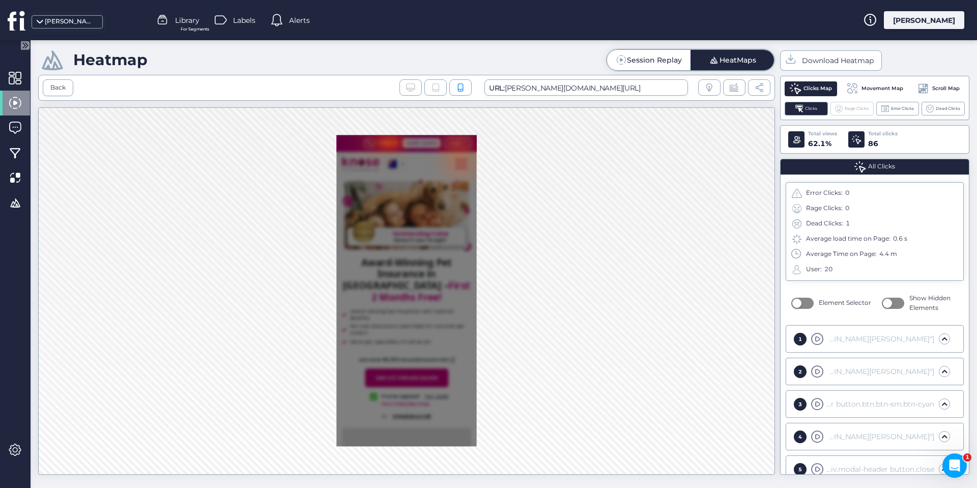
click at [854, 111] on span "Rage Clicks" at bounding box center [857, 108] width 24 height 7
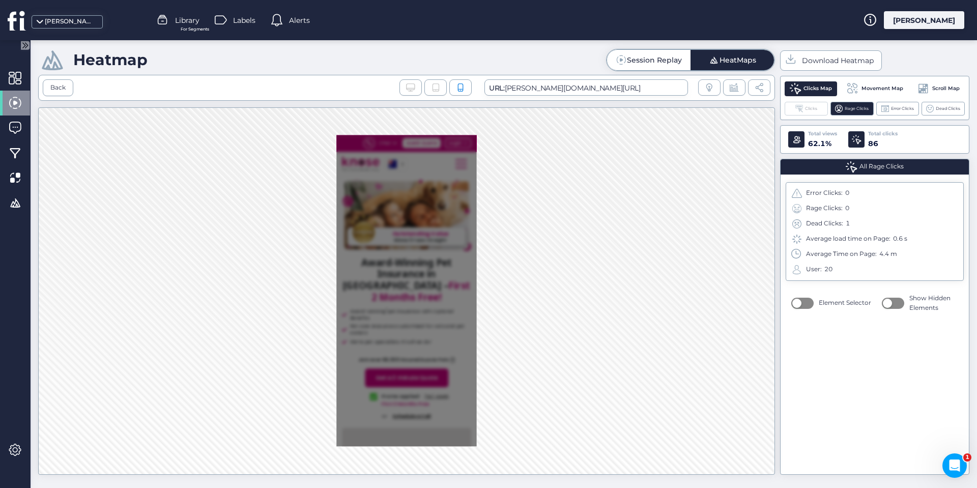
click at [801, 110] on span at bounding box center [800, 109] width 8 height 8
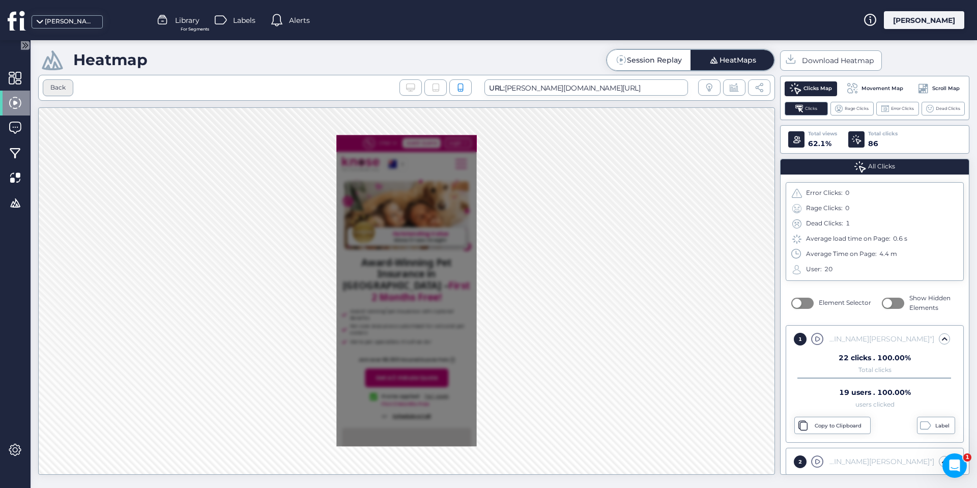
click at [61, 87] on div "Back" at bounding box center [58, 87] width 31 height 17
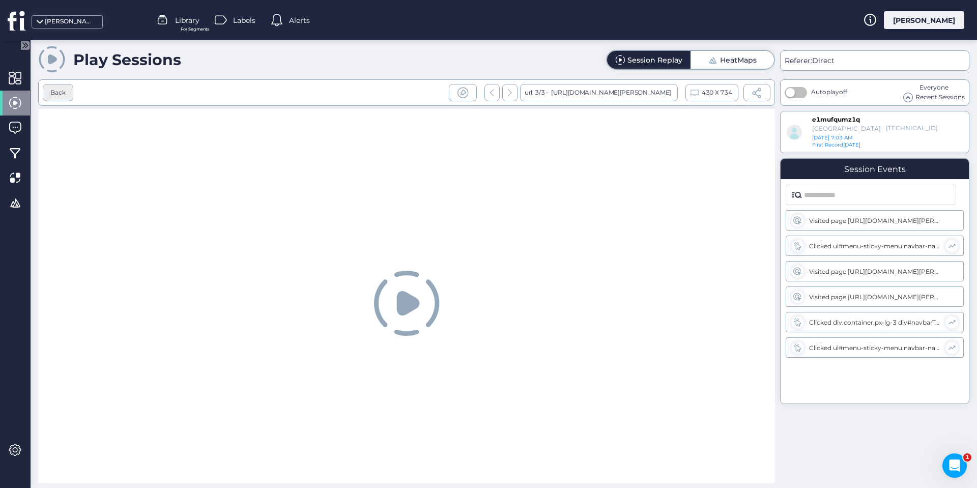
click at [64, 93] on div "Back" at bounding box center [57, 93] width 15 height 10
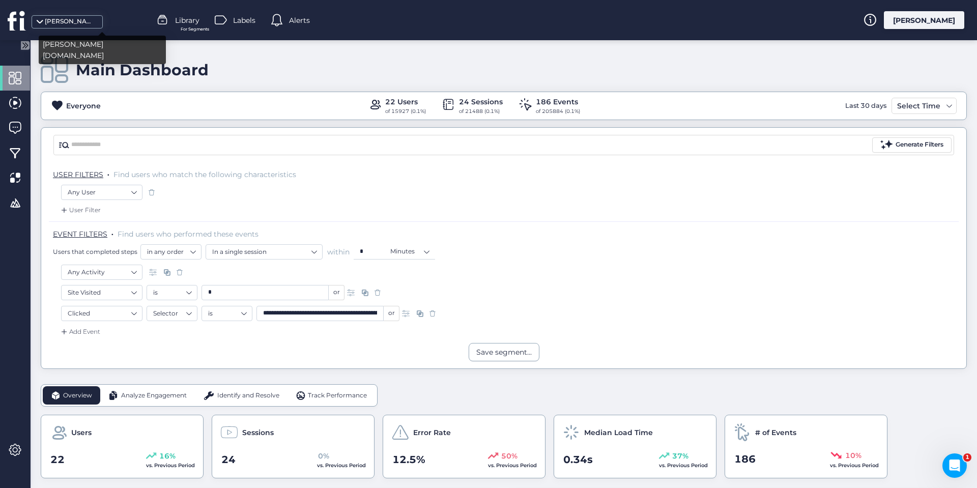
click at [74, 23] on div "[PERSON_NAME][DOMAIN_NAME]" at bounding box center [70, 22] width 51 height 10
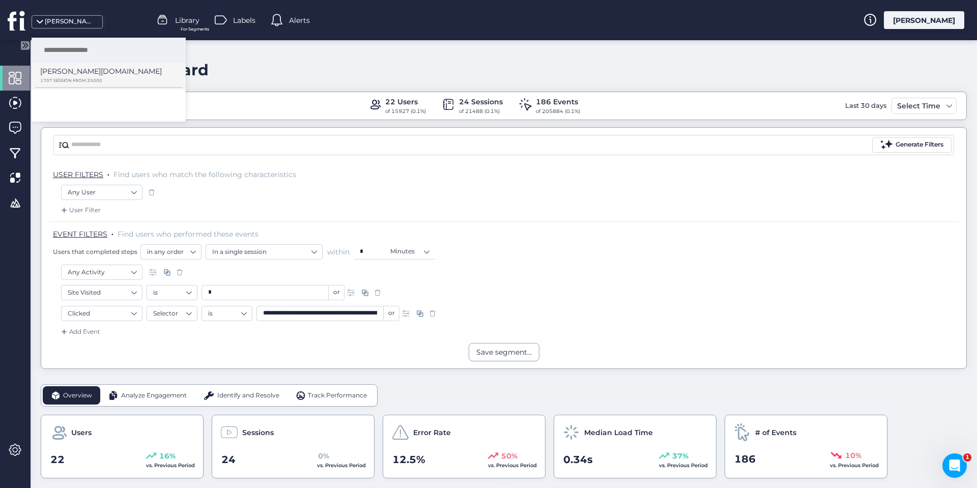
click at [71, 74] on p "[PERSON_NAME][DOMAIN_NAME]" at bounding box center [101, 71] width 122 height 11
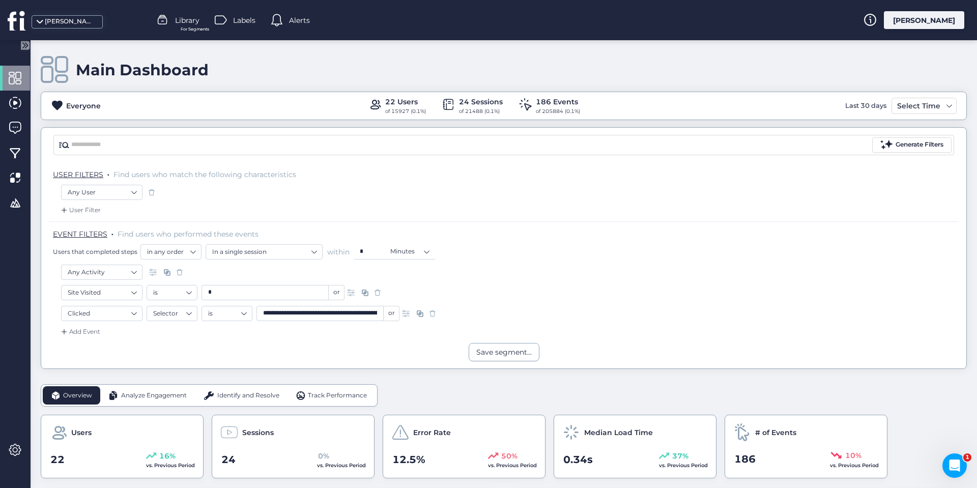
click at [432, 314] on span at bounding box center [433, 313] width 10 height 10
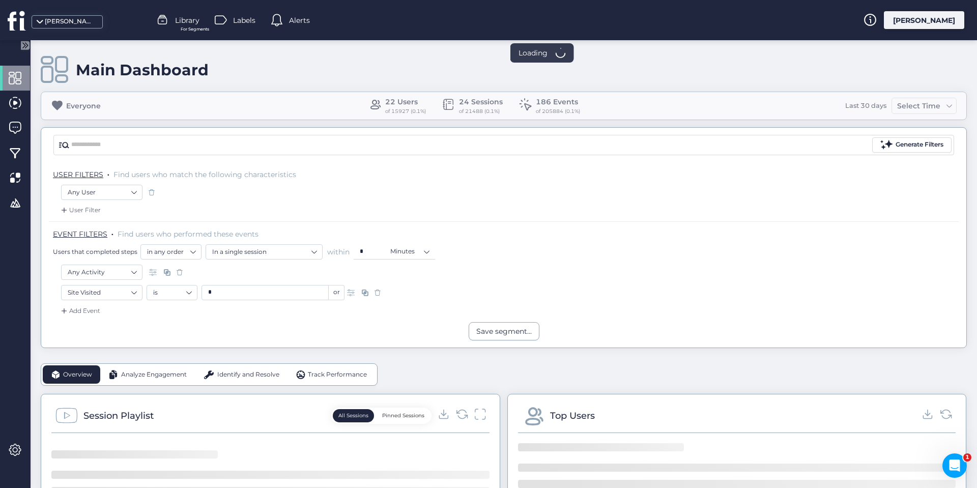
click at [378, 290] on span at bounding box center [378, 293] width 10 height 10
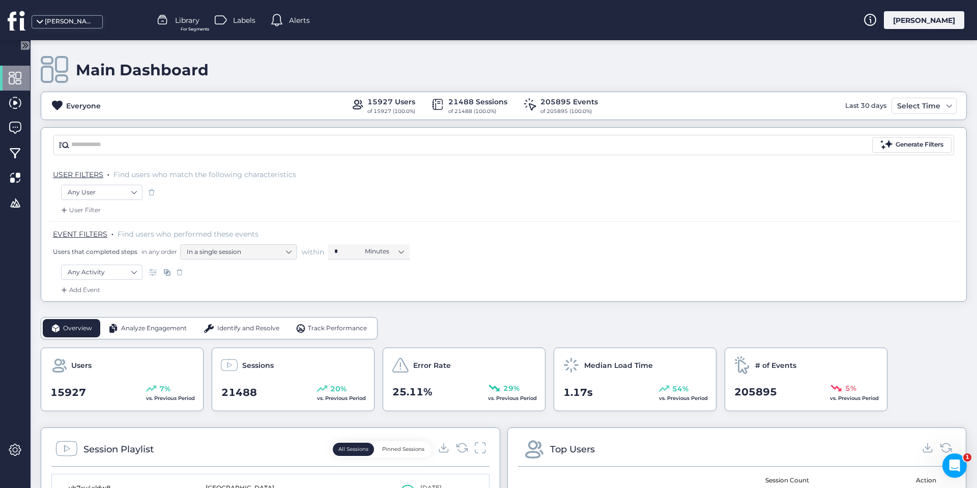
click at [179, 271] on span at bounding box center [180, 272] width 10 height 10
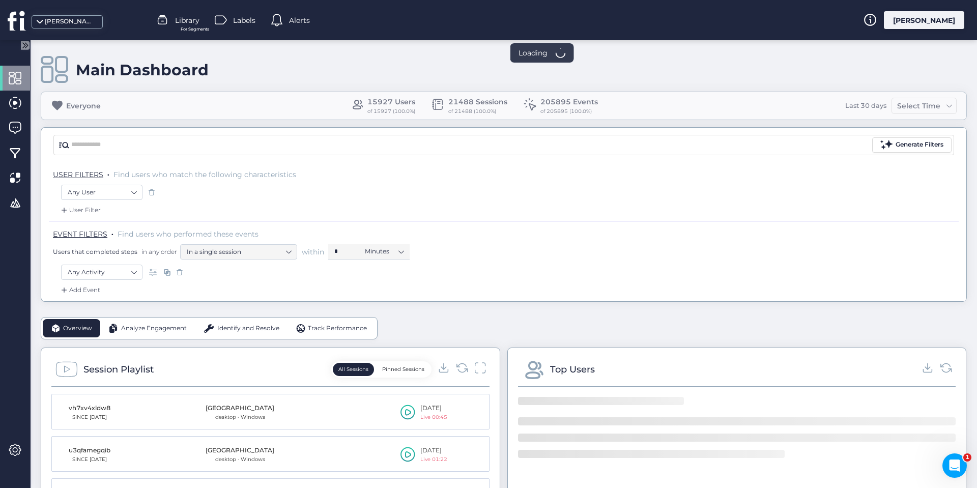
click at [179, 271] on span at bounding box center [180, 272] width 10 height 10
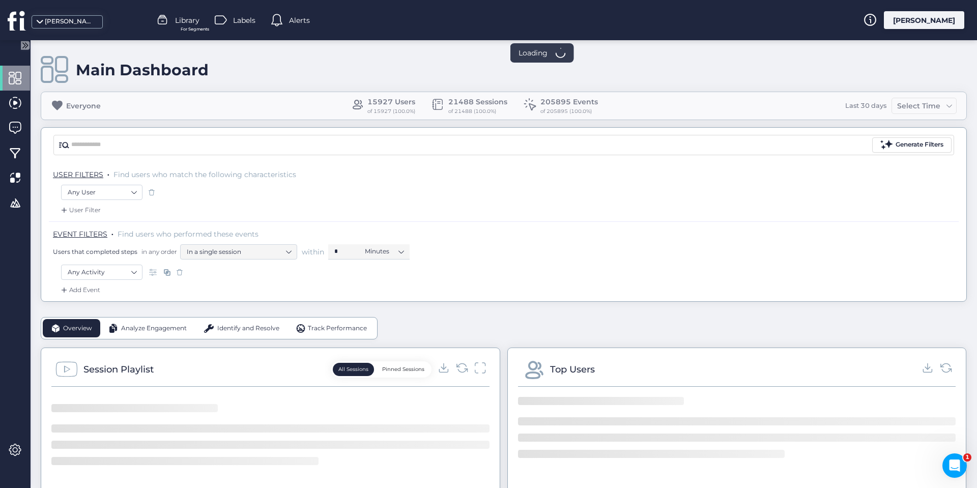
click at [153, 190] on span at bounding box center [152, 192] width 10 height 10
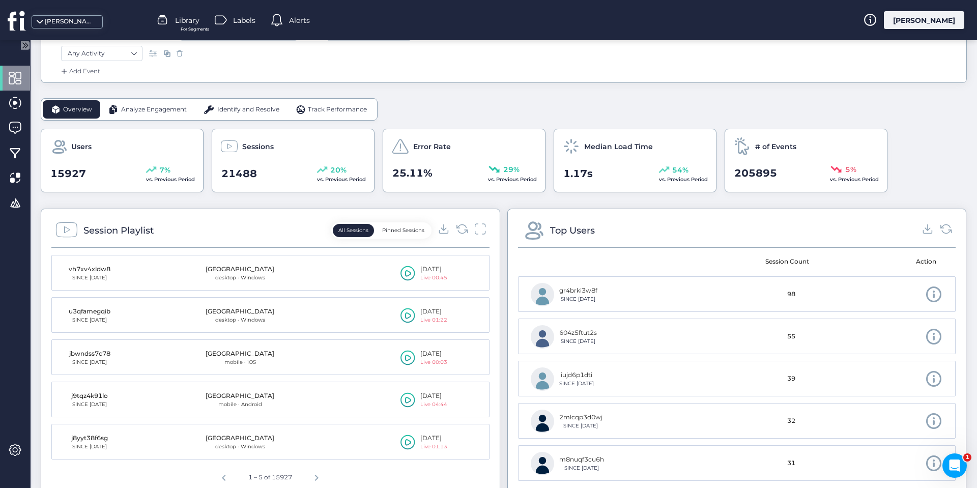
scroll to position [254, 0]
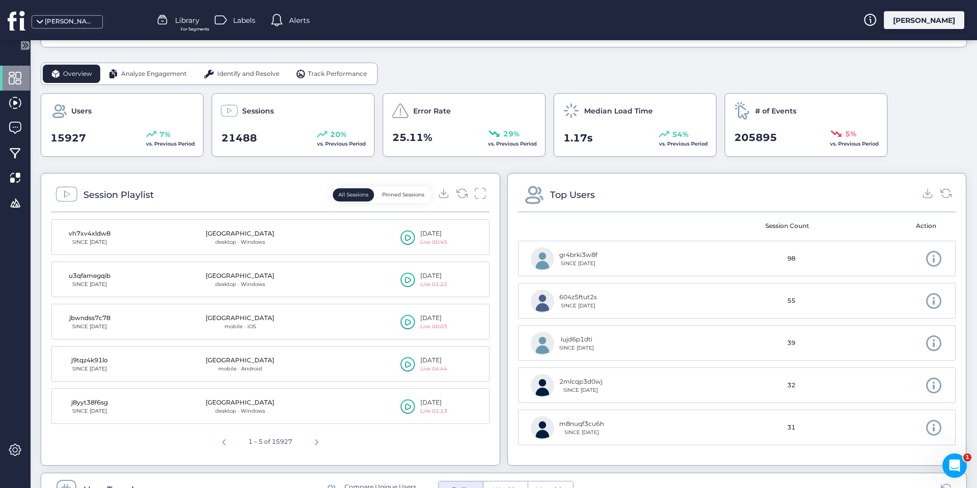
click at [405, 235] on icon at bounding box center [408, 238] width 6 height 7
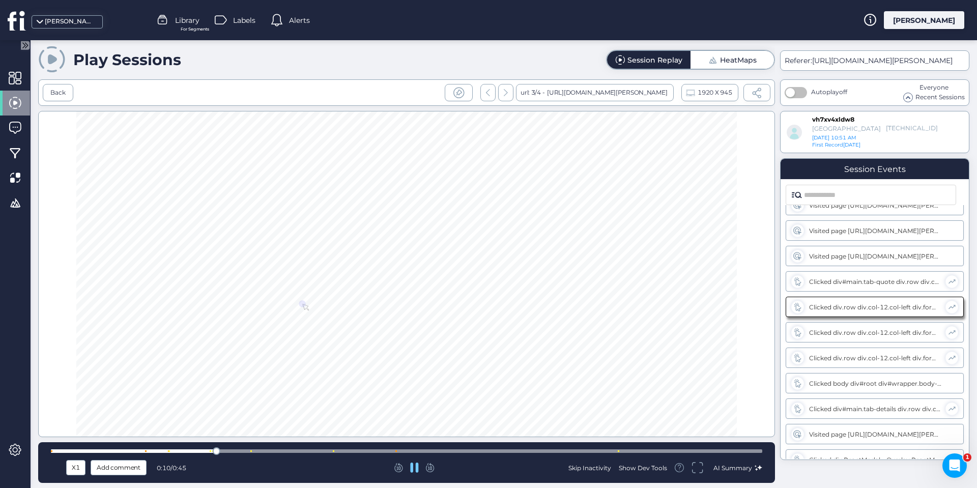
scroll to position [26, 0]
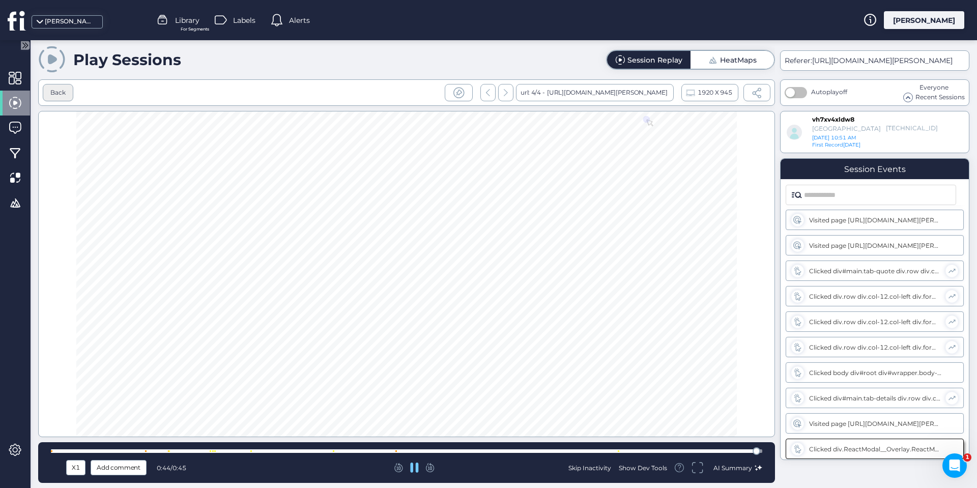
click at [62, 88] on div "Back" at bounding box center [57, 93] width 15 height 10
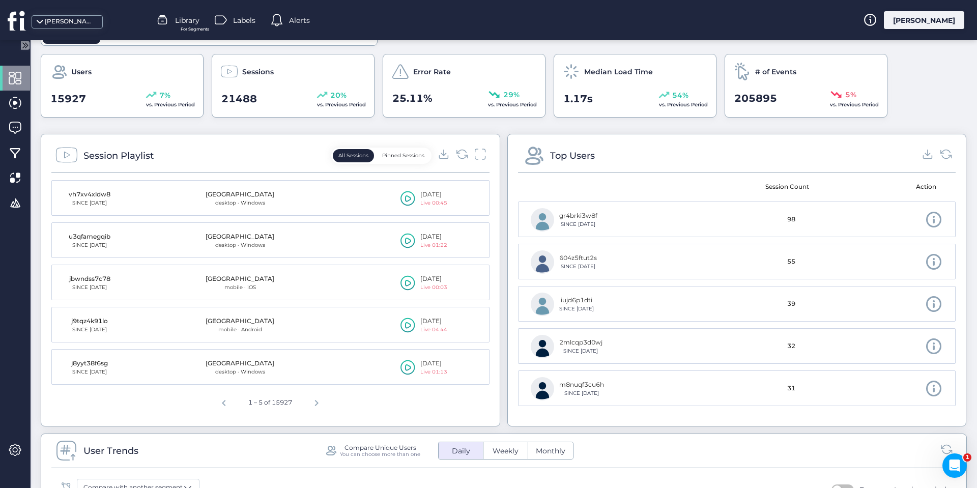
scroll to position [305, 0]
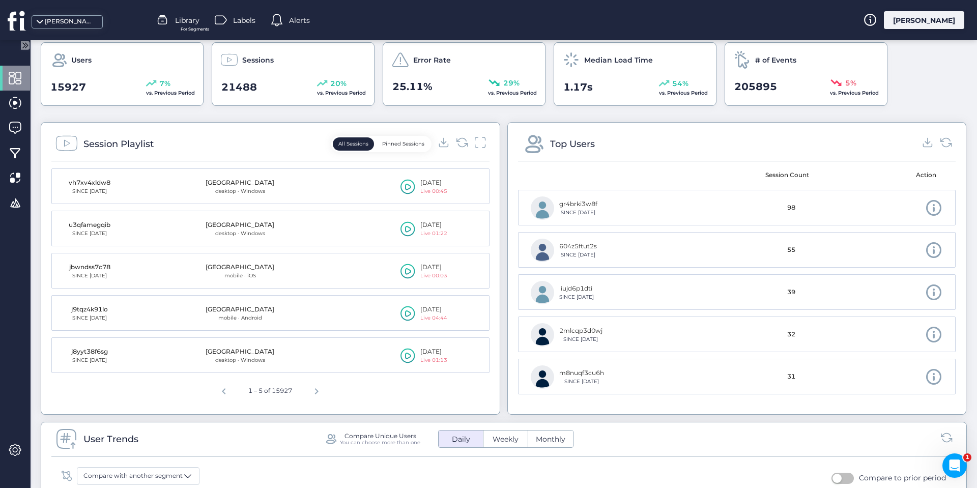
click at [403, 228] on icon at bounding box center [408, 228] width 15 height 15
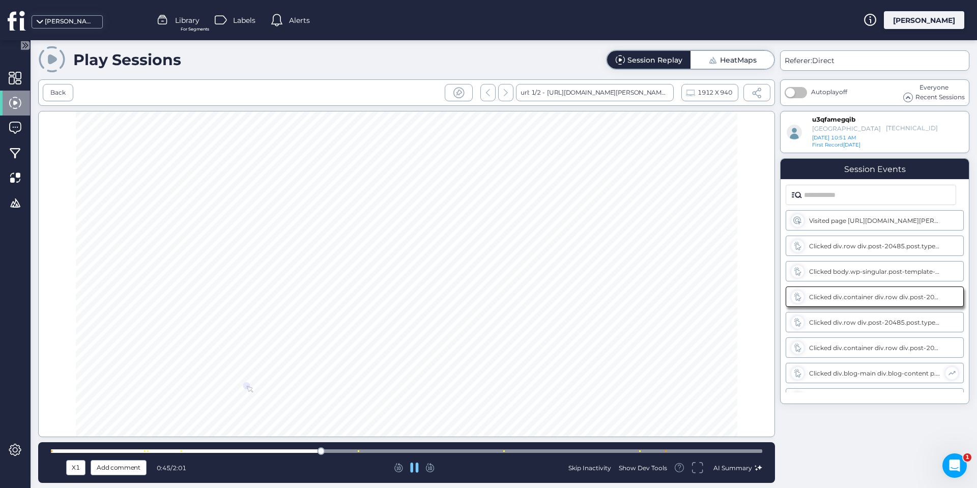
click at [589, 467] on div "Skip Inactivity" at bounding box center [590, 468] width 43 height 9
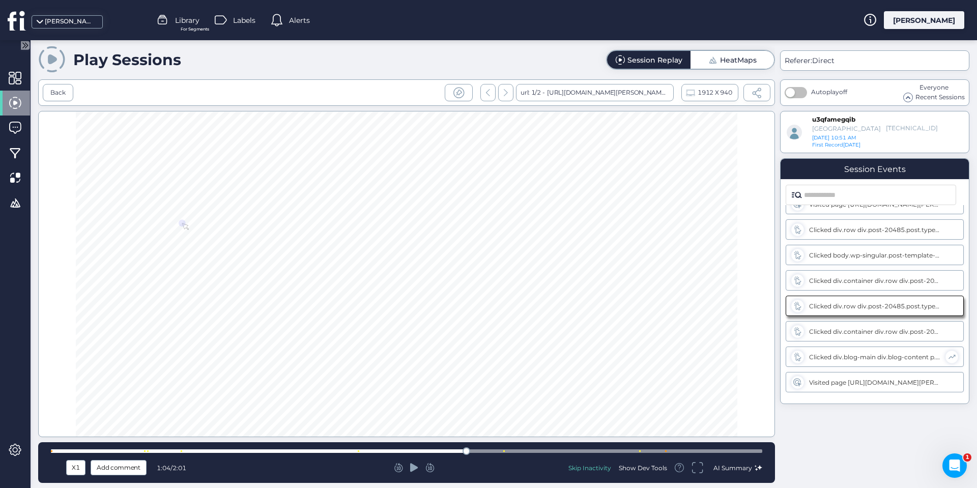
drag, startPoint x: 435, startPoint y: 450, endPoint x: 471, endPoint y: 452, distance: 36.2
click at [470, 452] on div at bounding box center [467, 451] width 8 height 8
click at [413, 466] on icon at bounding box center [414, 467] width 8 height 9
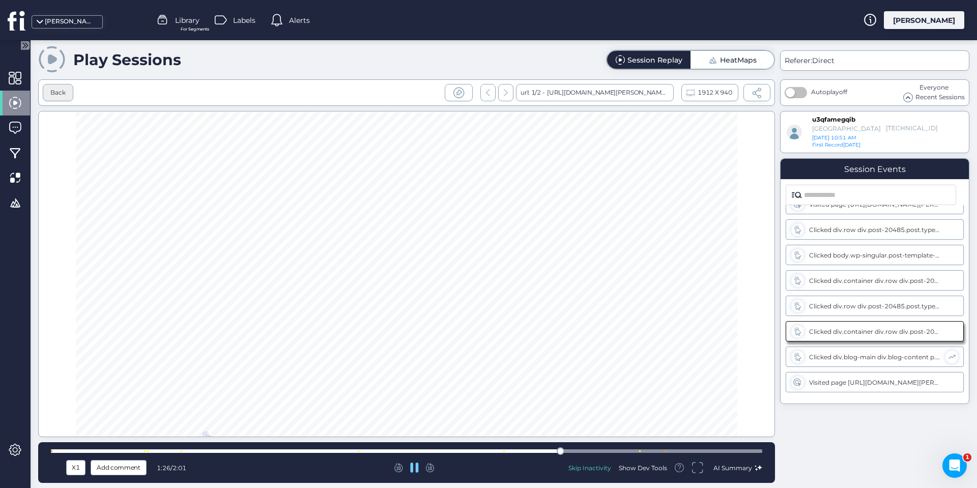
click at [61, 90] on div "Back" at bounding box center [57, 93] width 15 height 10
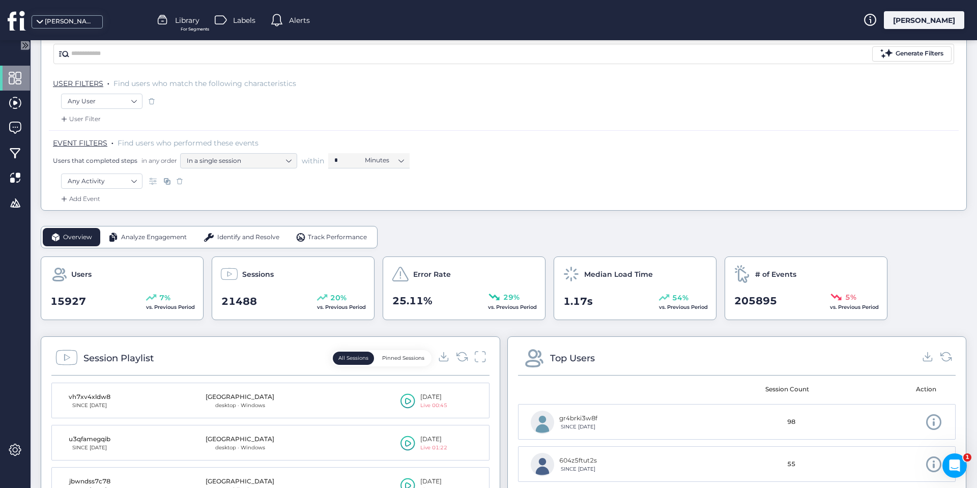
scroll to position [254, 0]
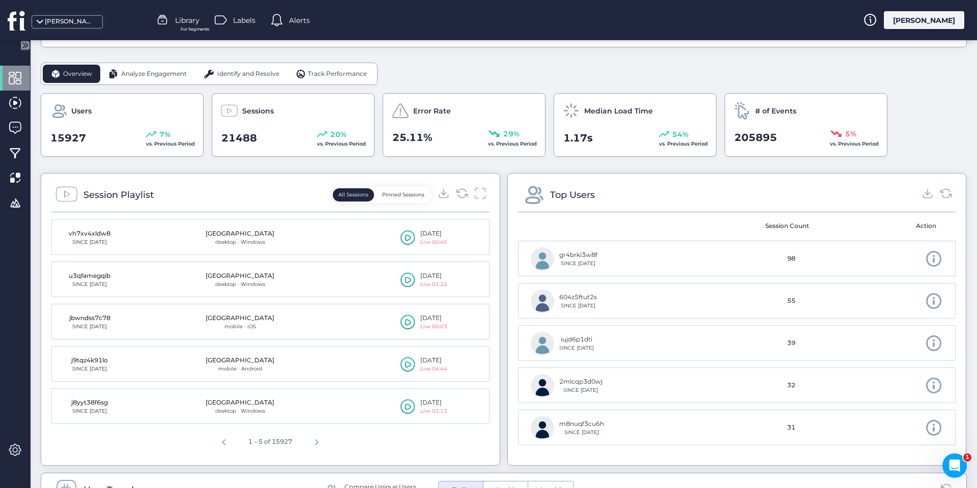
click at [406, 322] on icon at bounding box center [408, 322] width 6 height 7
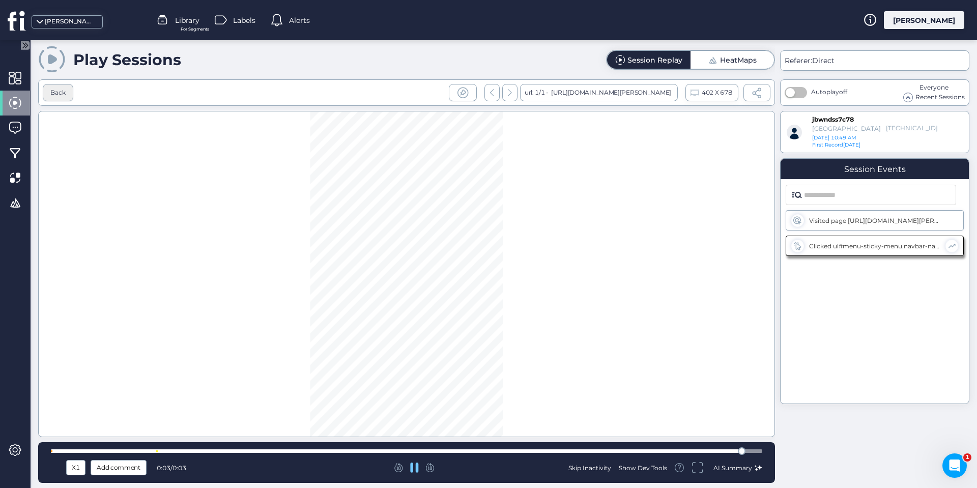
click at [59, 95] on div "Back" at bounding box center [57, 93] width 15 height 10
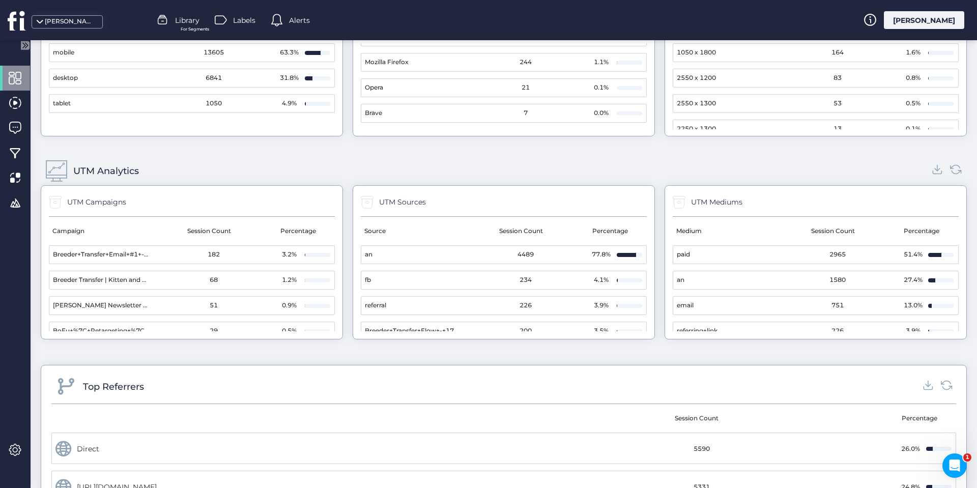
scroll to position [1018, 0]
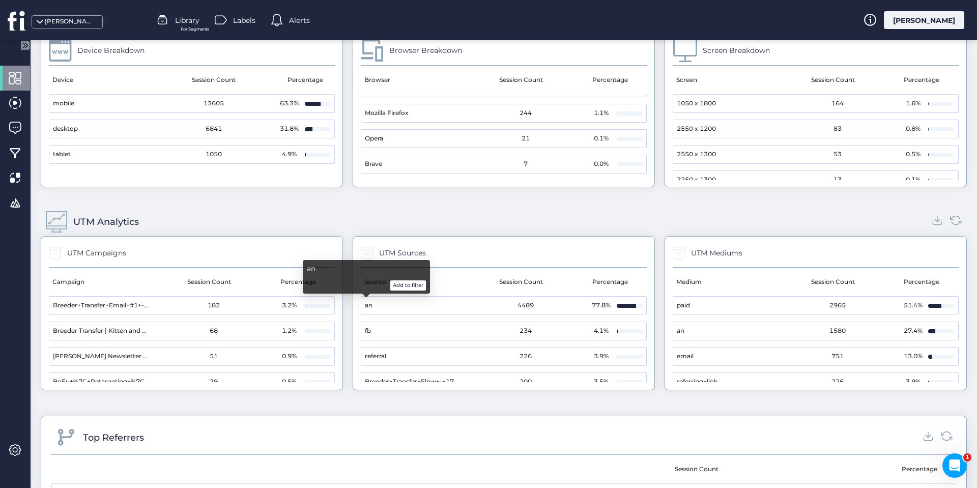
click at [370, 305] on span "an" at bounding box center [369, 306] width 8 height 10
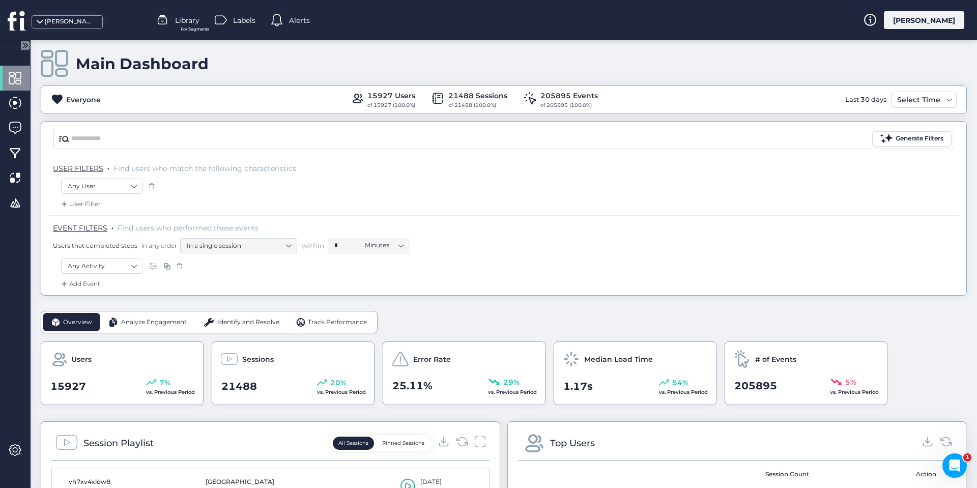
scroll to position [0, 0]
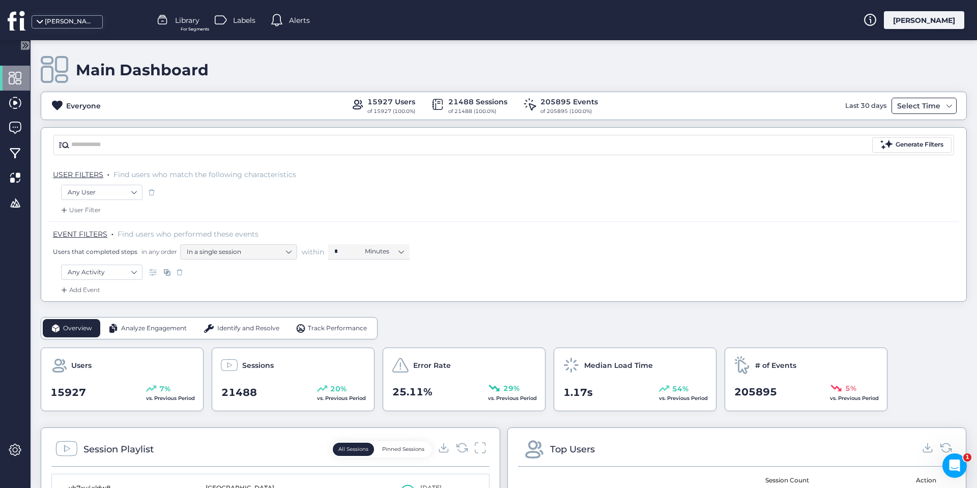
click at [910, 106] on div "Select Time" at bounding box center [919, 106] width 48 height 12
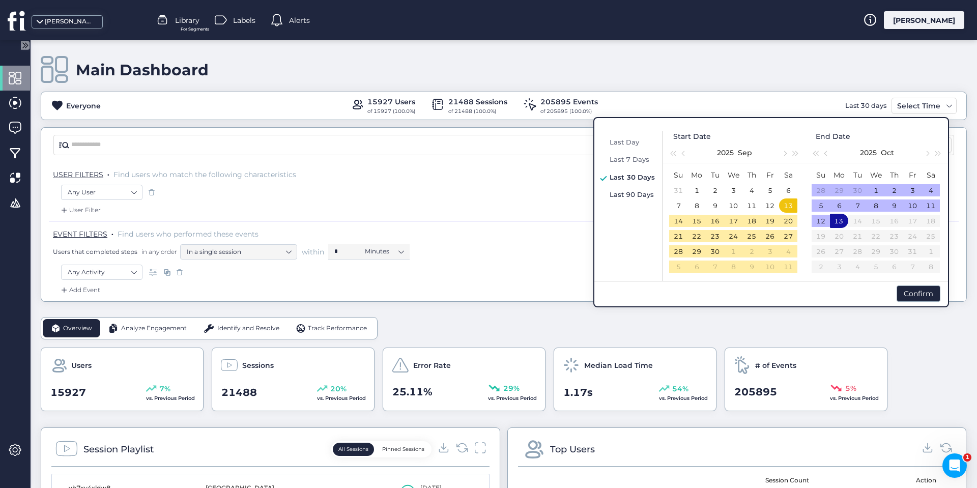
click at [627, 193] on span "Last 90 Days" at bounding box center [632, 194] width 44 height 8
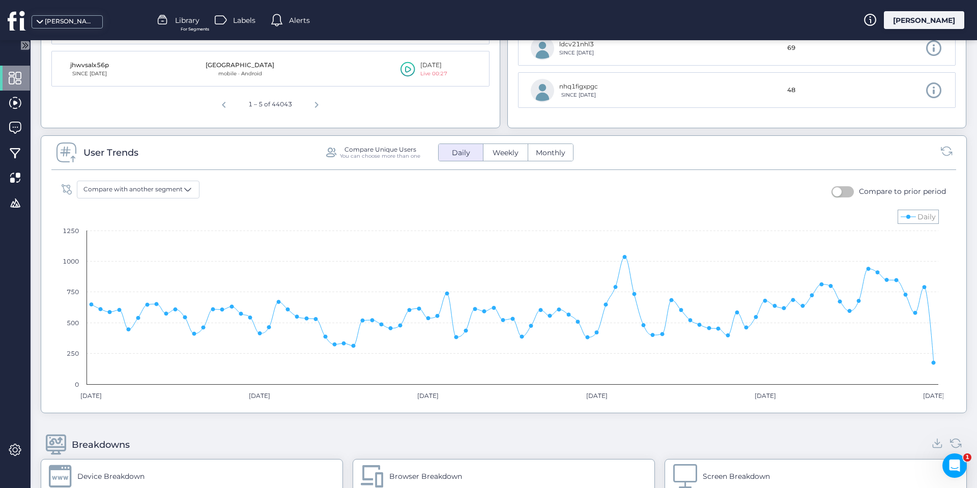
scroll to position [662, 0]
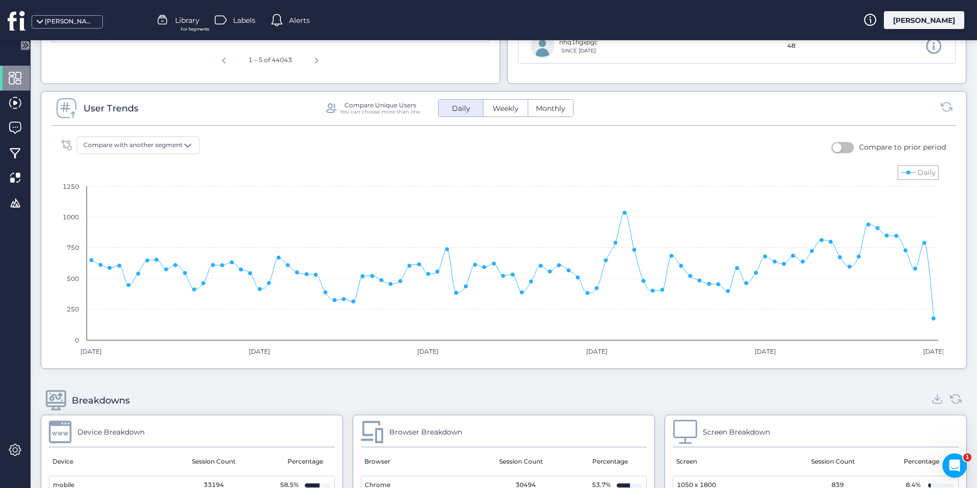
click at [512, 111] on span "Weekly" at bounding box center [506, 108] width 38 height 11
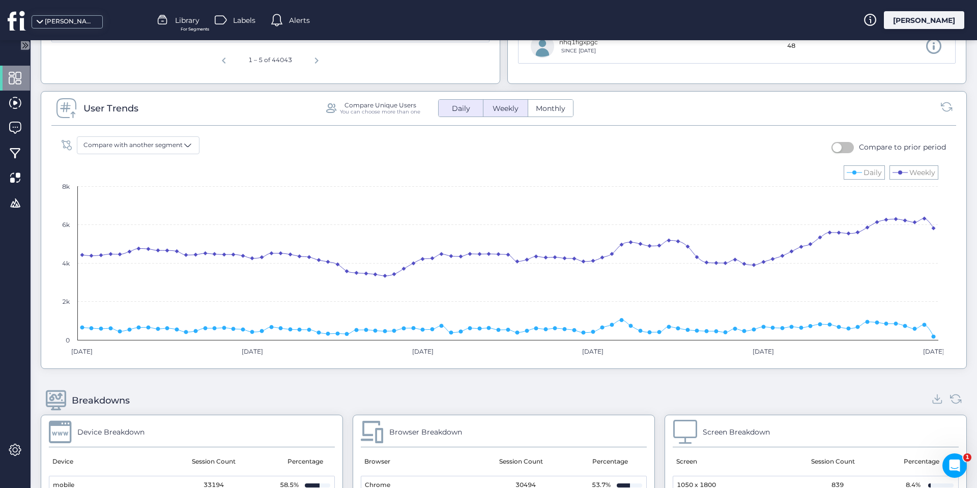
click at [468, 110] on span "Daily" at bounding box center [461, 108] width 31 height 11
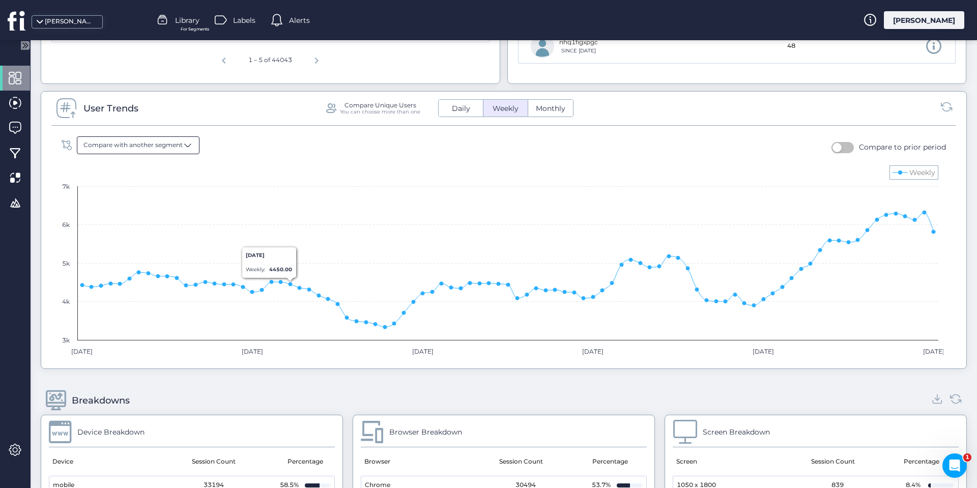
click at [191, 148] on span at bounding box center [188, 145] width 10 height 10
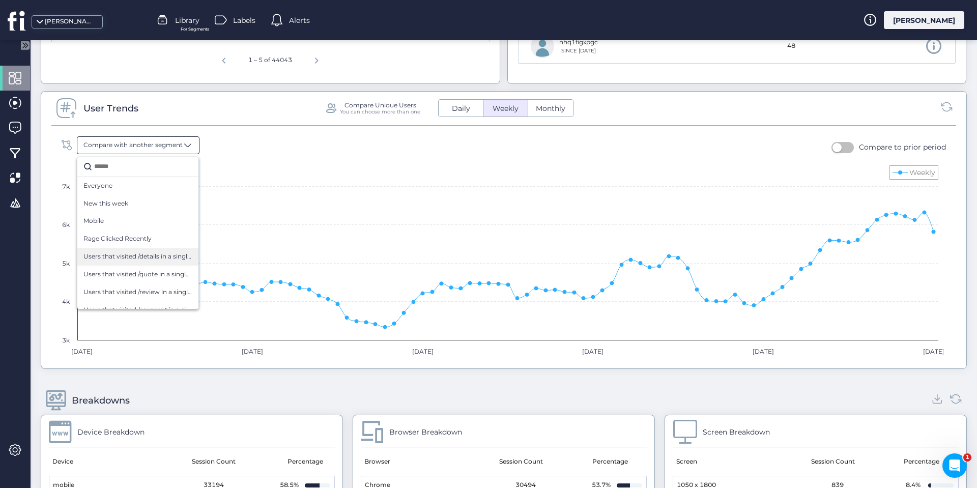
scroll to position [0, 0]
click at [677, 212] on rect at bounding box center [499, 261] width 887 height 204
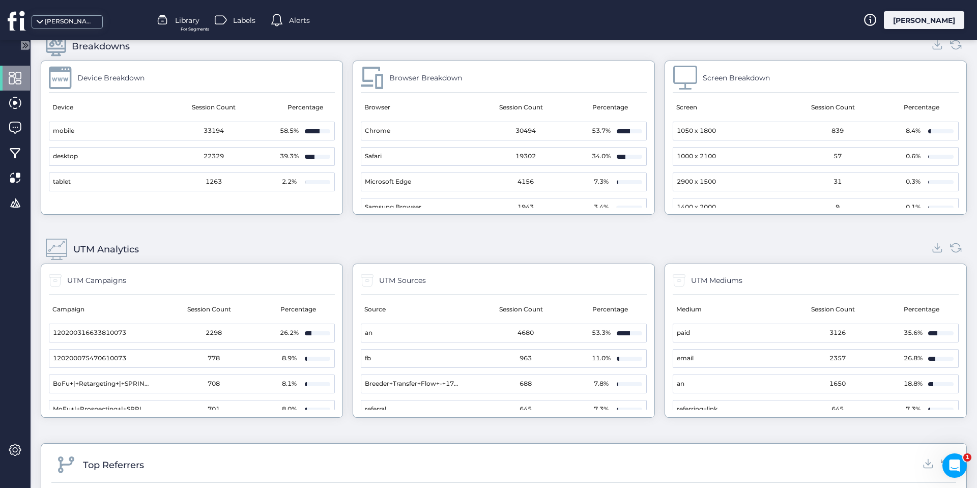
scroll to position [1018, 0]
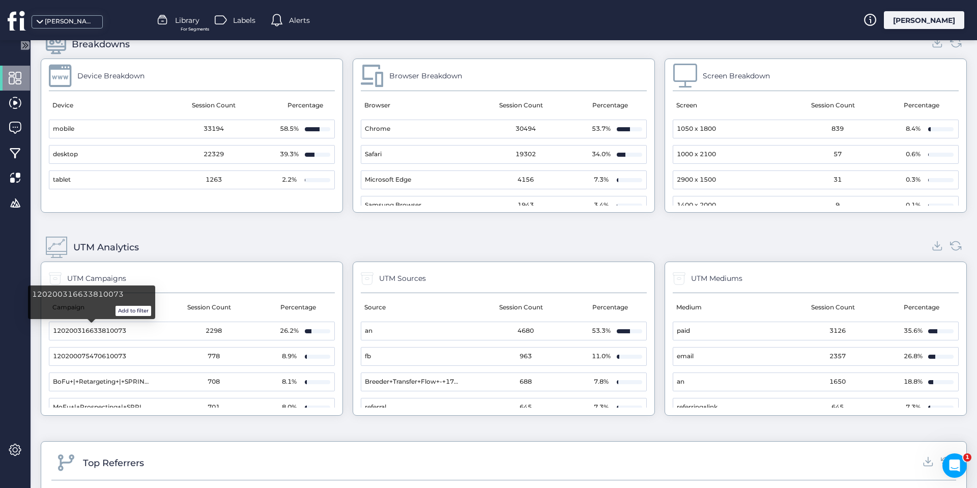
click at [109, 329] on span "120200316633810073" at bounding box center [89, 331] width 73 height 10
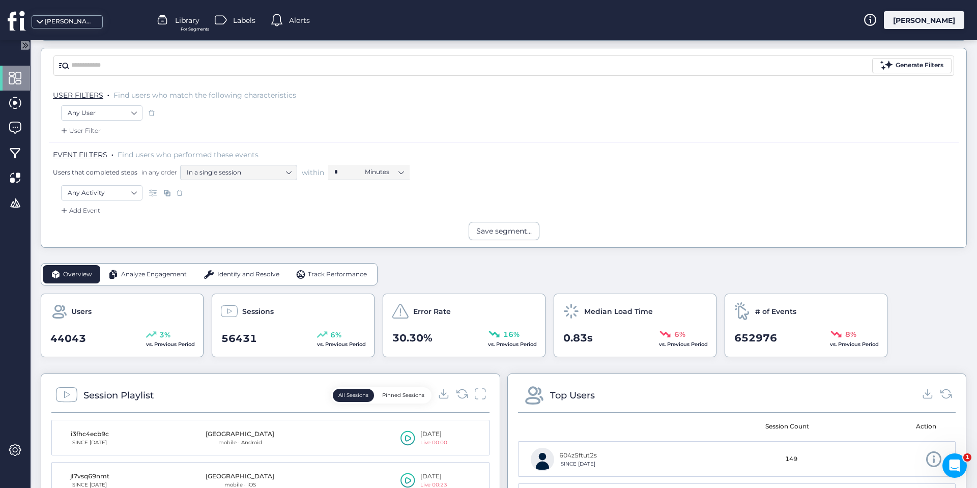
scroll to position [41, 0]
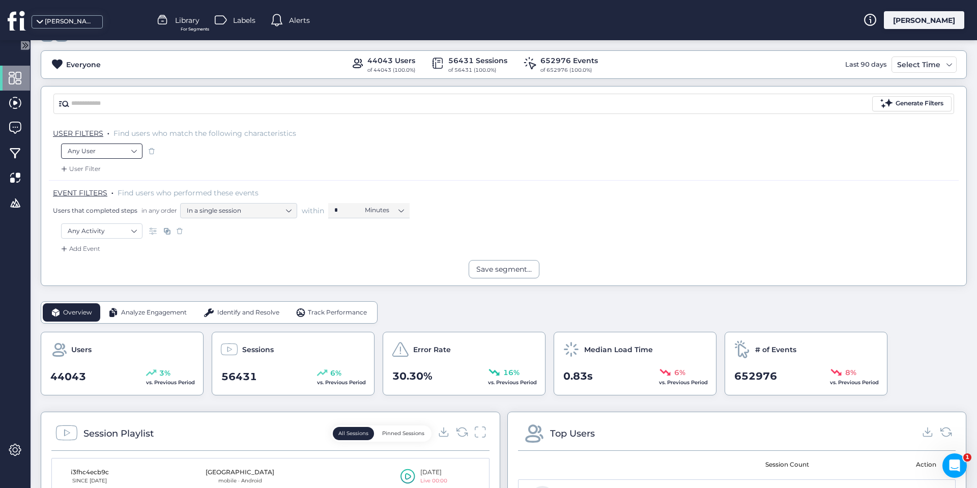
click at [133, 152] on nz-select-item "Any User" at bounding box center [102, 151] width 68 height 15
click at [235, 156] on div "Any User" at bounding box center [504, 152] width 886 height 17
